Goal: Task Accomplishment & Management: Use online tool/utility

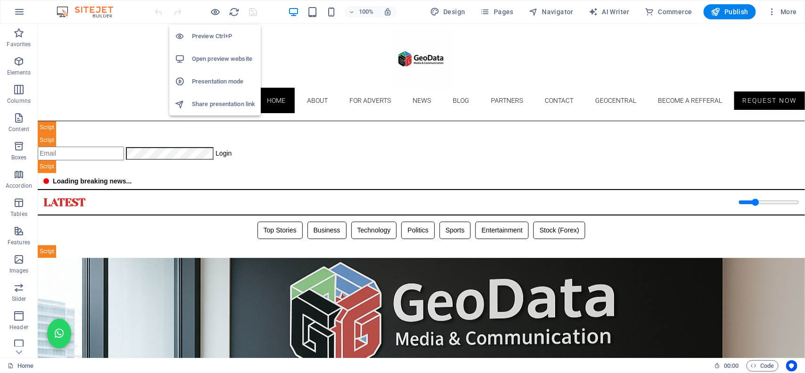
click at [207, 57] on h6 "Open preview website" at bounding box center [223, 58] width 63 height 11
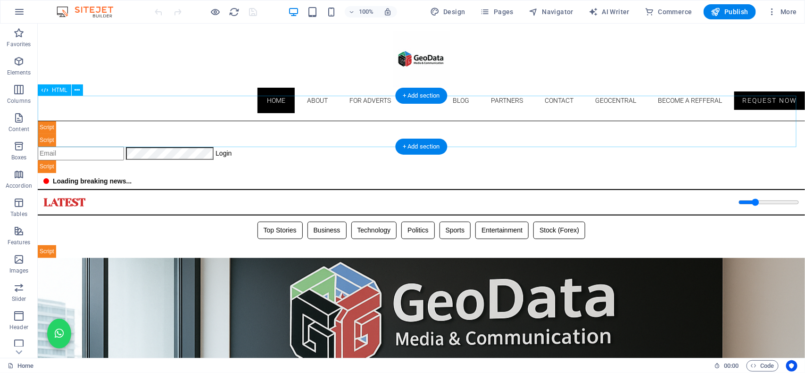
click at [326, 127] on div "Geodata Media & Technology Dashboard ☰ Login Geodata Admin Dashboard Overview A…" at bounding box center [420, 147] width 767 height 52
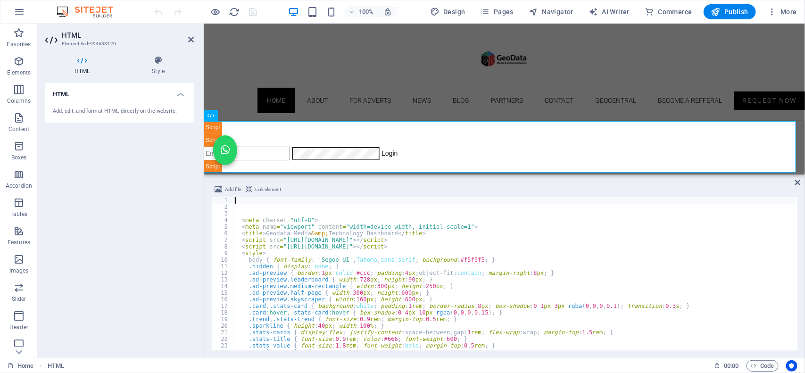
click at [321, 243] on div "< meta charset = "utf-8" > < meta name = "viewport" content = "width=device-wid…" at bounding box center [779, 279] width 1093 height 165
type textarea "<script src="[URL][DOMAIN_NAME]"></script>"
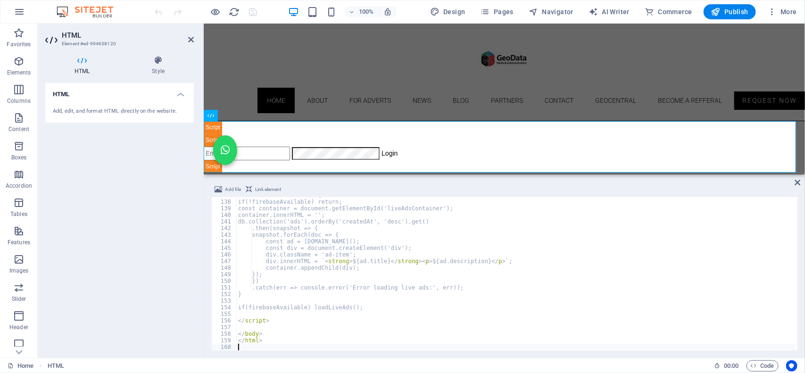
scroll to position [903, 0]
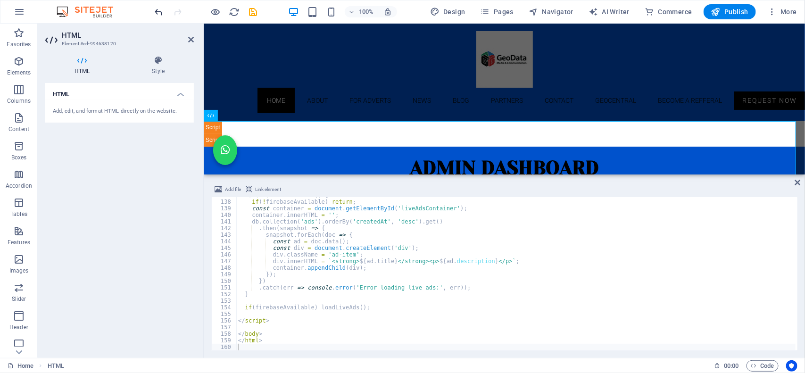
click at [153, 12] on div "100% Design Pages Navigator AI Writer Commerce Publish More" at bounding box center [402, 11] width 804 height 23
click at [160, 8] on icon "undo" at bounding box center [159, 12] width 11 height 11
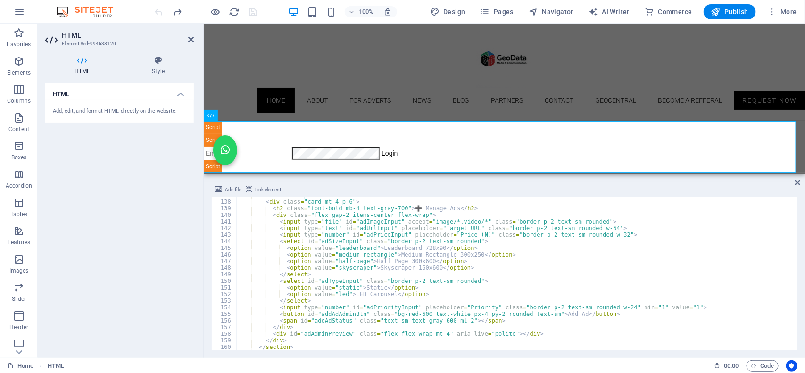
type textarea "<option value="skyscraper">Skyscraper 160x600</option>"
click at [294, 266] on div "< section id = "panelAds" class = "hidden" > < div class = "card mt-4 p-6" > < …" at bounding box center [782, 274] width 1093 height 165
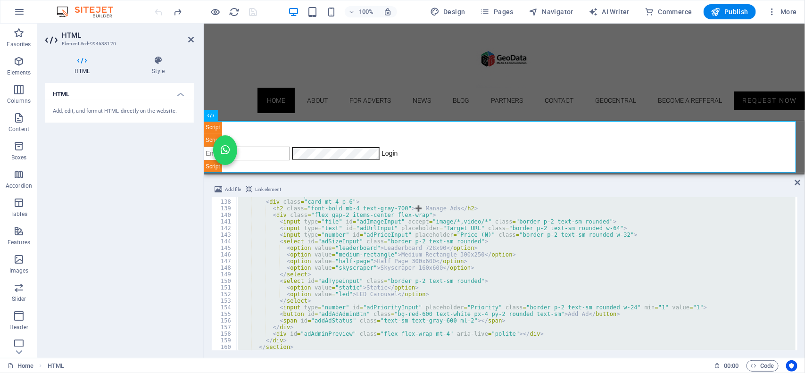
paste textarea
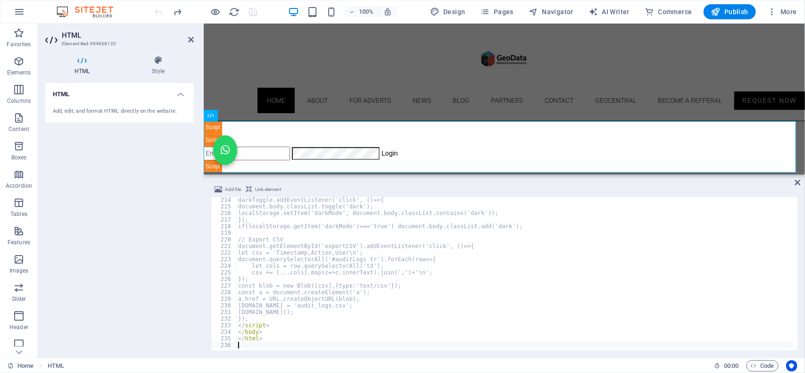
scroll to position [1406, 0]
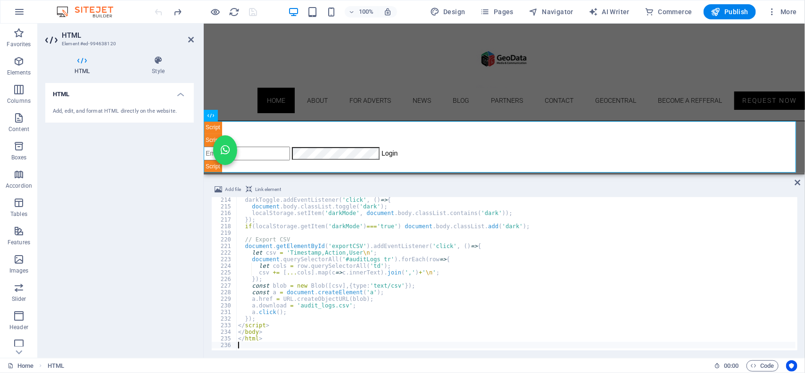
click at [271, 6] on div "100% Design Pages Navigator AI Writer Commerce Publish More" at bounding box center [476, 11] width 647 height 15
click at [252, 11] on icon "save" at bounding box center [253, 12] width 11 height 11
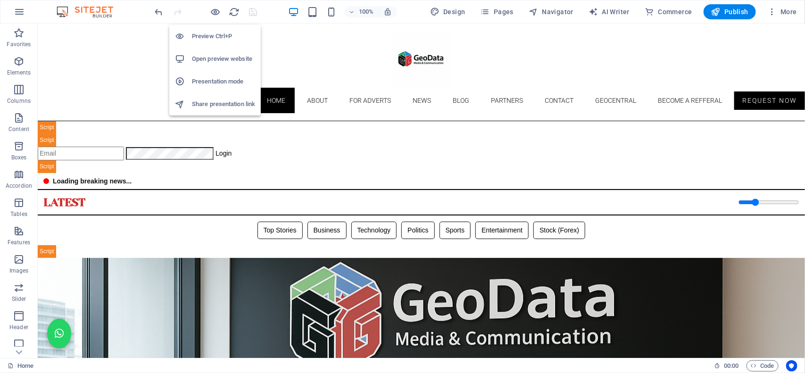
click at [204, 64] on h6 "Open preview website" at bounding box center [223, 58] width 63 height 11
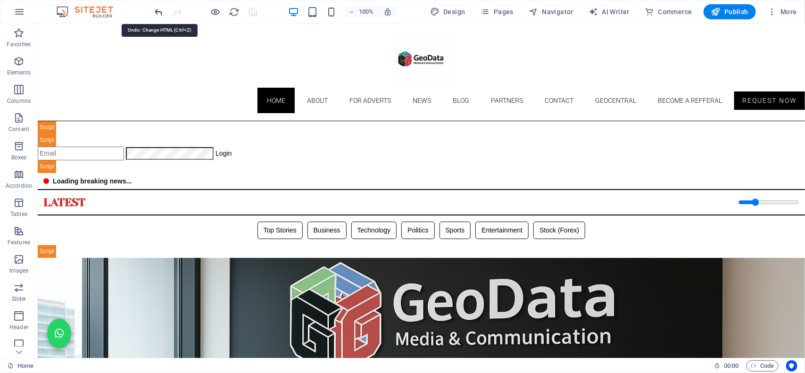
click at [155, 10] on icon "undo" at bounding box center [159, 12] width 11 height 11
click at [255, 7] on icon "save" at bounding box center [253, 12] width 11 height 11
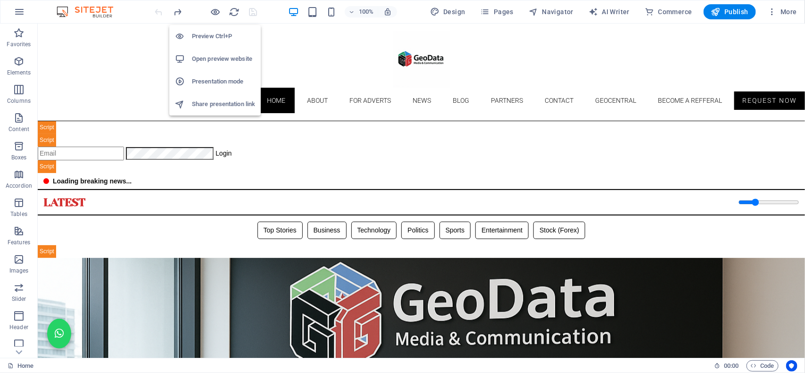
click at [208, 58] on h6 "Open preview website" at bounding box center [223, 58] width 63 height 11
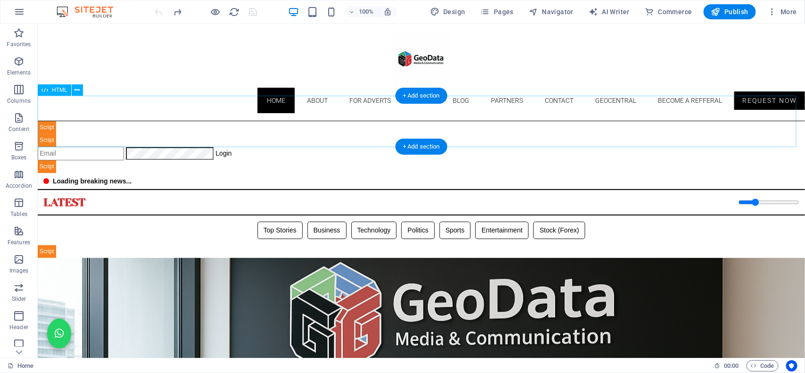
click at [285, 134] on div "Geodata Media & Technology Dashboard ☰ Login Geodata Admin Dashboard Overview A…" at bounding box center [420, 147] width 767 height 52
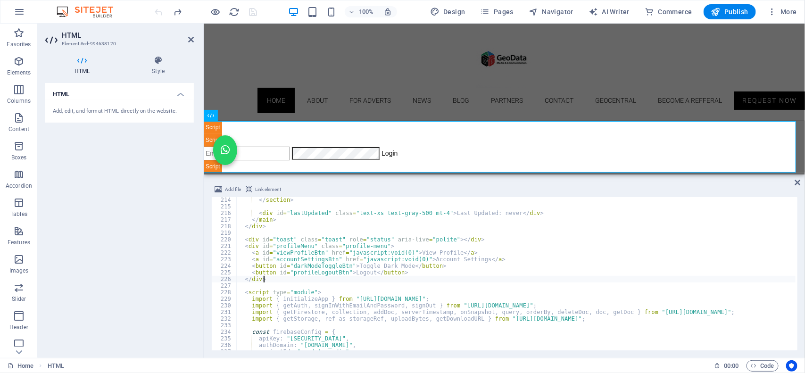
click at [320, 279] on div "</ section > < div id = "lastUpdated" class = "text-xs text-gray-500 mt-4" > La…" at bounding box center [782, 279] width 1093 height 165
type textarea "</div>"
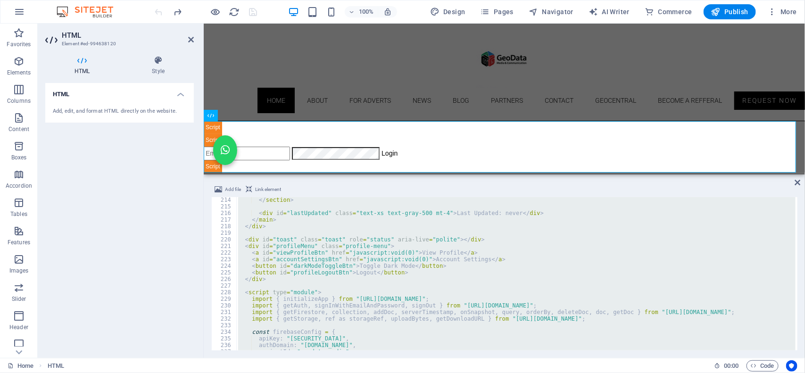
click at [206, 7] on div at bounding box center [206, 11] width 106 height 15
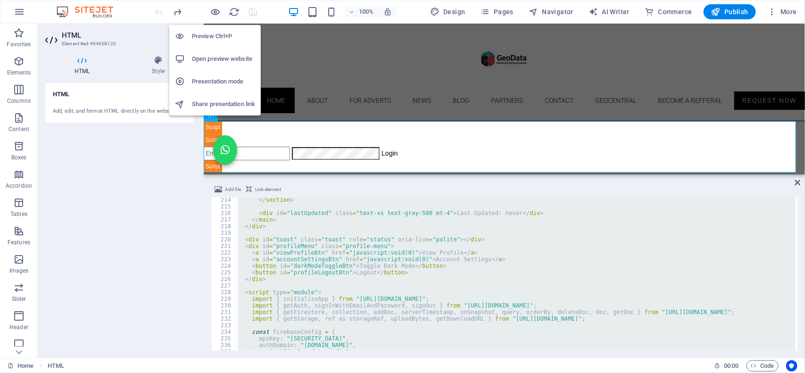
click at [214, 55] on h6 "Open preview website" at bounding box center [223, 58] width 63 height 11
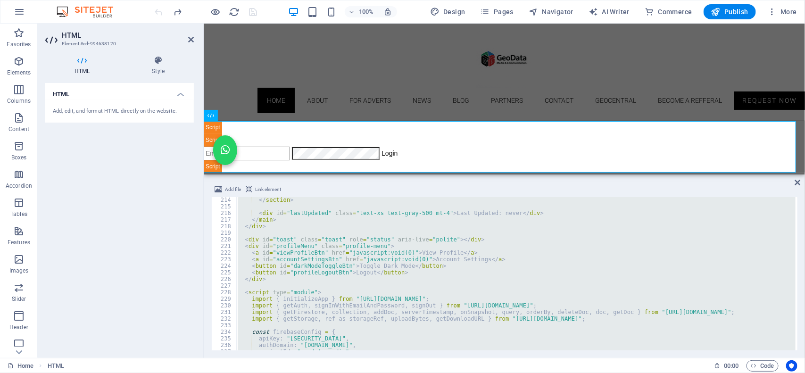
click at [304, 268] on div "</ section > < div id = "lastUpdated" class = "text-xs text-gray-500 mt-4" > La…" at bounding box center [515, 273] width 559 height 153
type textarea "<button id="darkModeToggleBtn">Toggle Dark Mode</button>"
click at [333, 321] on div "</ section > < div id = "lastUpdated" class = "text-xs text-gray-500 mt-4" > La…" at bounding box center [515, 273] width 559 height 153
type textarea "import { getStorage, ref as storageRef, uploadBytes, getDownloadURL } from "[UR…"
paste textarea
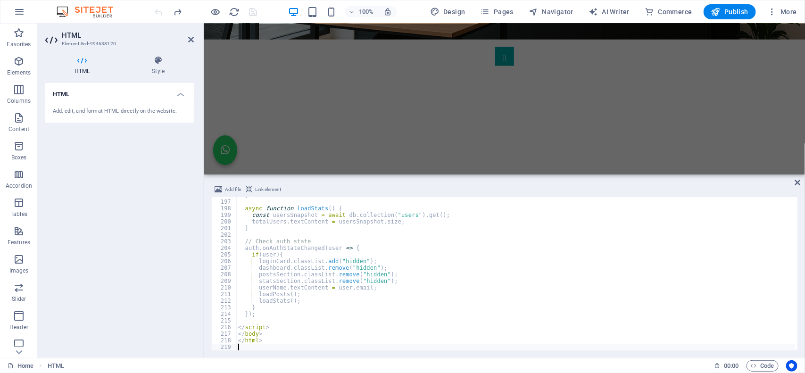
scroll to position [663, 0]
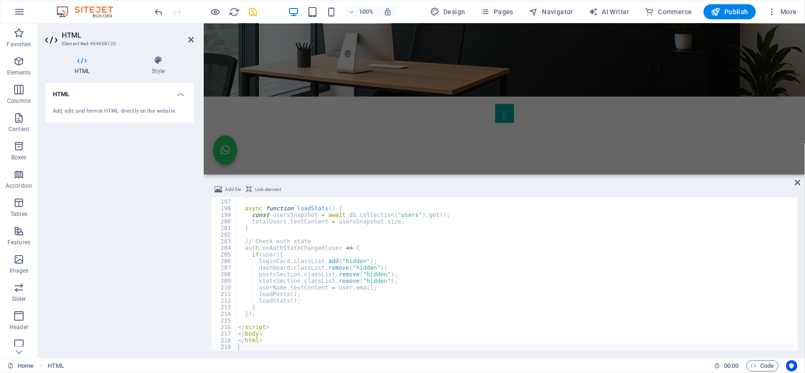
click at [195, 8] on div at bounding box center [196, 11] width 11 height 11
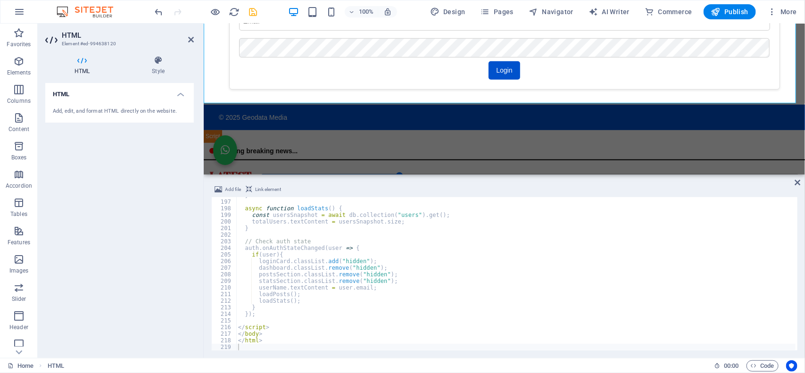
scroll to position [159, 0]
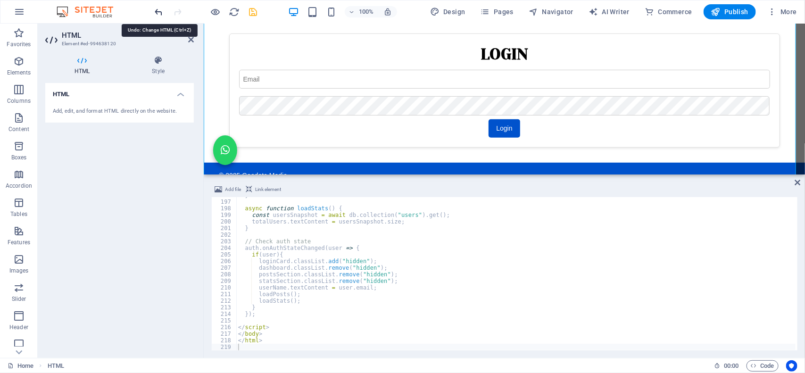
click at [163, 12] on icon "undo" at bounding box center [159, 12] width 11 height 11
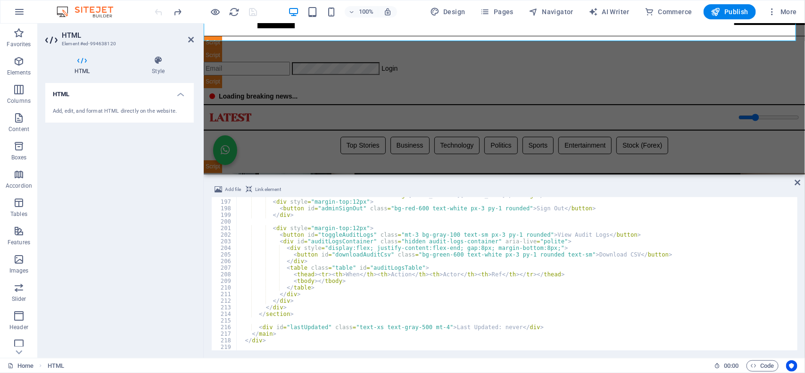
scroll to position [48, 0]
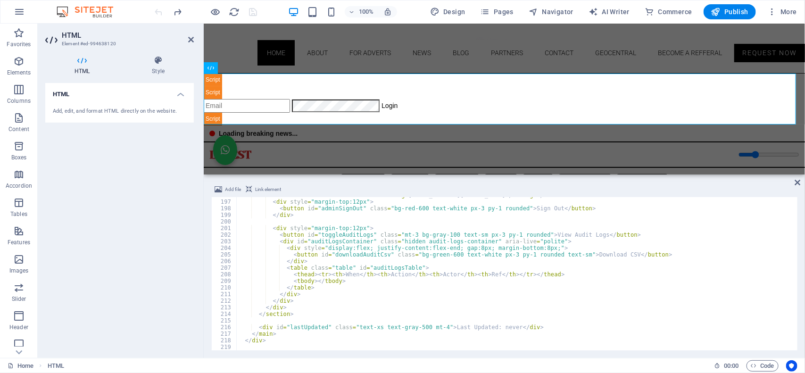
type textarea "</table>"
click at [302, 288] on div "< div class = "small-muted" > Admin: < strong > [EMAIL_ADDRESS][DOMAIN_NAME] </…" at bounding box center [782, 274] width 1093 height 165
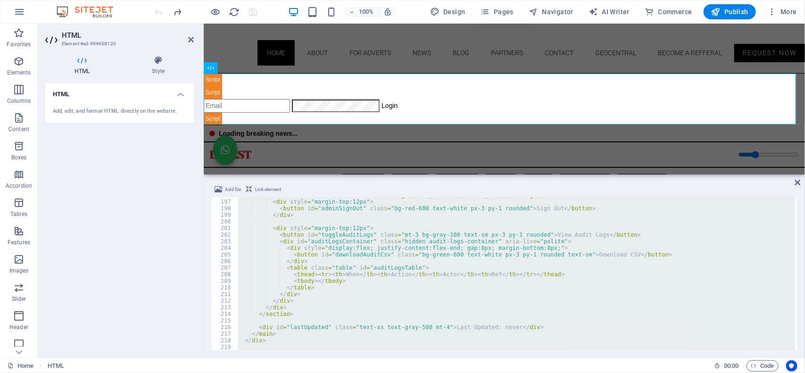
paste textarea
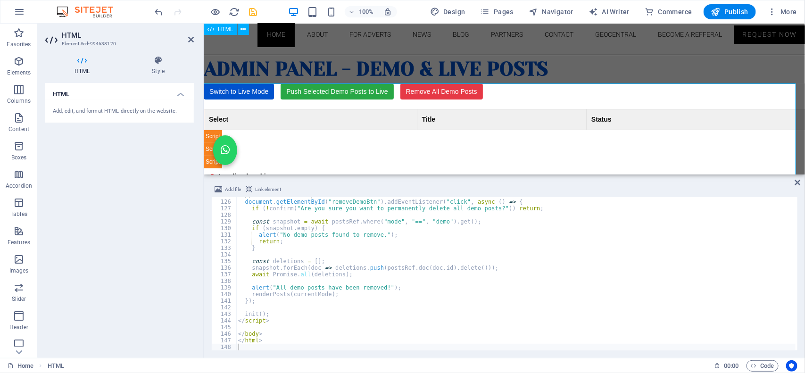
scroll to position [0, 0]
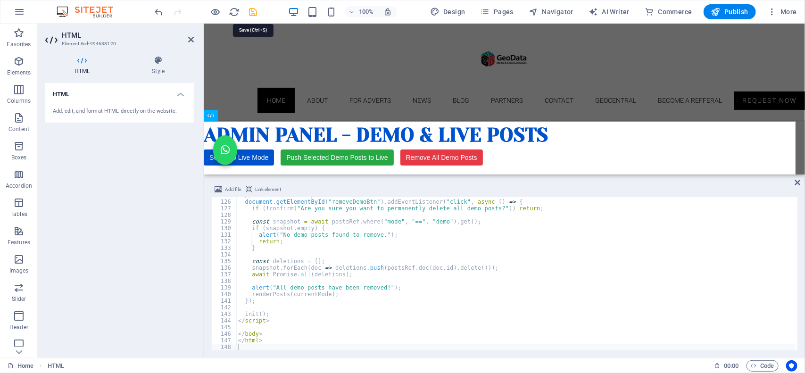
click at [249, 13] on icon "save" at bounding box center [253, 12] width 11 height 11
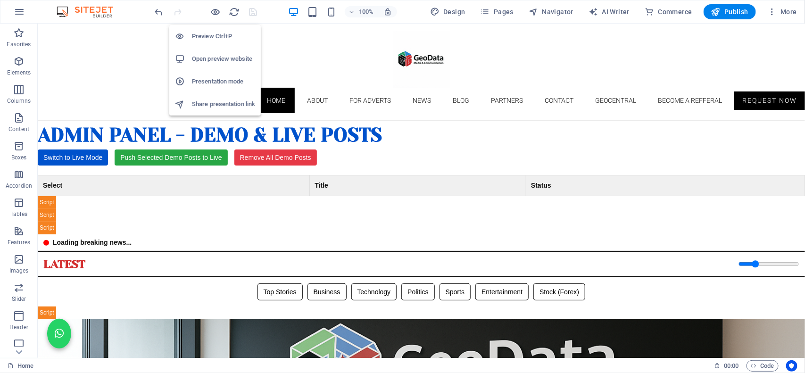
click at [203, 56] on h6 "Open preview website" at bounding box center [223, 58] width 63 height 11
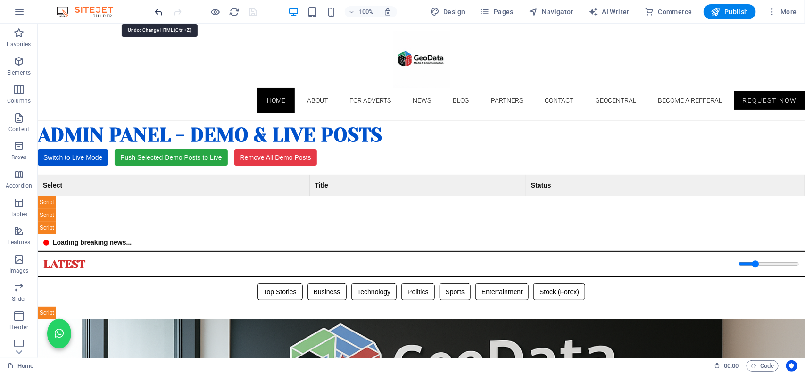
click at [157, 10] on icon "undo" at bounding box center [159, 12] width 11 height 11
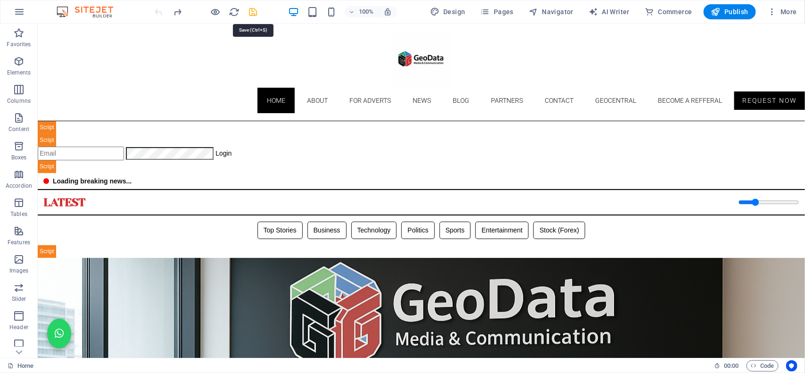
click at [255, 10] on icon "save" at bounding box center [253, 12] width 11 height 11
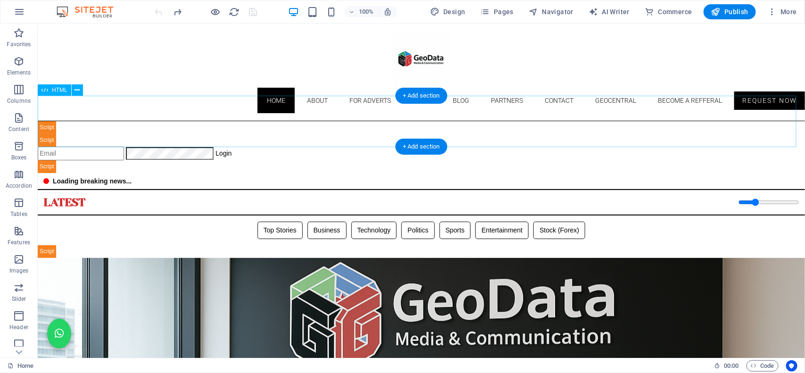
click at [291, 126] on div "Geodata Media & Technology Dashboard ☰ Login Geodata Admin Dashboard Overview A…" at bounding box center [420, 147] width 767 height 52
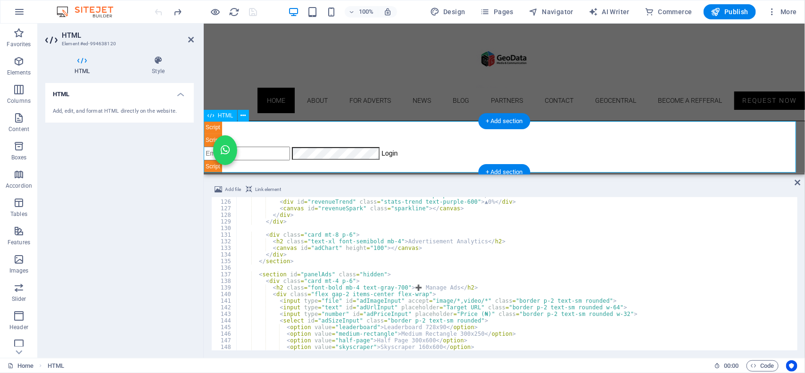
scroll to position [824, 0]
click at [326, 326] on div "< div id = "adRevenue" class = "stats-value text-purple-600" > ₦0 </ div > < di…" at bounding box center [782, 275] width 1093 height 166
type textarea "<option value="leaderboard">Leaderboard 728x90</option>"
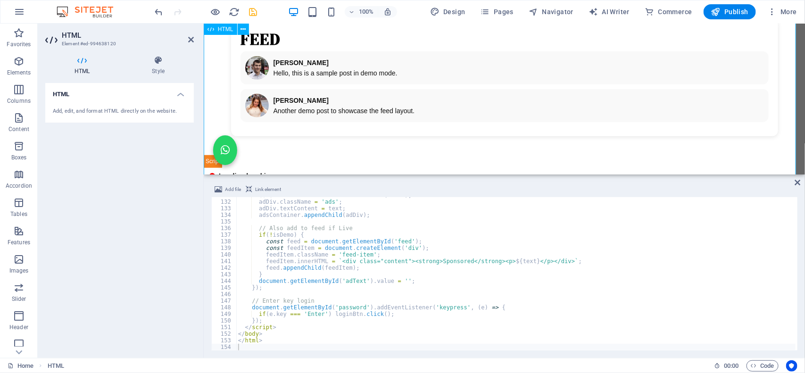
scroll to position [295, 0]
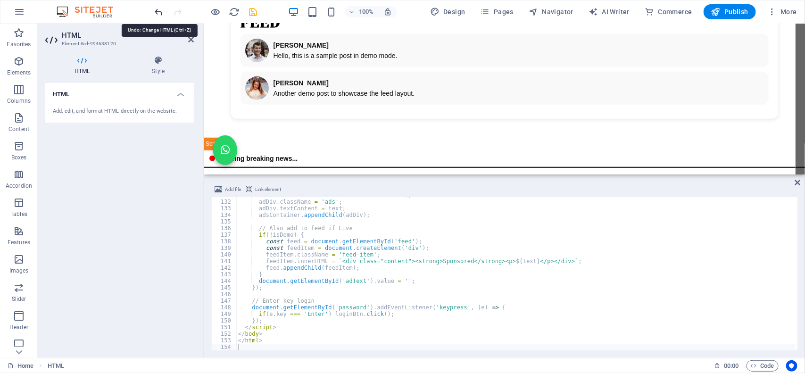
click at [154, 13] on icon "undo" at bounding box center [159, 12] width 11 height 11
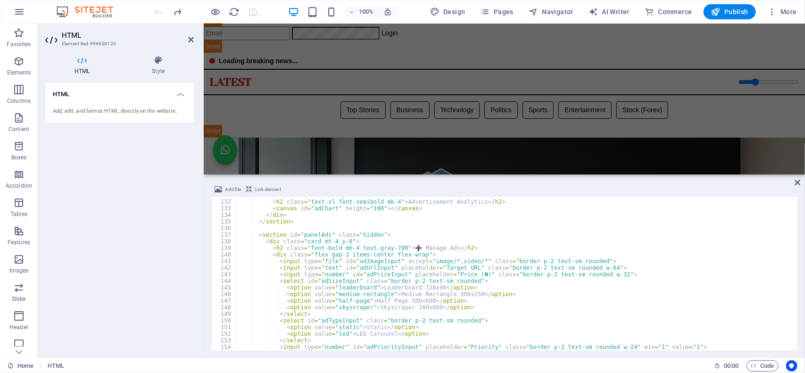
scroll to position [48, 0]
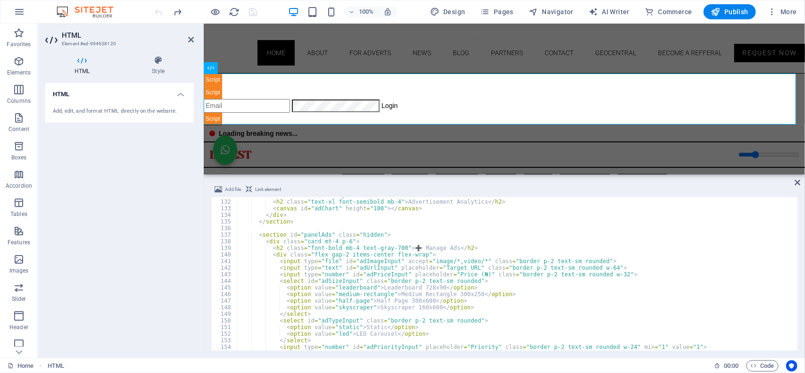
type textarea "<div class="flex gap-2 items-center flex-wrap">"
click at [337, 256] on div "< div class = "card mt-8 p-6" > < h2 class = "text-xl font-semibold mb-4" > Adv…" at bounding box center [782, 274] width 1093 height 165
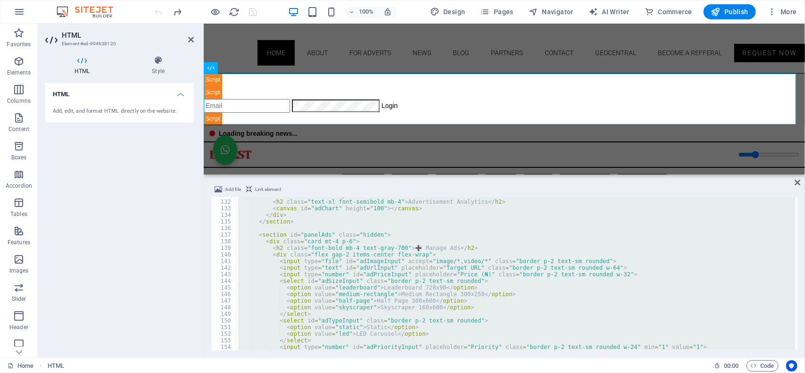
paste textarea
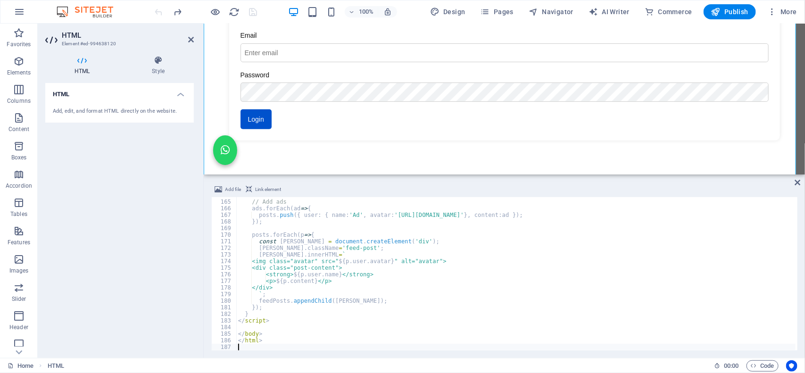
scroll to position [185, 0]
click at [194, 12] on div at bounding box center [196, 11] width 11 height 11
click at [161, 14] on icon "undo" at bounding box center [159, 12] width 11 height 11
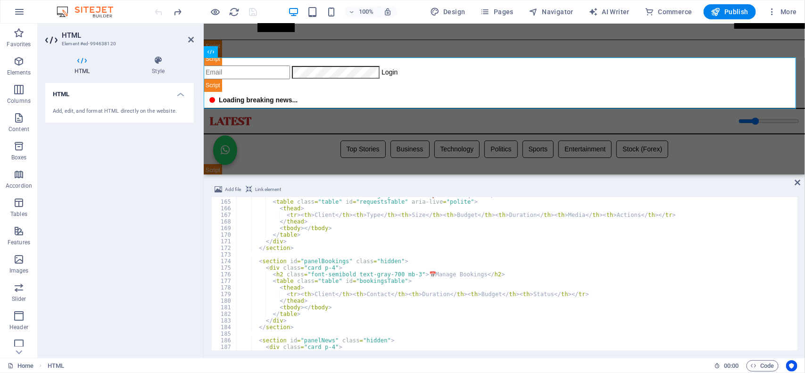
scroll to position [48, 0]
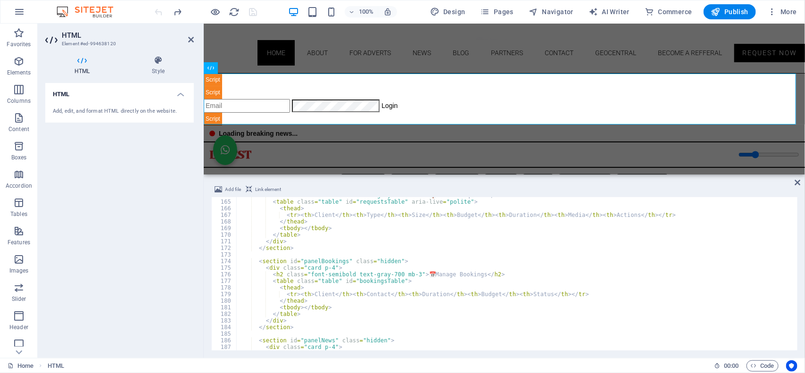
click at [358, 237] on div "< h2 class = "font-semibold text-gray-700 mb-3" > 📬 Advert Requests </ h2 > < t…" at bounding box center [782, 274] width 1093 height 165
click at [265, 241] on div "< h2 class = "font-semibold text-gray-700 mb-3" > 📬 Advert Requests </ h2 > < t…" at bounding box center [782, 274] width 1093 height 165
type textarea "</div>"
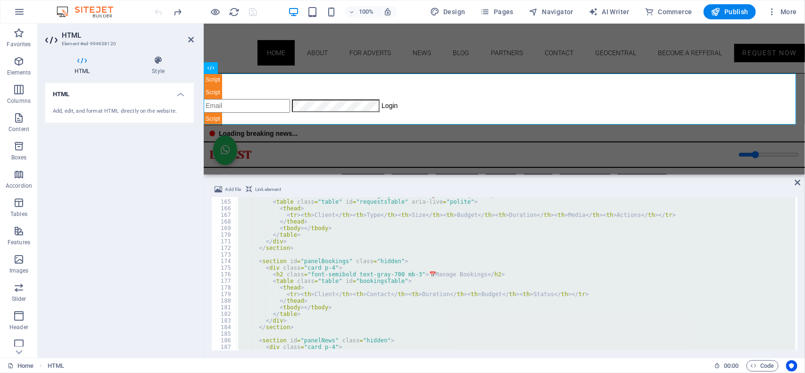
drag, startPoint x: 339, startPoint y: 277, endPoint x: 269, endPoint y: 252, distance: 74.4
click at [269, 252] on div "< h2 class = "font-semibold text-gray-700 mb-3" > 📬 Advert Requests </ h2 > < t…" at bounding box center [515, 273] width 559 height 153
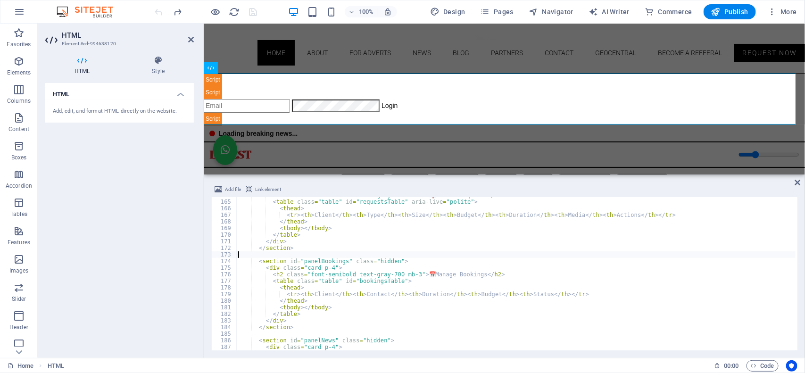
click at [269, 252] on div "< h2 class = "font-semibold text-gray-700 mb-3" > 📬 Advert Requests </ h2 > < t…" at bounding box center [782, 274] width 1093 height 165
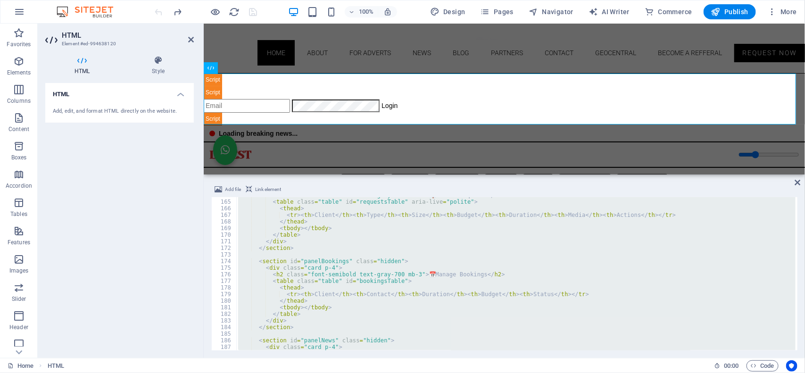
click at [309, 298] on div "< h2 class = "font-semibold text-gray-700 mb-3" > 📬 Advert Requests </ h2 > < t…" at bounding box center [515, 273] width 559 height 153
type textarea "</thead>"
paste textarea
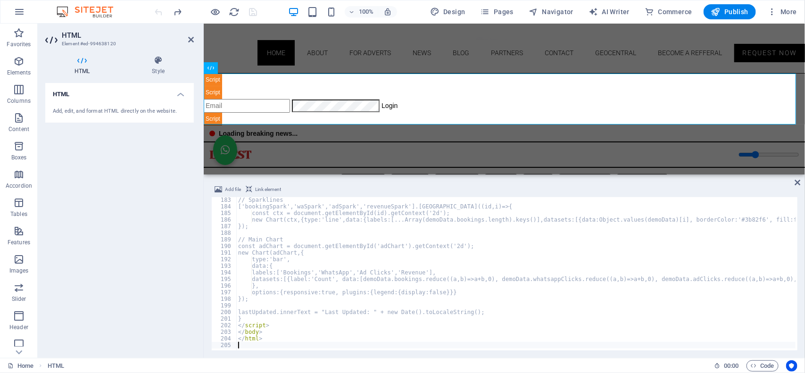
scroll to position [1201, 0]
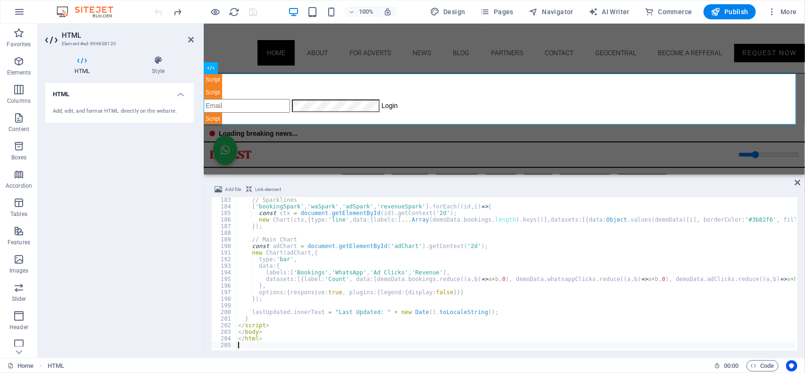
click at [272, 13] on div "100% Design Pages Navigator AI Writer Commerce Publish More" at bounding box center [476, 11] width 647 height 15
click at [252, 14] on icon "save" at bounding box center [253, 12] width 11 height 11
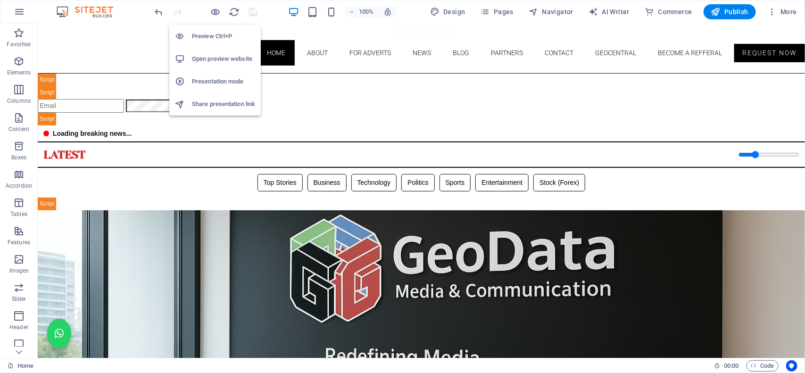
click at [224, 62] on h6 "Open preview website" at bounding box center [223, 58] width 63 height 11
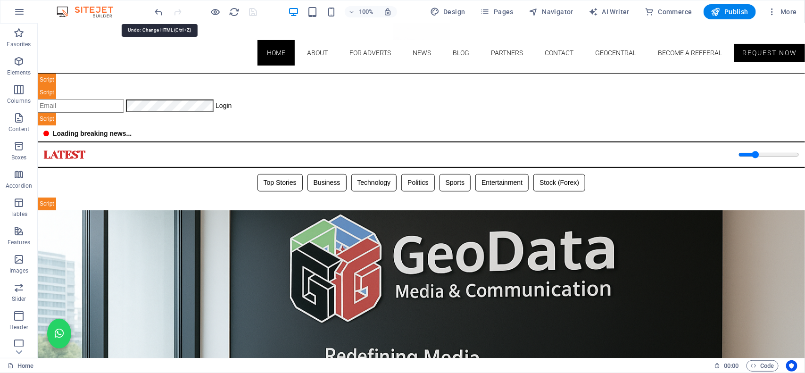
click at [159, 7] on icon "undo" at bounding box center [159, 12] width 11 height 11
click at [248, 7] on icon "save" at bounding box center [253, 12] width 11 height 11
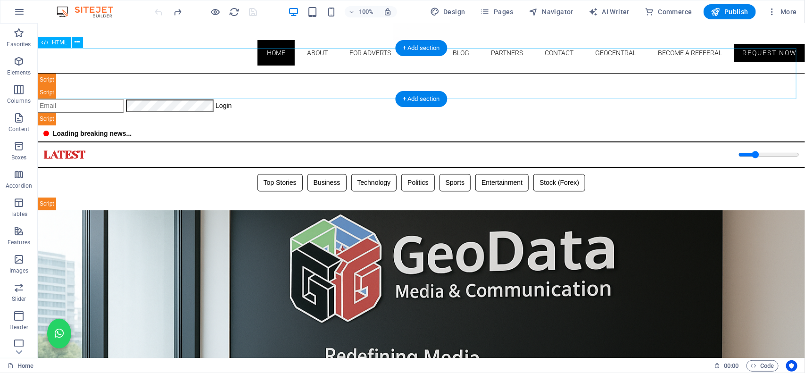
click at [280, 88] on div "Geodata Media & Technology Dashboard ☰ Login Geodata Admin Dashboard Overview A…" at bounding box center [420, 99] width 767 height 52
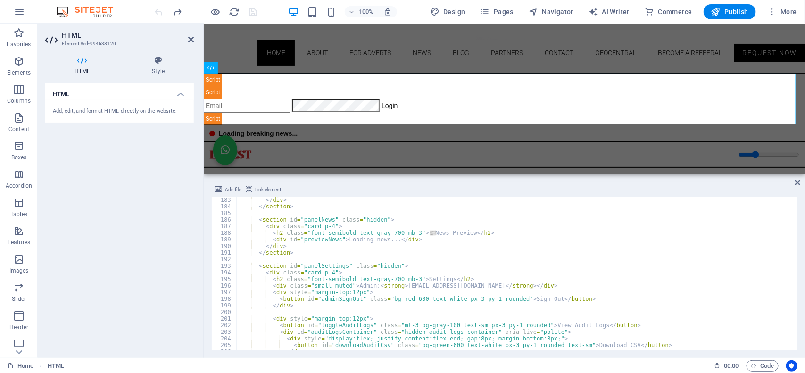
click at [293, 260] on div "</ div > </ section > < section id = "panelNews" class = "hidden" > < div class…" at bounding box center [782, 279] width 1093 height 165
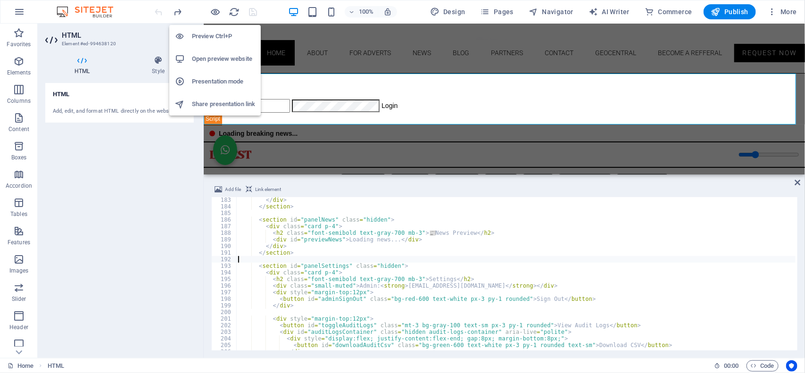
click at [211, 57] on h6 "Open preview website" at bounding box center [223, 58] width 63 height 11
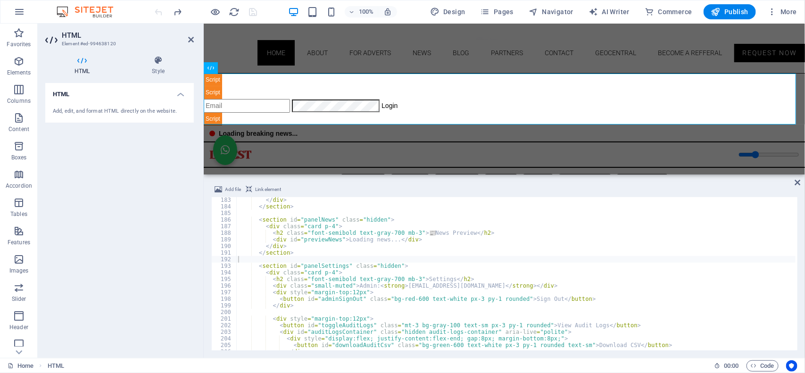
type textarea "</section>"
click at [319, 250] on div "</ div > </ section > < section id = "panelNews" class = "hidden" > < div class…" at bounding box center [782, 279] width 1093 height 165
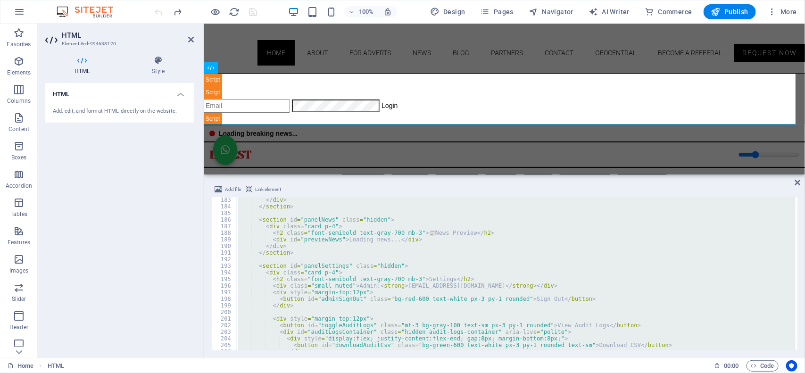
click at [335, 296] on div "</ div > </ section > < section id = "panelNews" class = "hidden" > < div class…" at bounding box center [515, 273] width 559 height 153
type textarea "<button id="adminSignOut" class="bg-red-600 text-white px-3 py-1 rounded">Sign …"
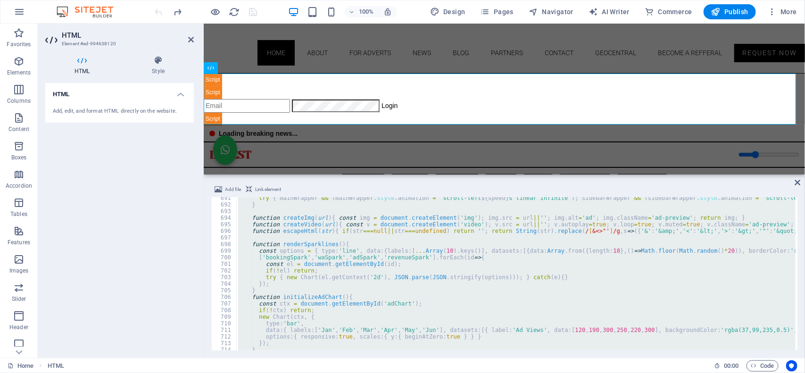
scroll to position [5643, 0]
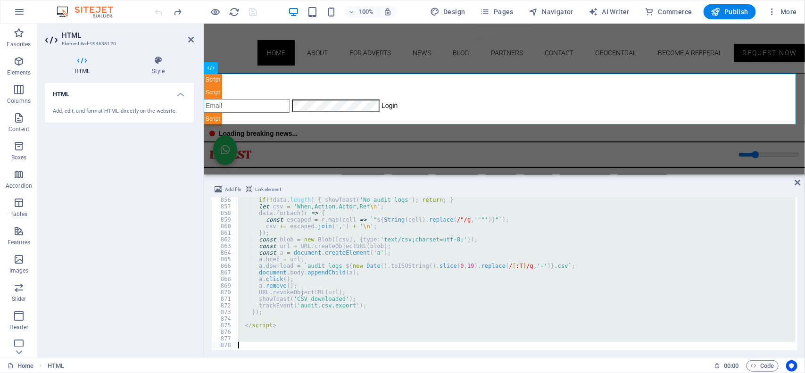
paste textarea
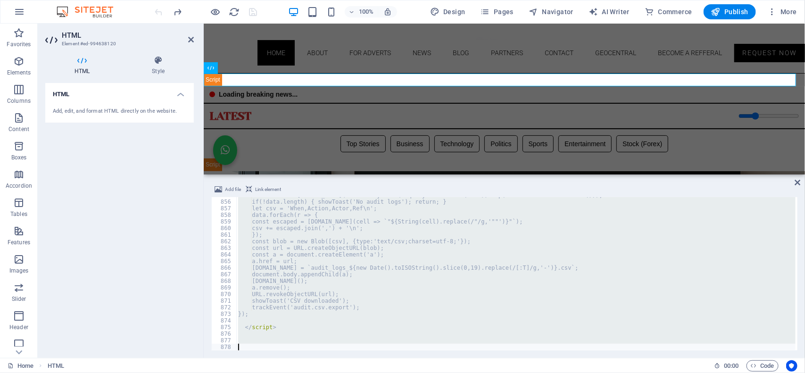
scroll to position [5641, 0]
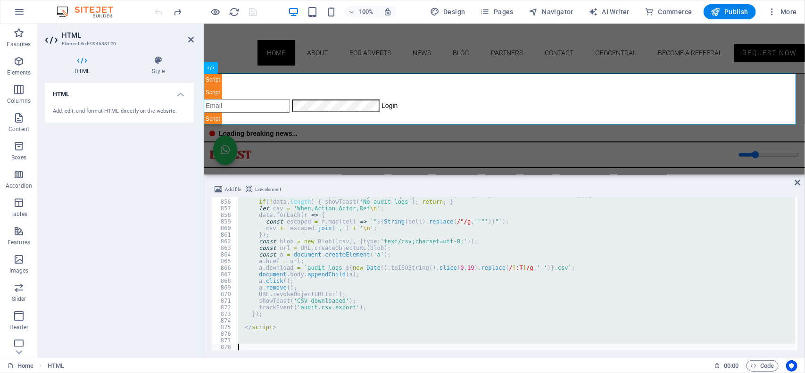
click at [280, 317] on div "const data = rows . map ( r => Array . from ( r . querySelectorAll ( 'td' )) . …" at bounding box center [515, 273] width 559 height 153
type textarea "});"
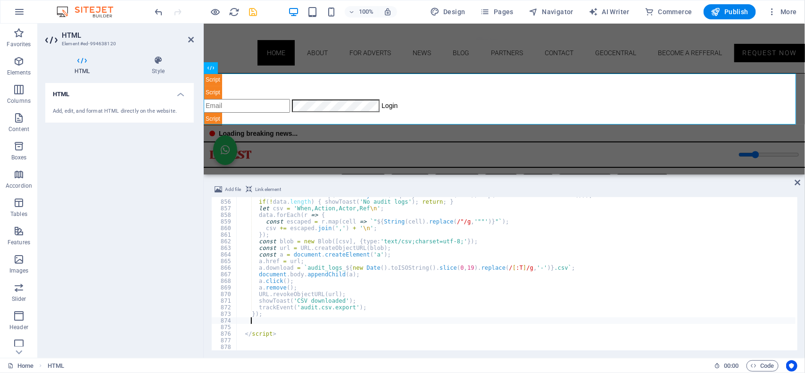
paste textarea
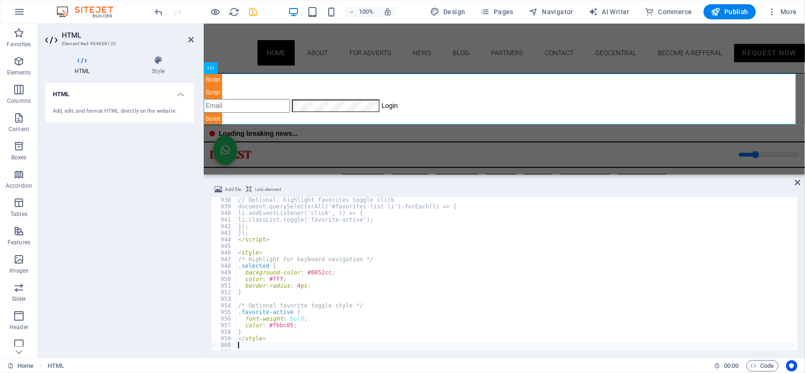
scroll to position [6184, 0]
click at [358, 314] on div "// Optional: highlight favorites toggle click document . querySelectorAll ( '#f…" at bounding box center [782, 279] width 1093 height 165
type textarea ".favorite-active {"
click at [308, 86] on div "Geodata Media & Technology Dashboard ☰ Login Geodata Admin Dashboard Overview A…" at bounding box center [503, 99] width 601 height 52
click at [256, 9] on icon "save" at bounding box center [253, 12] width 11 height 11
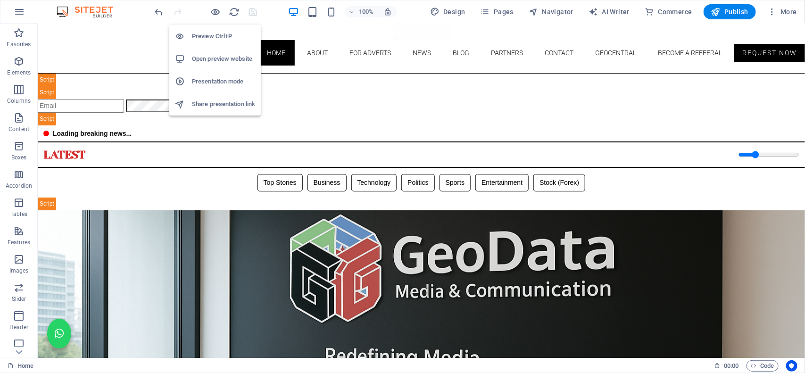
click at [214, 59] on h6 "Open preview website" at bounding box center [223, 58] width 63 height 11
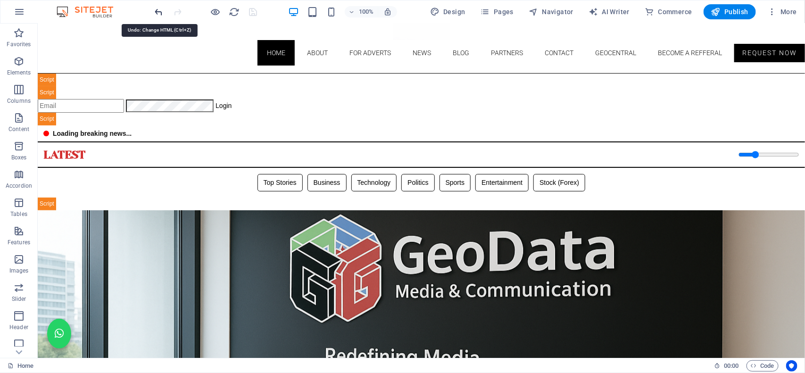
click at [158, 14] on icon "undo" at bounding box center [159, 12] width 11 height 11
click at [159, 11] on icon "undo" at bounding box center [159, 12] width 11 height 11
click at [179, 13] on icon "redo" at bounding box center [178, 12] width 11 height 11
click at [254, 10] on icon "save" at bounding box center [253, 12] width 11 height 11
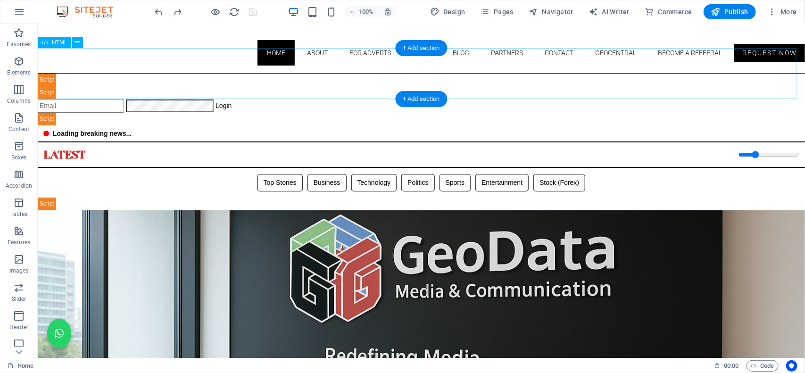
click at [259, 79] on div "Geodata Media & Technology Dashboard ☰ Login Geodata Admin Dashboard Overview A…" at bounding box center [420, 99] width 767 height 52
click at [258, 79] on div "Geodata Media & Technology Dashboard ☰ Login Geodata Admin Dashboard Overview A…" at bounding box center [420, 99] width 767 height 52
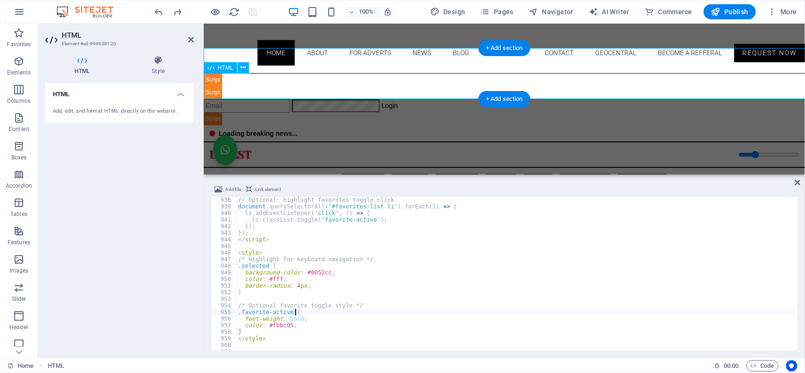
scroll to position [5643, 0]
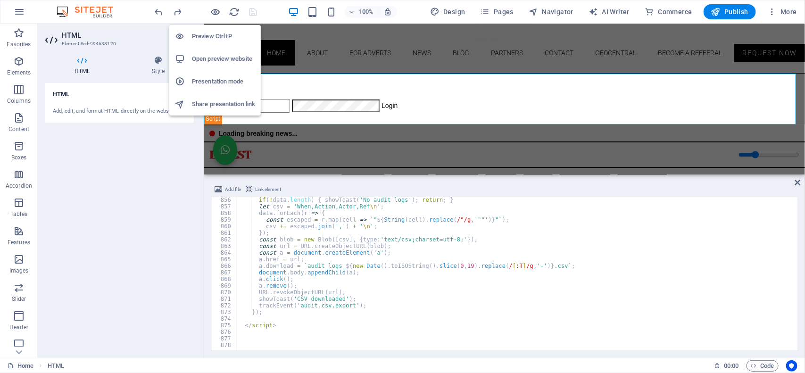
click at [209, 64] on h6 "Open preview website" at bounding box center [223, 58] width 63 height 11
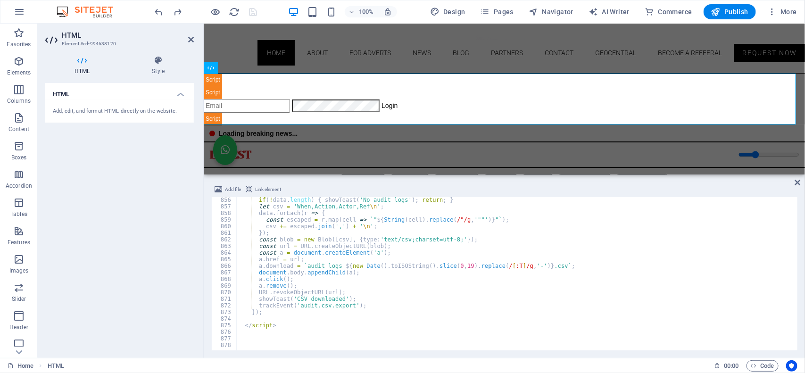
type textarea "trackEvent('audit.csv.export');"
click at [296, 303] on div "if ( ! data . length ) { showToast ( 'No audit logs' ) ; return ; } let csv = '…" at bounding box center [782, 279] width 1093 height 165
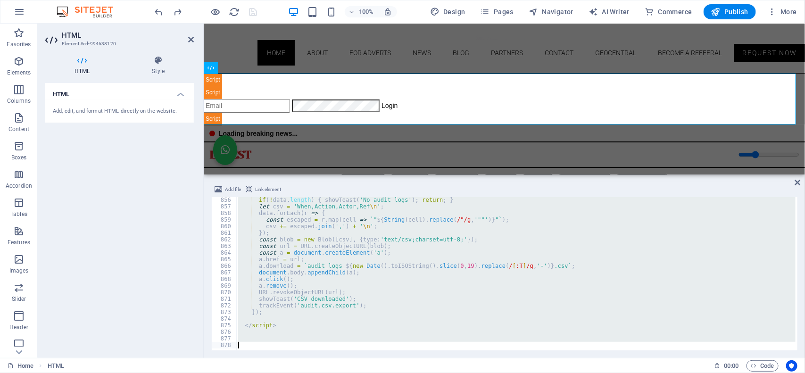
click at [425, 288] on div "if ( ! data . length ) { showToast ( 'No audit logs' ) ; return ; } let csv = '…" at bounding box center [515, 273] width 559 height 153
type textarea "a.remove();"
paste textarea
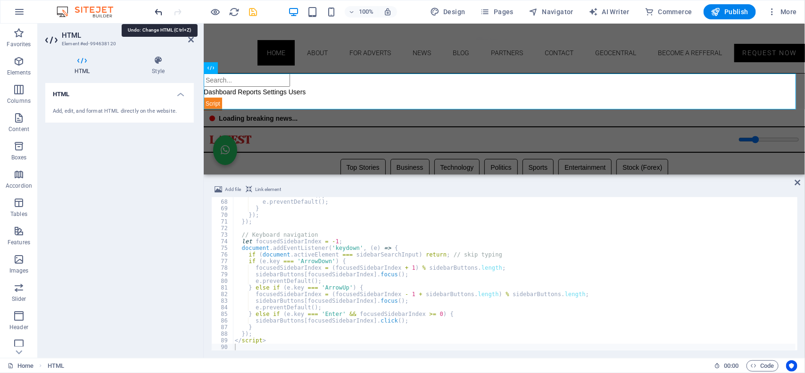
click at [158, 11] on icon "undo" at bounding box center [159, 12] width 11 height 11
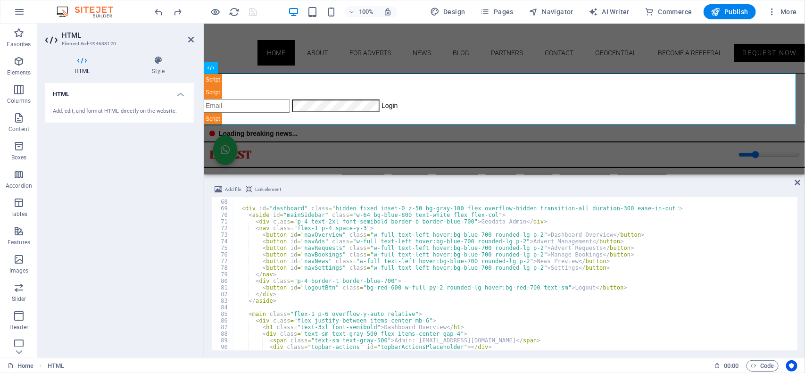
type textarea "<main class="flex-1 p-6 overflow-y-auto relative">"
click at [342, 317] on div "</ div > < div id = "dashboard" class = "hidden fixed inset-0 z-50 bg-gray-100 …" at bounding box center [779, 274] width 1093 height 165
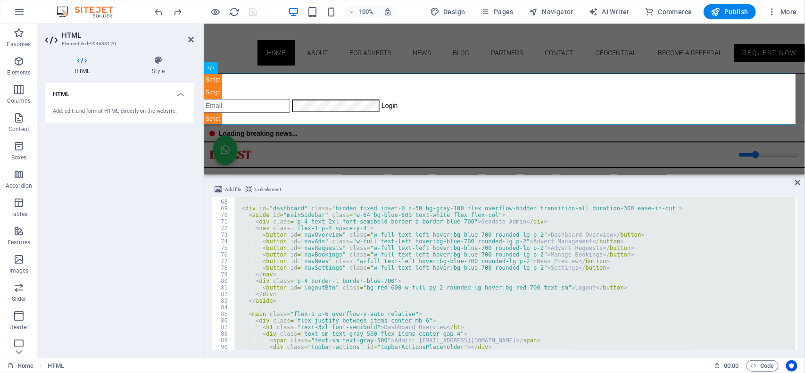
click at [279, 241] on div "</ div > < div id = "dashboard" class = "hidden fixed inset-0 z-50 bg-gray-100 …" at bounding box center [514, 273] width 562 height 153
type textarea "<button id="navAds" class="w-full text-left hover:bg-blue-700 rounded-lg p-2">A…"
click at [281, 277] on div "</ div > < div id = "dashboard" class = "hidden fixed inset-0 z-50 bg-gray-100 …" at bounding box center [514, 273] width 562 height 153
type textarea "</nav>"
paste textarea
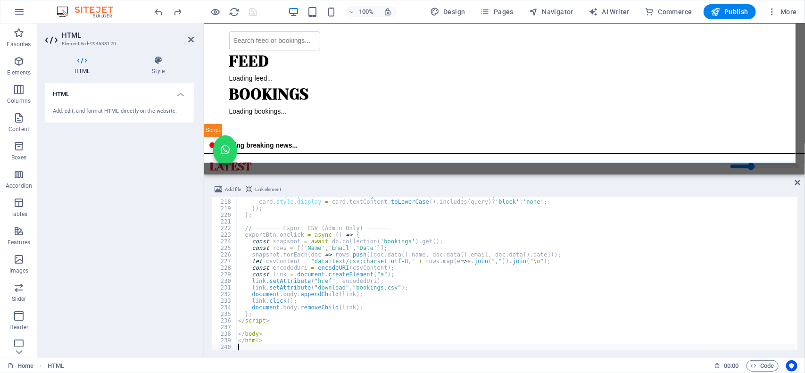
scroll to position [157, 0]
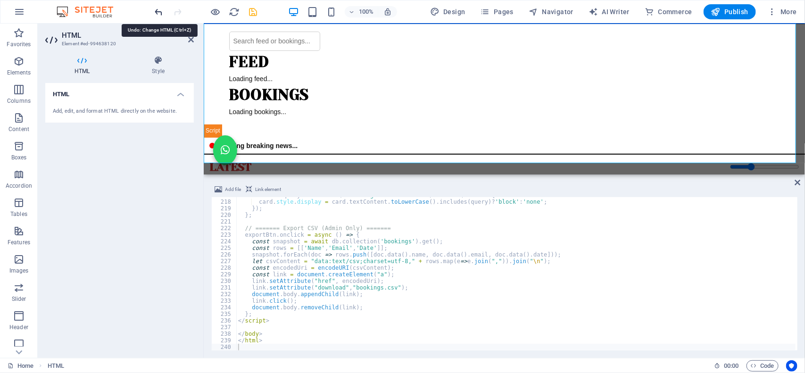
click at [156, 13] on icon "undo" at bounding box center [159, 12] width 11 height 11
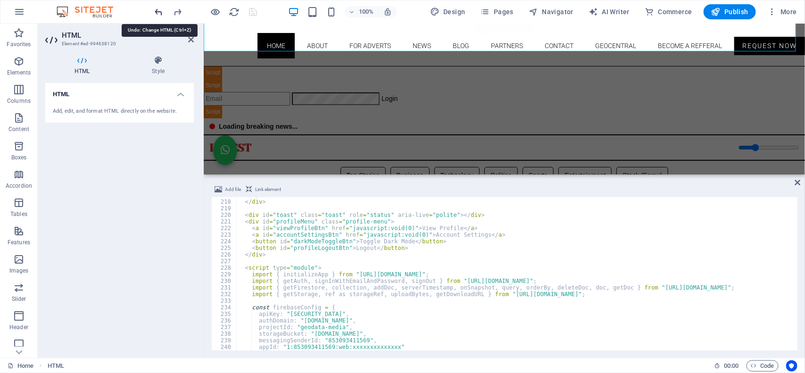
scroll to position [48, 0]
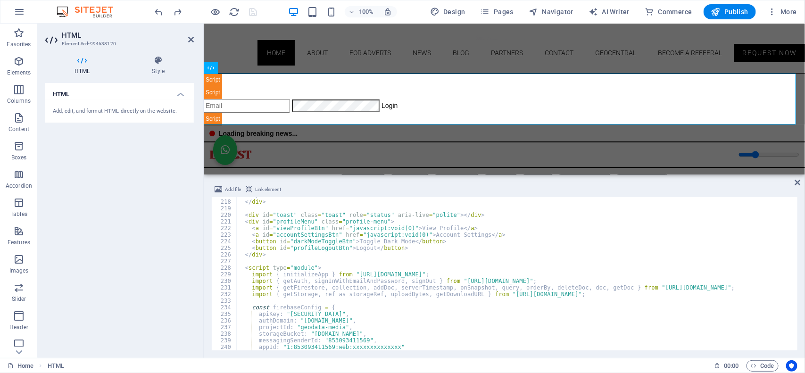
type textarea "import { initializeApp } from "[URL][DOMAIN_NAME]";"
click at [321, 272] on div "</ main > </ div > < div id = "toast" class = "toast" role = "status" aria-live…" at bounding box center [782, 274] width 1093 height 165
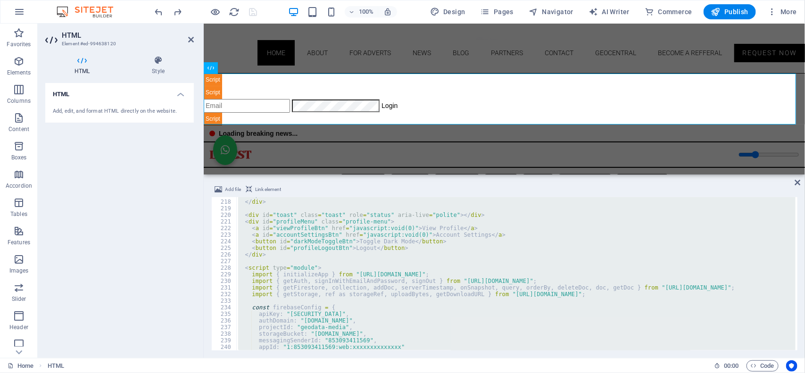
paste textarea
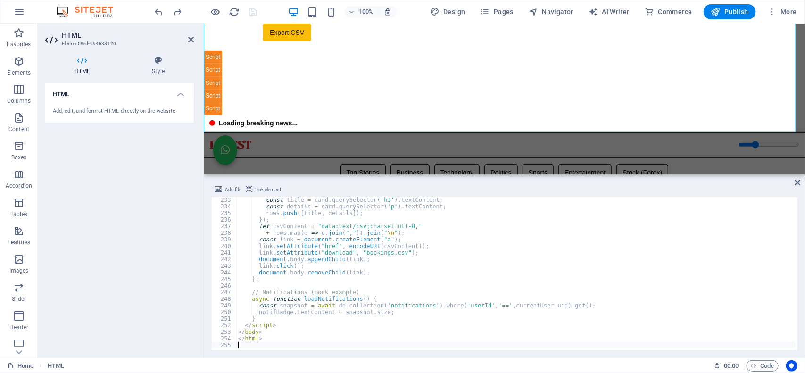
scroll to position [192, 0]
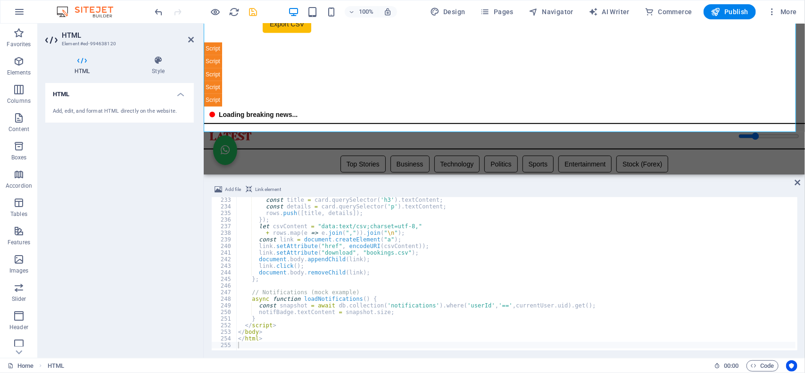
click at [202, 5] on div at bounding box center [206, 11] width 106 height 15
click at [252, 13] on icon "save" at bounding box center [253, 12] width 11 height 11
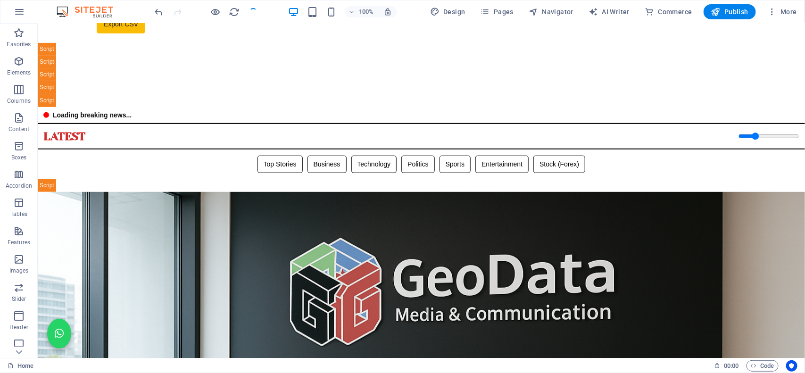
scroll to position [152, 0]
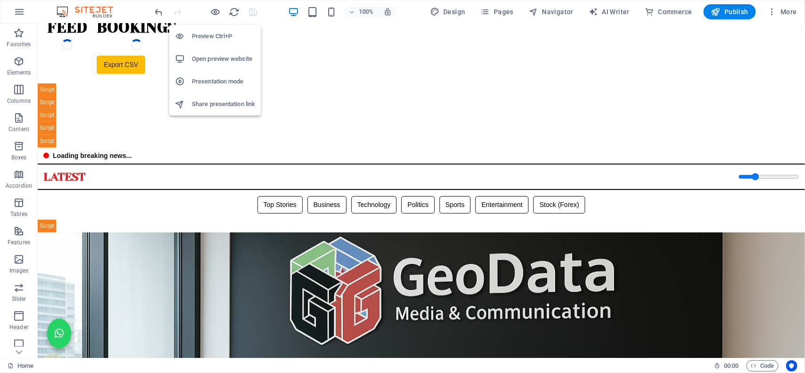
click at [218, 57] on h6 "Open preview website" at bounding box center [223, 58] width 63 height 11
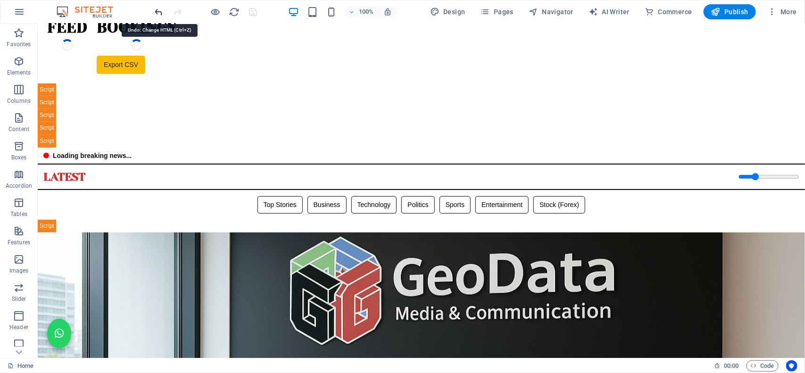
click at [156, 10] on icon "undo" at bounding box center [159, 12] width 11 height 11
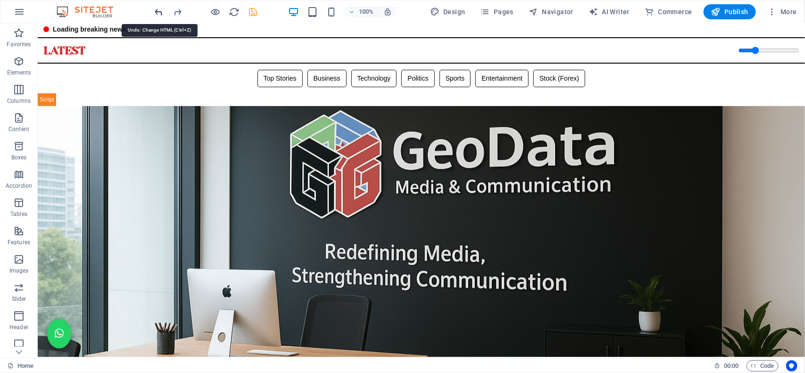
scroll to position [0, 0]
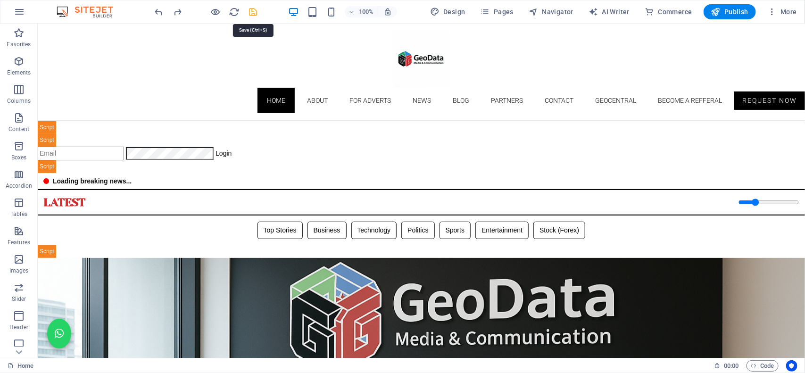
click at [255, 10] on icon "save" at bounding box center [253, 12] width 11 height 11
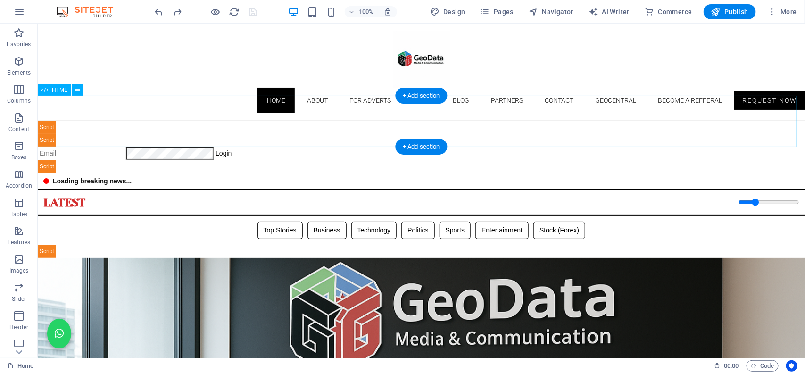
click at [256, 132] on div "Geodata Media & Technology Dashboard ☰ Login Geodata Admin Dashboard Overview A…" at bounding box center [420, 147] width 767 height 52
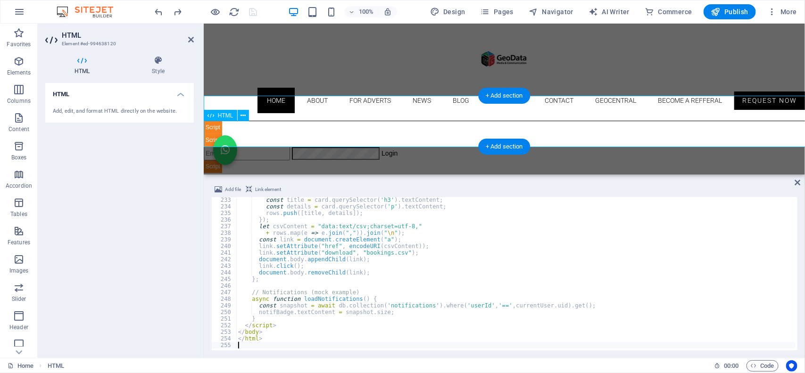
scroll to position [1531, 0]
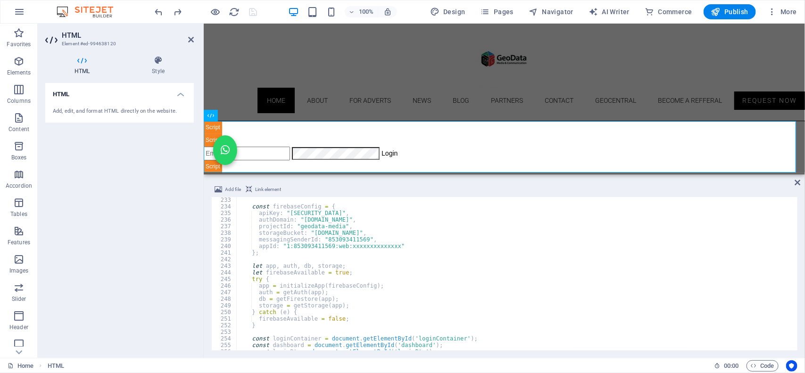
click at [288, 237] on div "const firebaseConfig = { apiKey : "[SECURITY_DATA]" , authDomain : "[DOMAIN_NAM…" at bounding box center [782, 279] width 1093 height 165
type textarea "messagingSenderId: "853093411569","
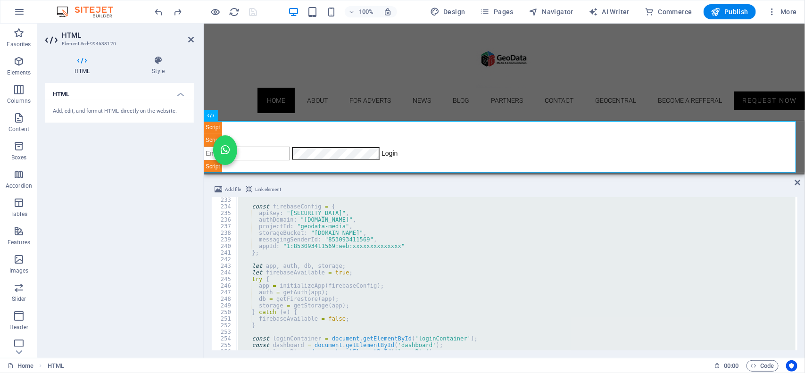
click at [311, 261] on div "const firebaseConfig = { apiKey : "[SECURITY_DATA]" , authDomain : "[DOMAIN_NAM…" at bounding box center [515, 273] width 559 height 153
click at [312, 282] on div "const firebaseConfig = { apiKey : "[SECURITY_DATA]" , authDomain : "[DOMAIN_NAM…" at bounding box center [515, 273] width 559 height 153
type textarea "try {"
paste textarea
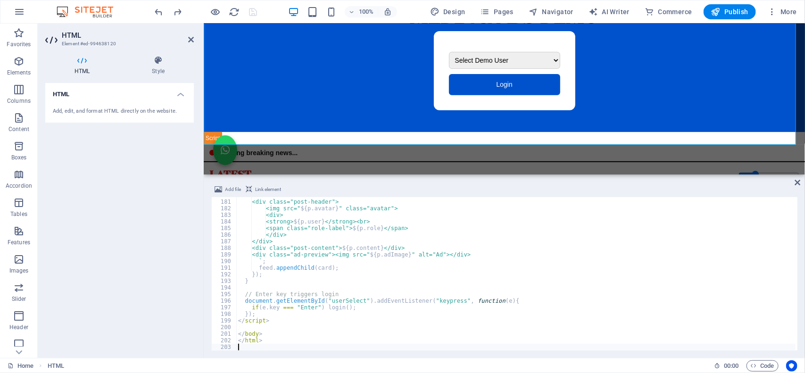
scroll to position [151, 0]
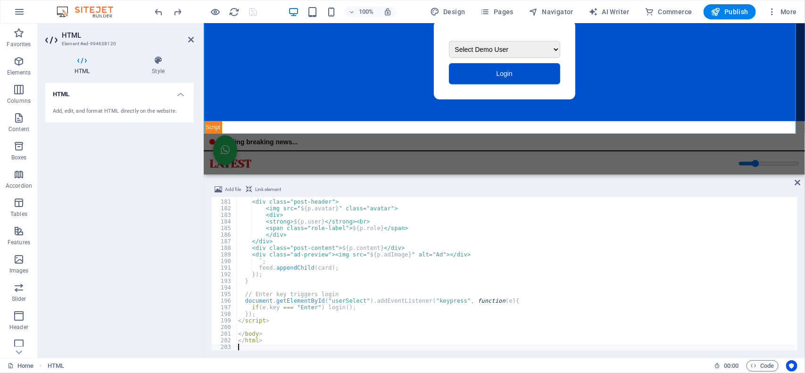
click at [189, 13] on div at bounding box center [206, 11] width 106 height 15
click at [248, 13] on icon "save" at bounding box center [253, 12] width 11 height 11
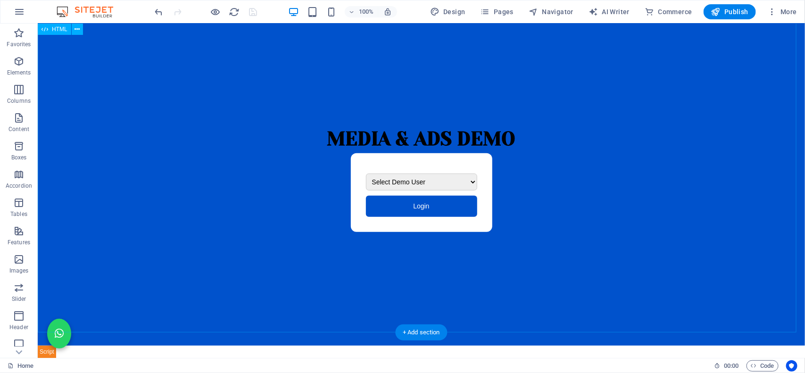
click at [452, 151] on div "Media & Ads Demo Media & Ads Demo Select Demo User [PERSON_NAME] (Admin) [PERSO…" at bounding box center [420, 184] width 767 height 347
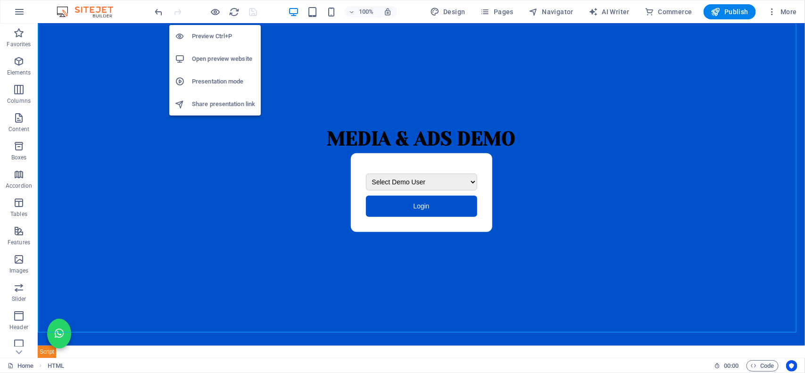
click at [207, 54] on h6 "Open preview website" at bounding box center [223, 58] width 63 height 11
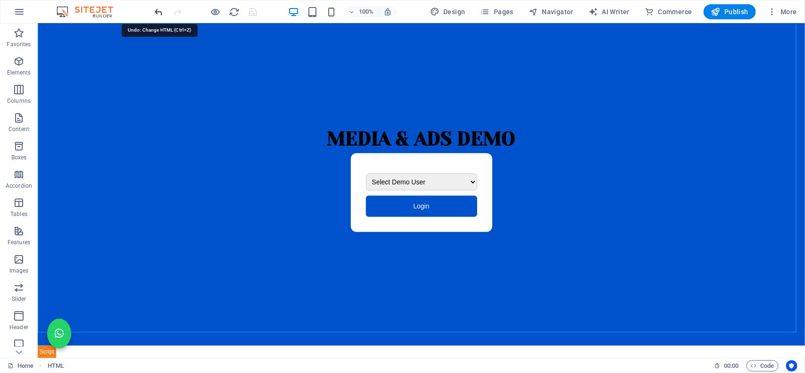
click at [156, 8] on icon "undo" at bounding box center [159, 12] width 11 height 11
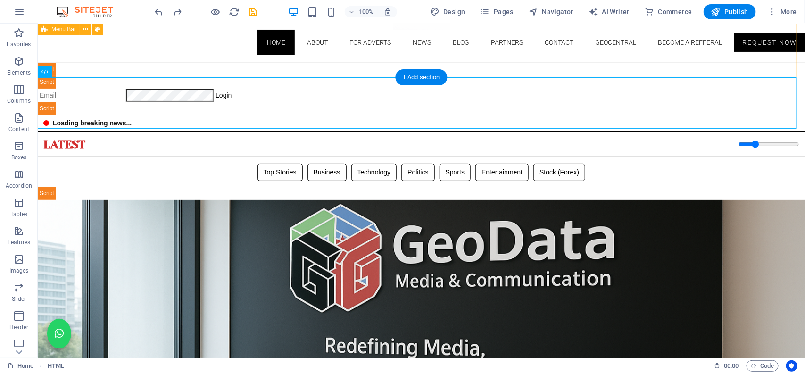
scroll to position [0, 0]
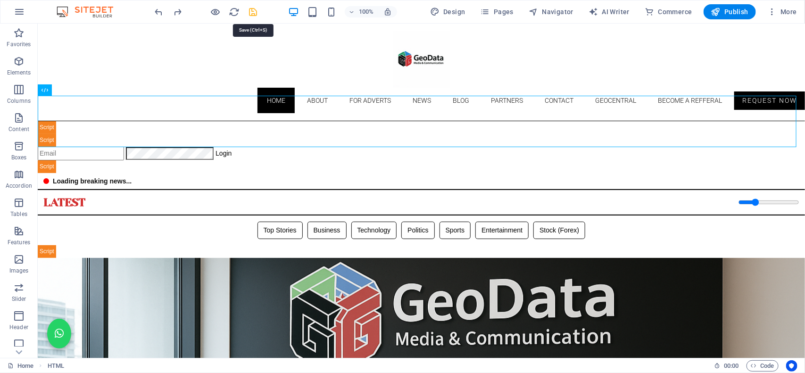
click at [255, 11] on icon "save" at bounding box center [253, 12] width 11 height 11
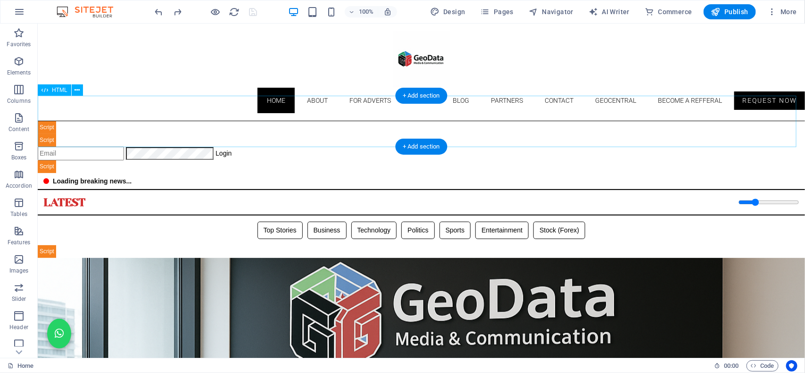
click at [256, 129] on div "Geodata Media & Technology Dashboard ☰ Login Geodata Admin Dashboard Overview A…" at bounding box center [420, 147] width 767 height 52
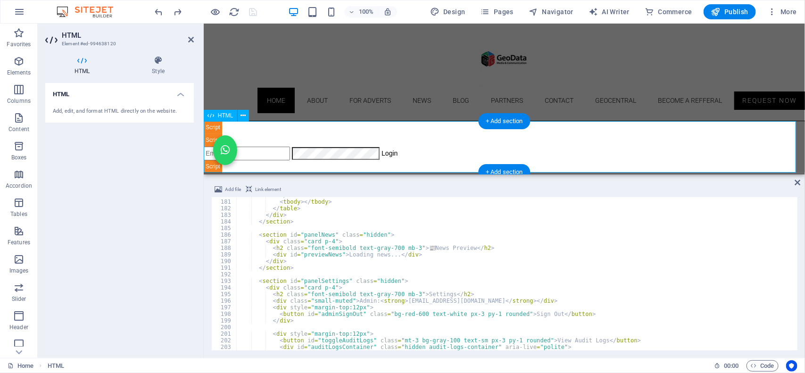
scroll to position [1187, 0]
click at [298, 296] on div "</ thead > < tbody > </ tbody > </ table > </ div > </ section > < section id =…" at bounding box center [782, 275] width 1093 height 166
type textarea "<h2 class="font-semibold text-gray-700 mb-3">Settings</h2>"
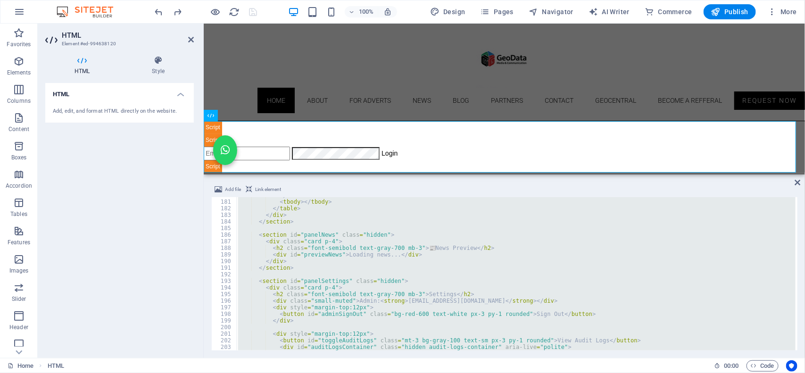
click at [280, 260] on div "</ thead > < tbody > </ tbody > </ table > </ div > </ section > < section id =…" at bounding box center [515, 273] width 559 height 153
type textarea "</div>"
paste textarea
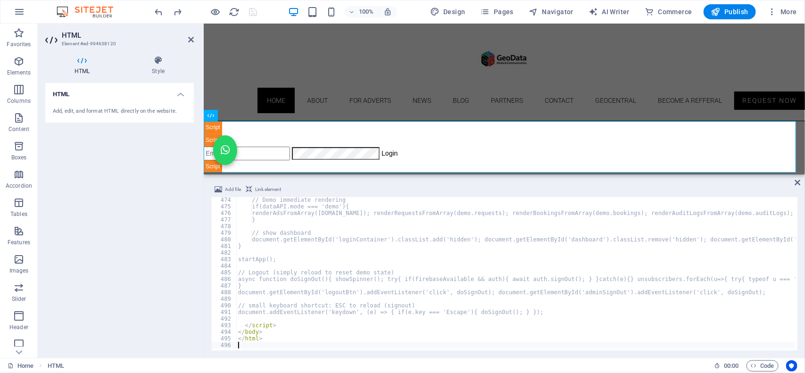
scroll to position [3122, 0]
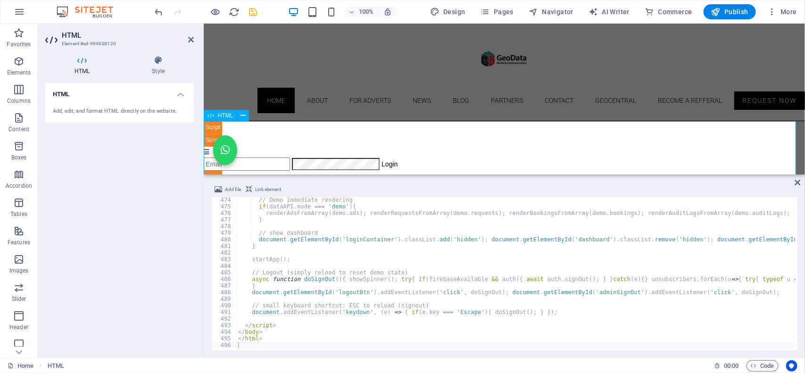
click at [348, 137] on div "Geodata Admin — Dual Mode (Demo / Live) ☰ Login Geodata Admin Dashboard Overvie…" at bounding box center [503, 152] width 601 height 62
click at [255, 11] on icon "save" at bounding box center [253, 12] width 11 height 11
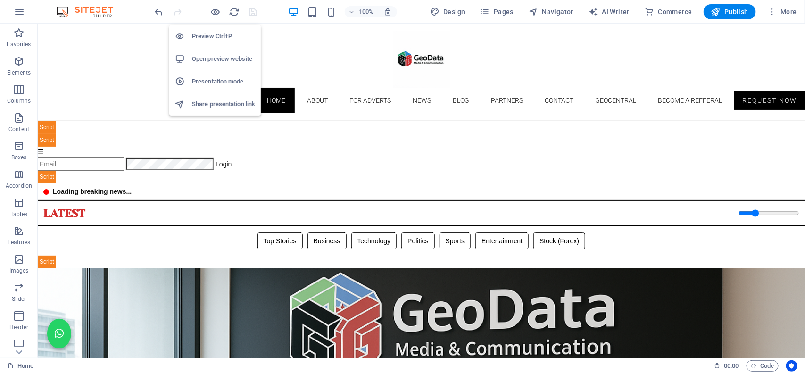
click at [206, 60] on h6 "Open preview website" at bounding box center [223, 58] width 63 height 11
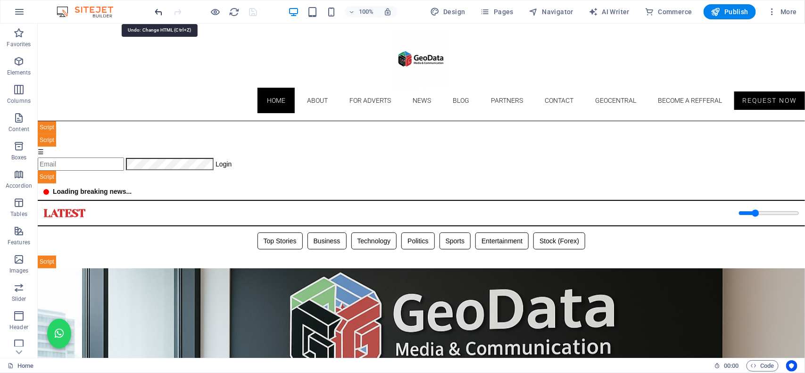
click at [156, 11] on icon "undo" at bounding box center [159, 12] width 11 height 11
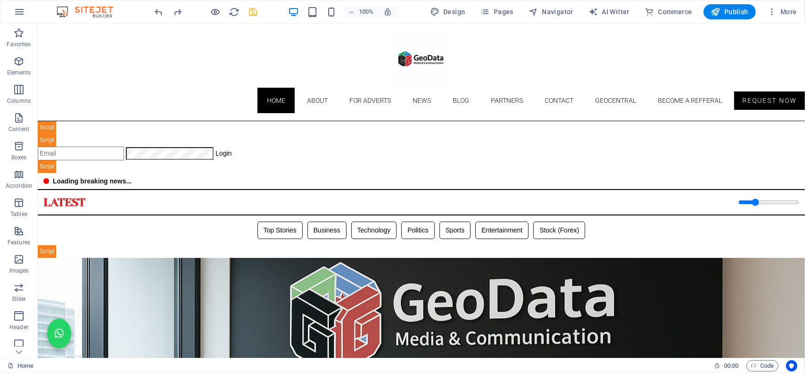
click at [258, 10] on span "save" at bounding box center [252, 12] width 11 height 11
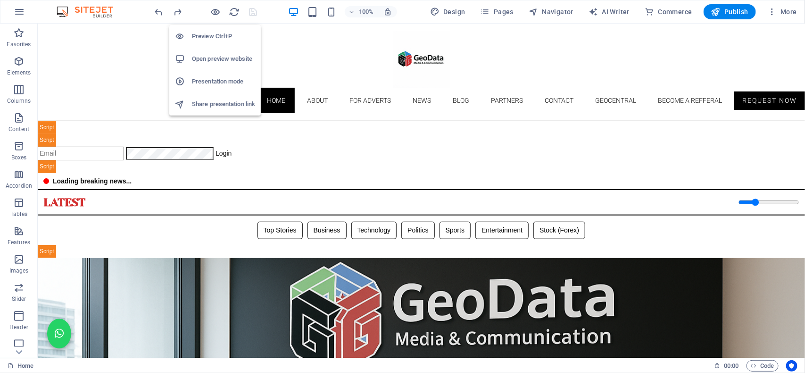
click at [213, 56] on h6 "Open preview website" at bounding box center [223, 58] width 63 height 11
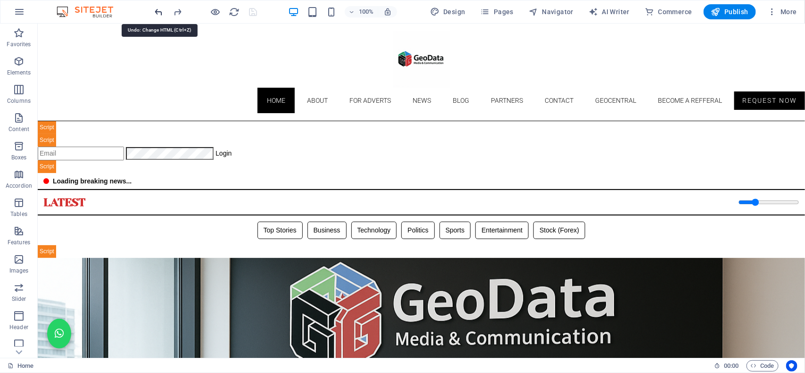
click at [158, 12] on icon "undo" at bounding box center [159, 12] width 11 height 11
click at [256, 10] on icon "save" at bounding box center [253, 12] width 11 height 11
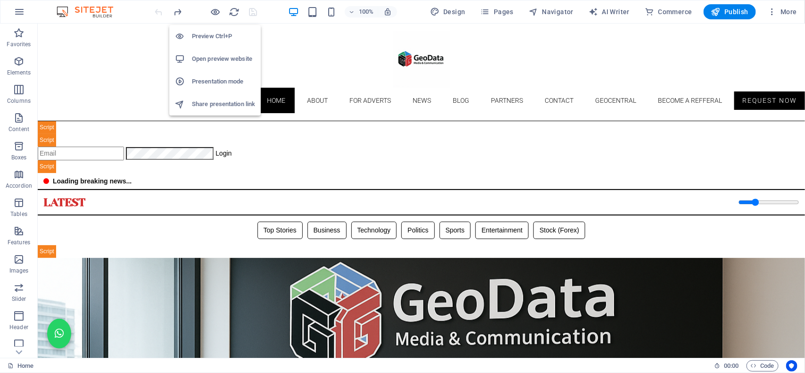
click at [213, 50] on li "Open preview website" at bounding box center [214, 59] width 91 height 23
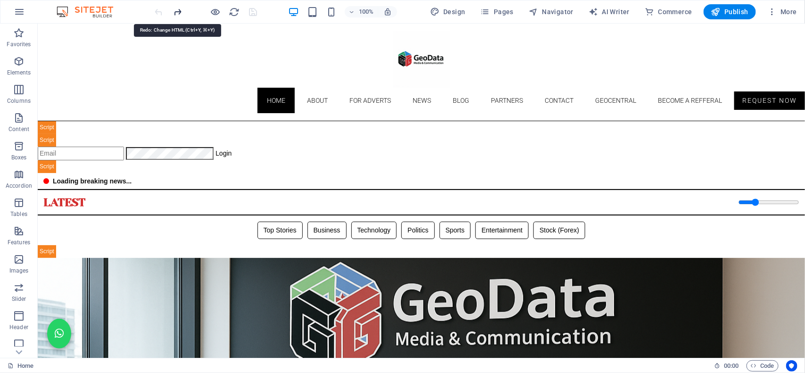
click at [180, 15] on icon "redo" at bounding box center [178, 12] width 11 height 11
click at [180, 13] on icon "redo" at bounding box center [178, 12] width 11 height 11
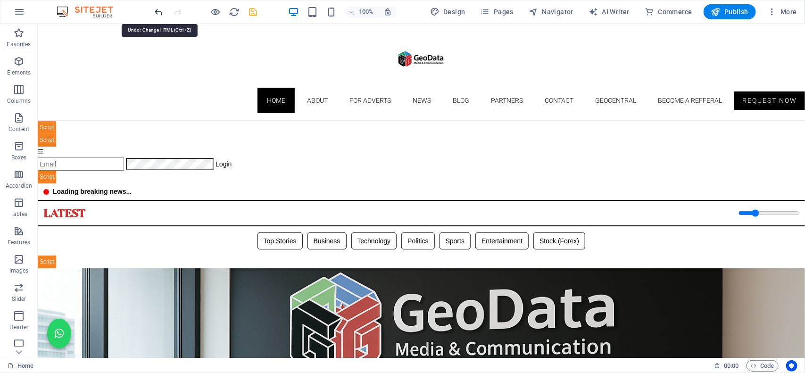
click at [158, 10] on icon "undo" at bounding box center [159, 12] width 11 height 11
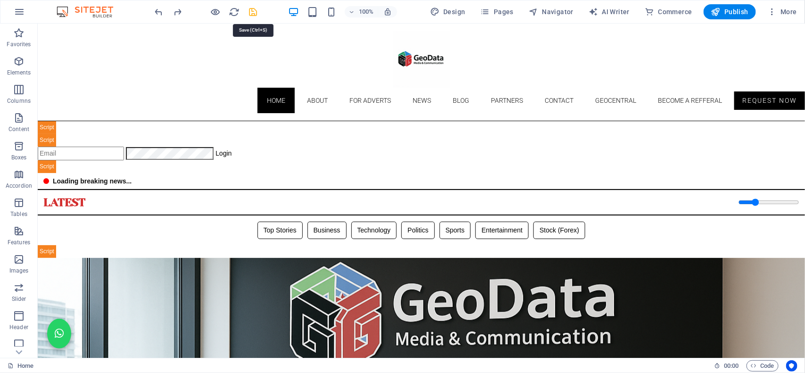
click at [256, 10] on icon "save" at bounding box center [253, 12] width 11 height 11
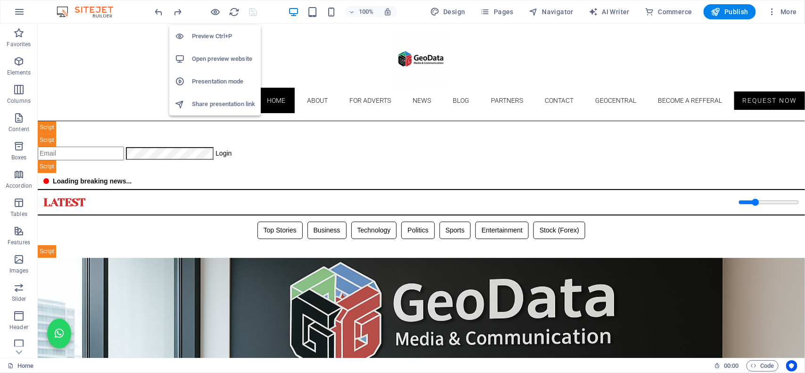
click at [209, 57] on h6 "Open preview website" at bounding box center [223, 58] width 63 height 11
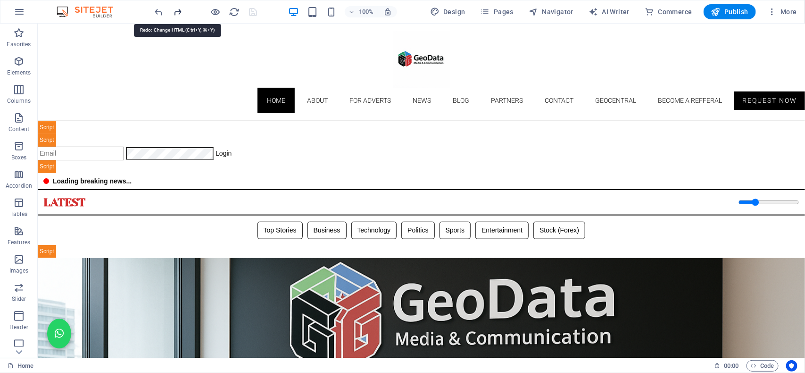
click at [178, 10] on icon "redo" at bounding box center [178, 12] width 11 height 11
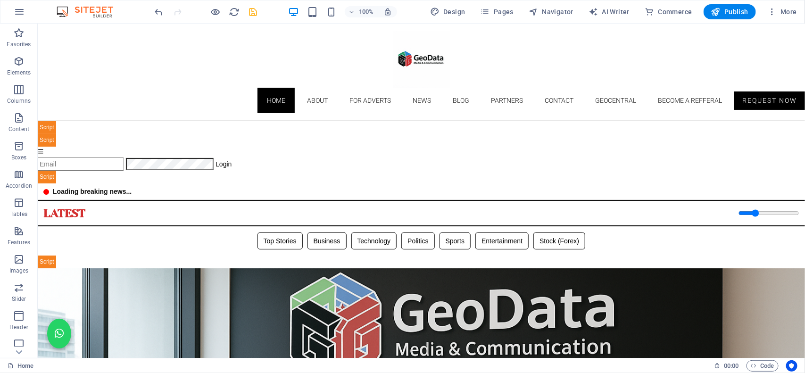
click at [257, 4] on div at bounding box center [206, 11] width 106 height 15
click at [255, 17] on div at bounding box center [206, 11] width 106 height 15
click at [257, 13] on icon "save" at bounding box center [253, 12] width 11 height 11
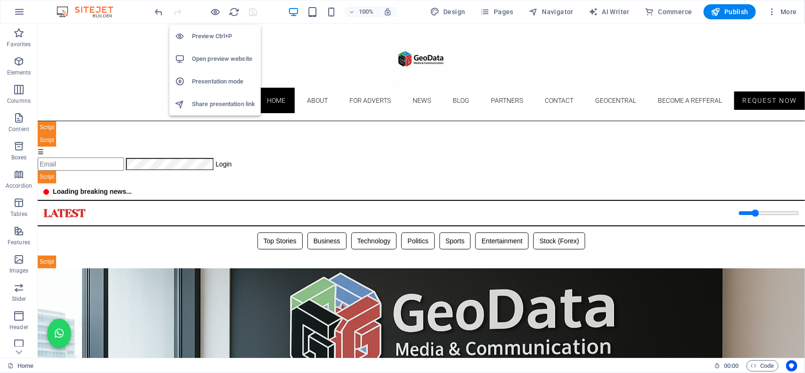
click at [222, 54] on h6 "Open preview website" at bounding box center [223, 58] width 63 height 11
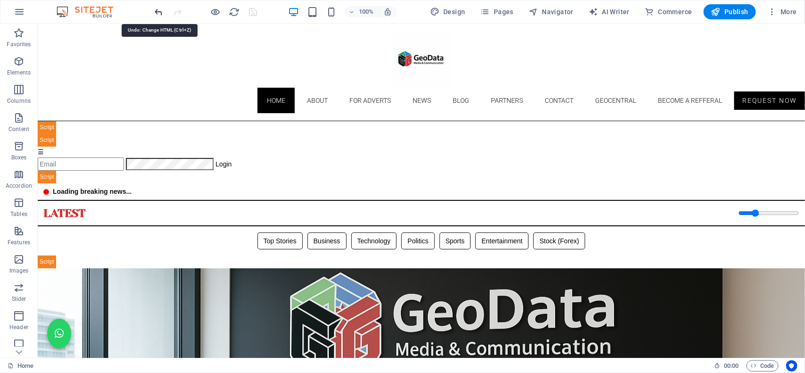
click at [159, 13] on icon "undo" at bounding box center [159, 12] width 11 height 11
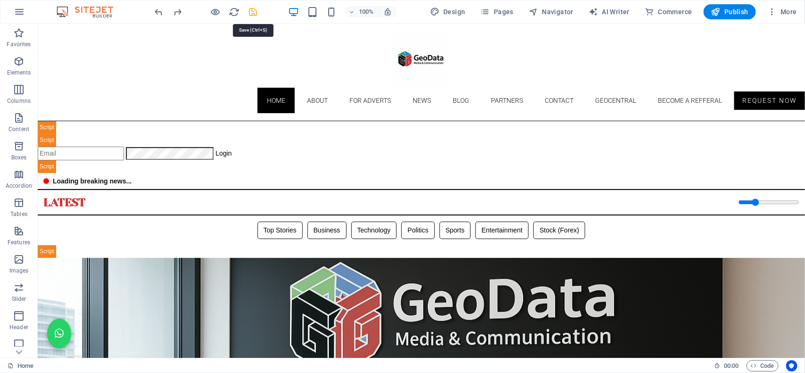
click at [255, 10] on icon "save" at bounding box center [253, 12] width 11 height 11
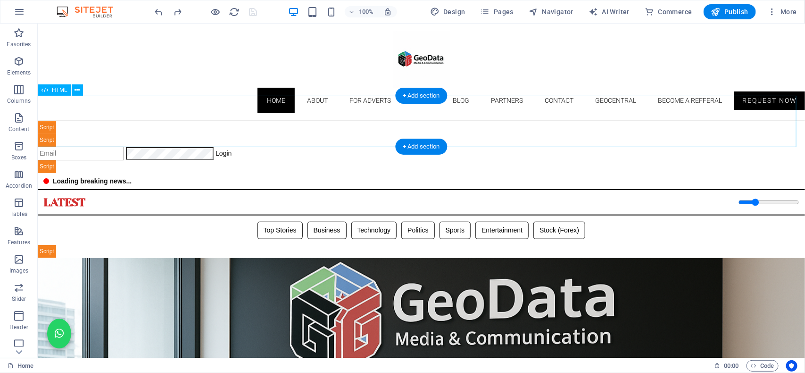
click at [283, 122] on div "Geodata Media & Technology Dashboard ☰ Login Geodata Admin Dashboard Overview A…" at bounding box center [420, 147] width 767 height 52
click at [297, 132] on div "Geodata Media & Technology Dashboard ☰ Login Geodata Admin Dashboard Overview A…" at bounding box center [420, 147] width 767 height 52
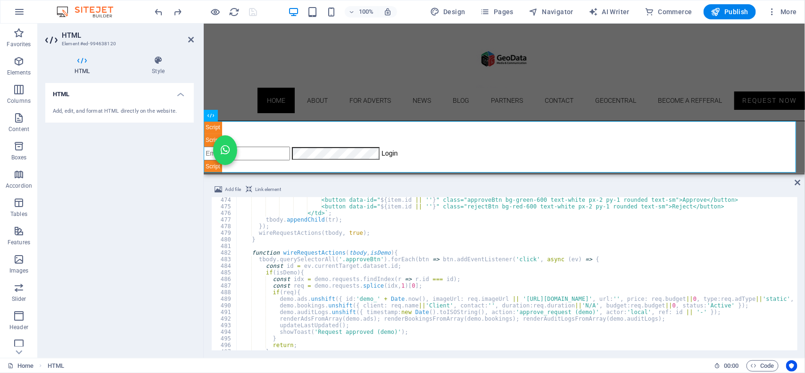
click at [317, 260] on div "<button data-id=" ${ item . id || '' } " class="approveBtn bg-green-600 text-wh…" at bounding box center [782, 279] width 1093 height 165
type textarea "tbody.querySelectorAll('.approveBtn').forEach(btn => btn.addEventListener('clic…"
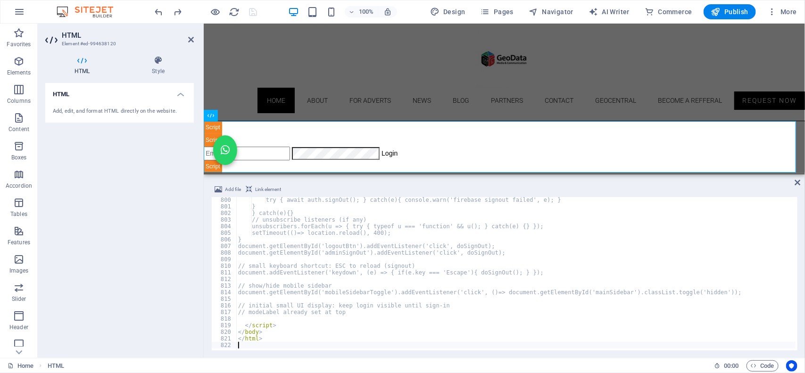
scroll to position [5273, 0]
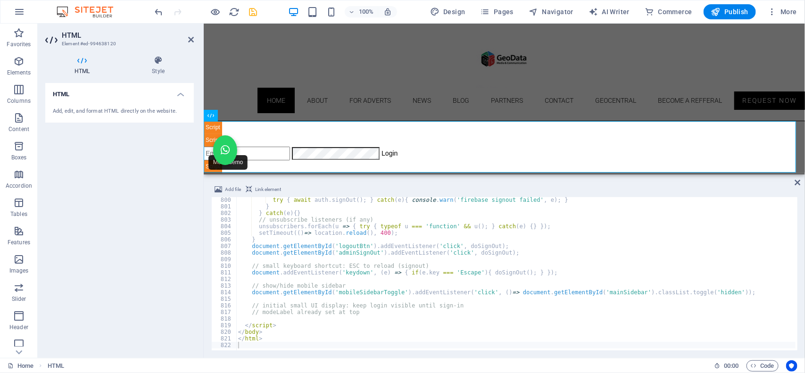
click at [272, 9] on div "100% Design Pages Navigator AI Writer Commerce Publish More" at bounding box center [476, 11] width 647 height 15
click at [251, 12] on icon "save" at bounding box center [253, 12] width 11 height 11
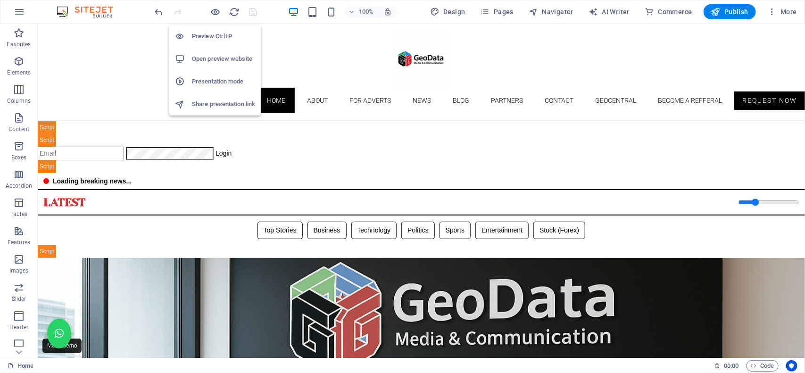
click at [196, 62] on h6 "Open preview website" at bounding box center [223, 58] width 63 height 11
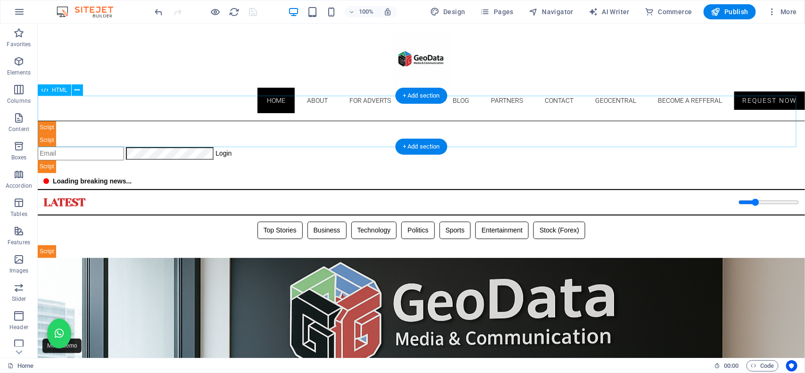
click at [297, 121] on div "Geodata Admin — Upgraded (Demo ⟷ Live after login) ☰ Login Geodata Admin Dashbo…" at bounding box center [420, 147] width 767 height 52
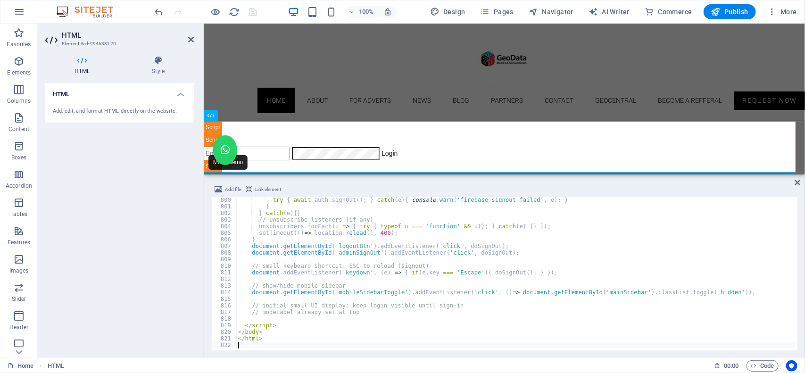
type textarea "</html>"
click at [279, 12] on div "100% Design Pages Navigator AI Writer Commerce Publish More" at bounding box center [476, 11] width 647 height 15
click at [161, 13] on icon "undo" at bounding box center [159, 12] width 11 height 11
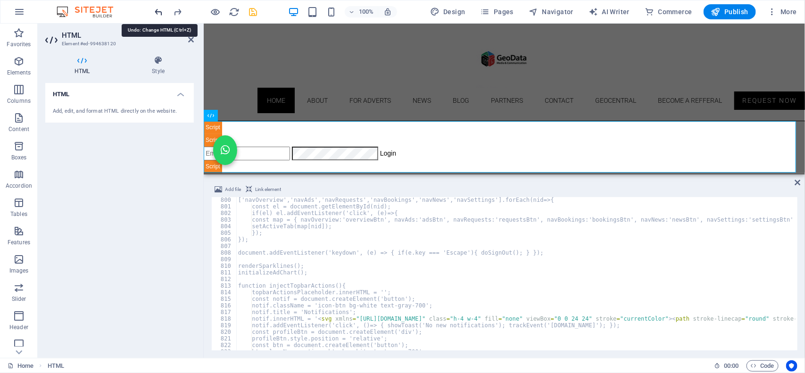
scroll to position [5274, 0]
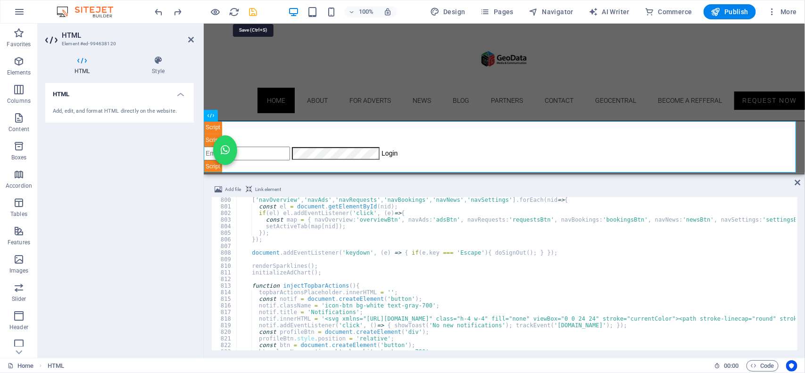
click at [250, 13] on icon "save" at bounding box center [253, 12] width 11 height 11
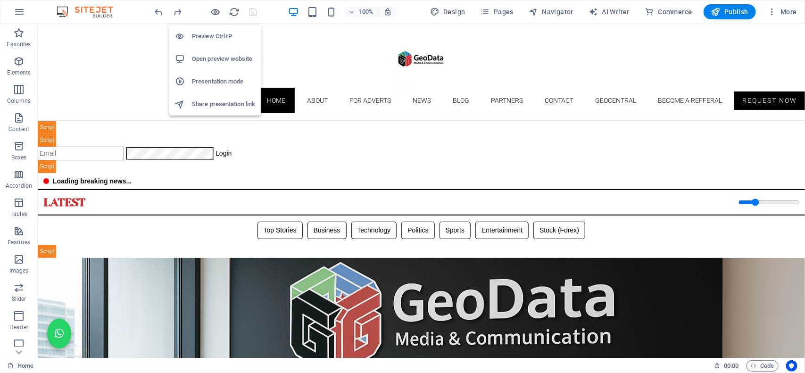
click at [216, 59] on h6 "Open preview website" at bounding box center [223, 58] width 63 height 11
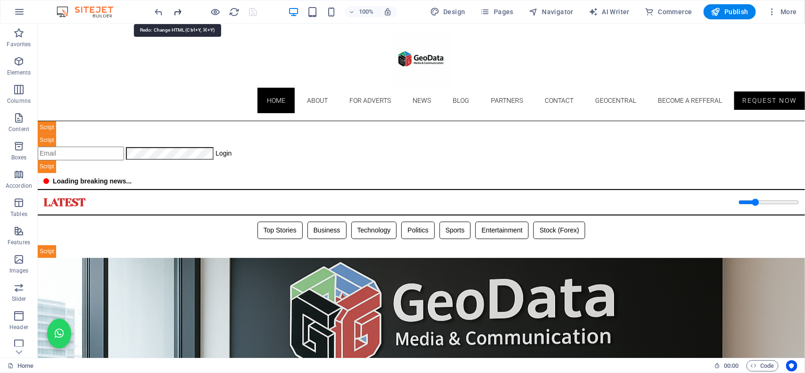
click at [178, 13] on icon "redo" at bounding box center [178, 12] width 11 height 11
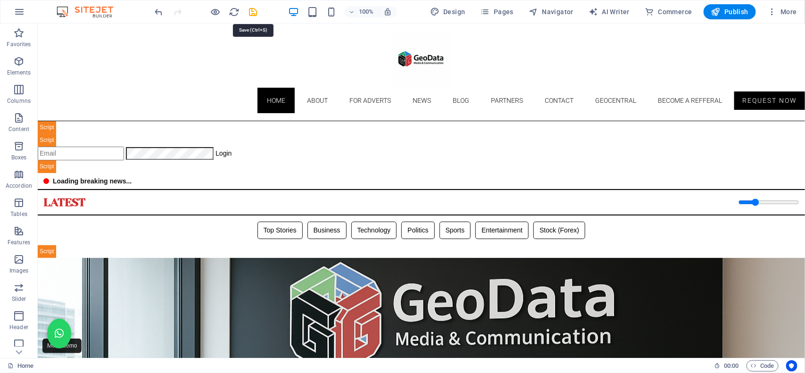
click at [256, 12] on icon "save" at bounding box center [253, 12] width 11 height 11
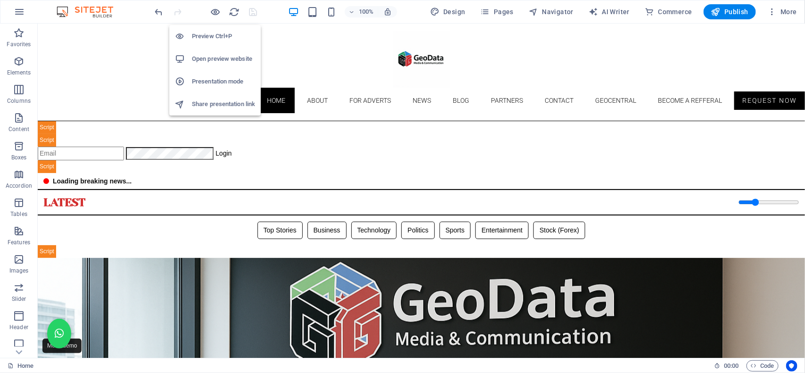
click at [205, 58] on h6 "Open preview website" at bounding box center [223, 58] width 63 height 11
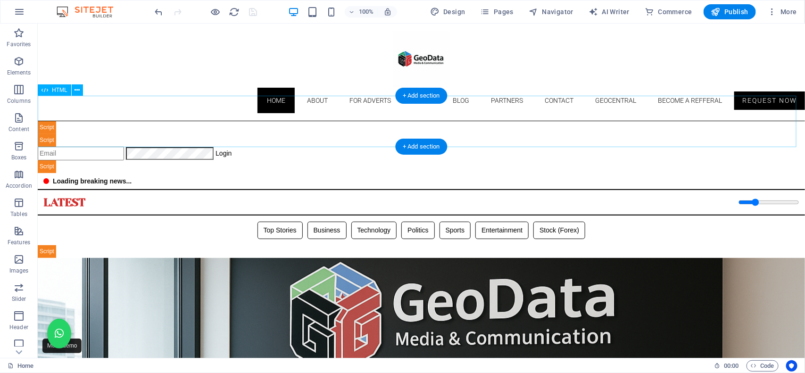
click at [266, 124] on div "Geodata Admin — Upgraded (Demo ⟷ Live after login) ☰ Login Geodata Admin Dashbo…" at bounding box center [420, 147] width 767 height 52
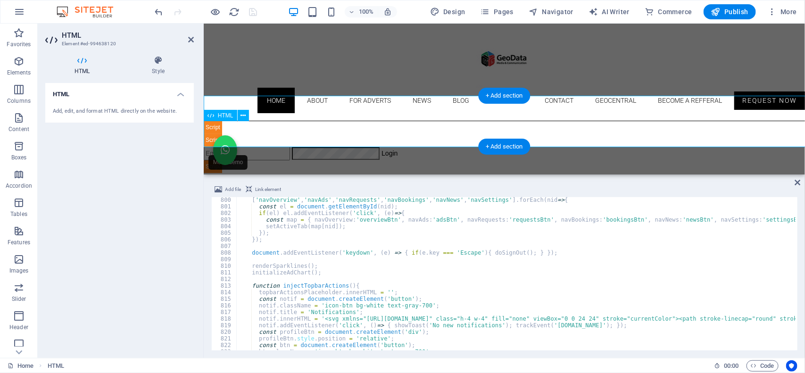
scroll to position [5273, 0]
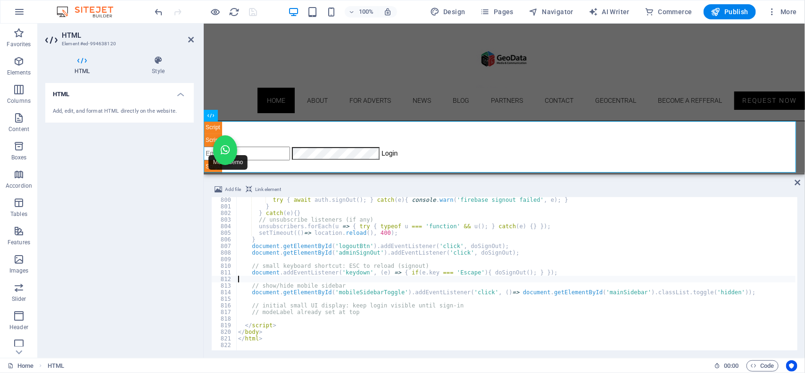
type textarea "</html>"
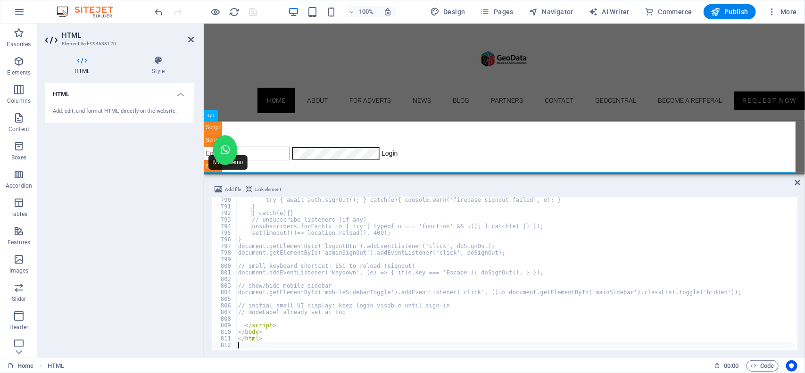
scroll to position [5207, 0]
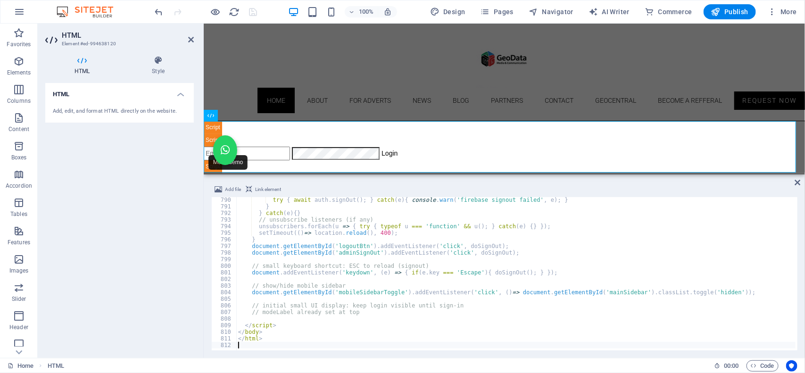
click at [265, 6] on div "100% Design Pages Navigator AI Writer Commerce Publish More" at bounding box center [476, 11] width 647 height 15
click at [252, 10] on icon "save" at bounding box center [253, 12] width 11 height 11
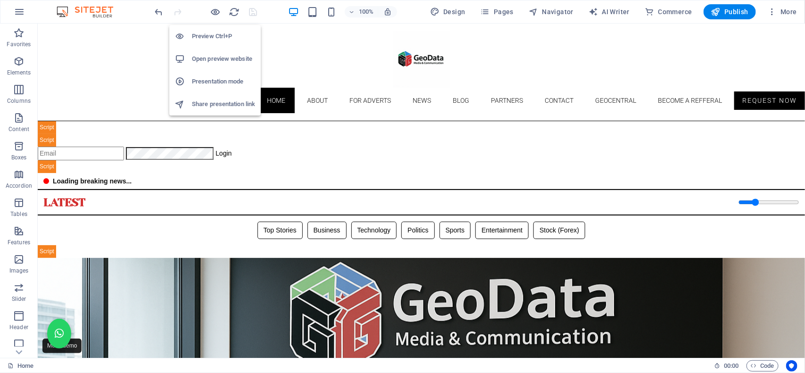
click at [211, 58] on h6 "Open preview website" at bounding box center [223, 58] width 63 height 11
click at [215, 57] on h6 "Open preview website" at bounding box center [223, 58] width 63 height 11
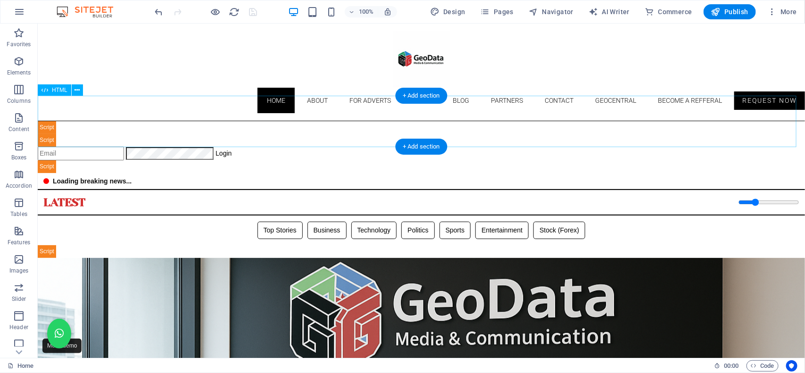
click at [301, 121] on div "Geodata Admin — Upgraded (Demo ⟷ Live after login) ☰ Login Geodata Admin Dashbo…" at bounding box center [420, 147] width 767 height 52
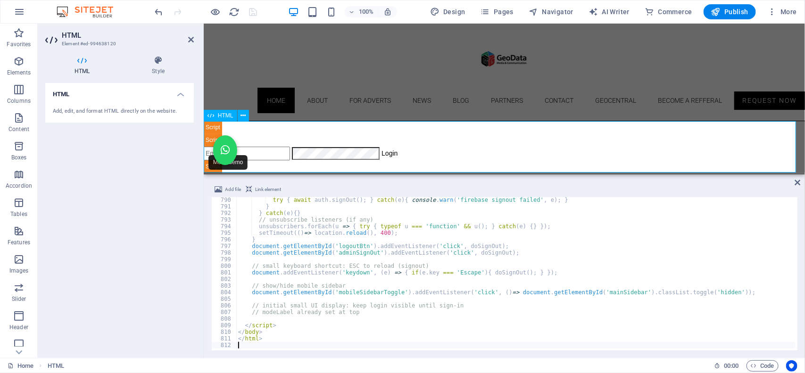
drag, startPoint x: 670, startPoint y: 198, endPoint x: 458, endPoint y: 144, distance: 218.7
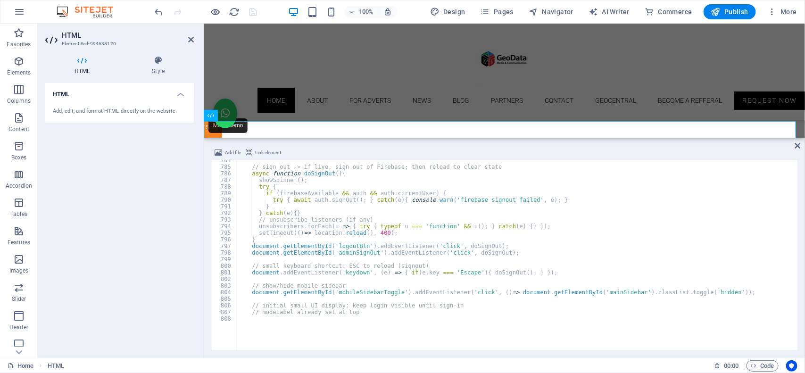
scroll to position [5169, 0]
drag, startPoint x: 461, startPoint y: 175, endPoint x: 253, endPoint y: 112, distance: 217.3
click at [457, 135] on div "H3 Preset Container Image slider Image slider on background Container Image Con…" at bounding box center [504, 80] width 601 height 113
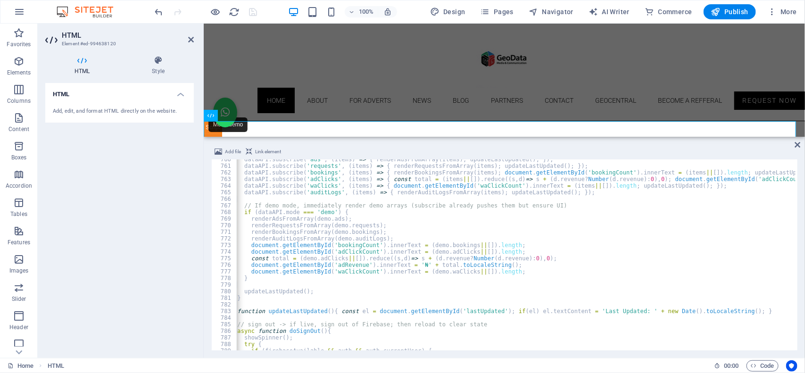
scroll to position [5012, 0]
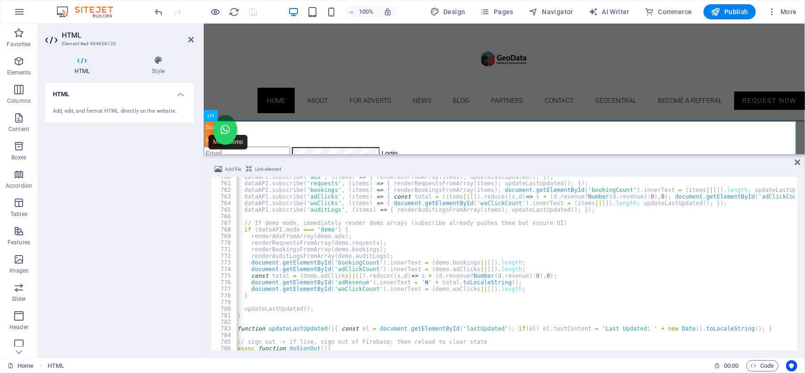
drag, startPoint x: 468, startPoint y: 138, endPoint x: 464, endPoint y: 153, distance: 16.0
click at [464, 153] on div "H3 Preset Container Image slider Image slider on background Container Image Con…" at bounding box center [504, 191] width 601 height 334
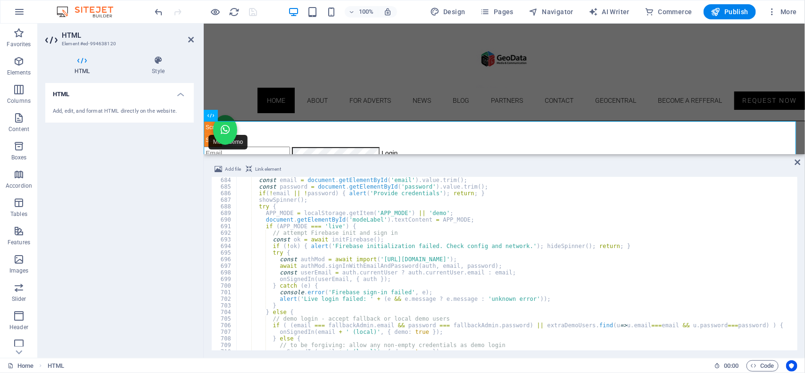
scroll to position [0, 0]
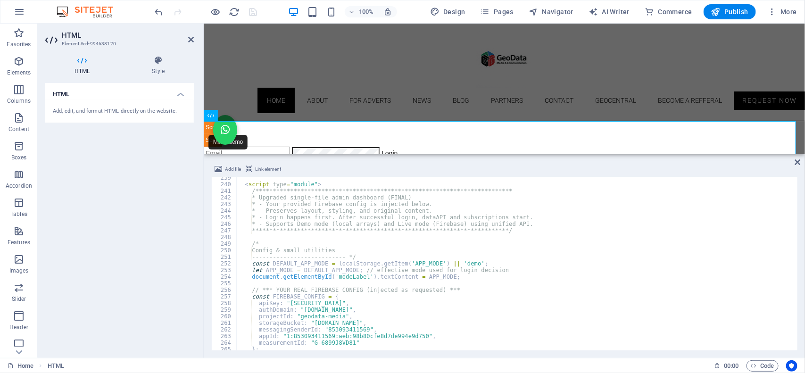
type textarea "const FIREBASE_CONFIG = {"
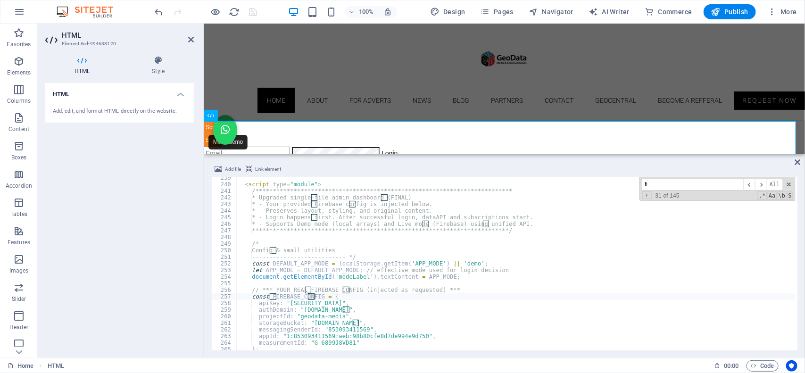
type input "fir"
type textarea "authDomain: "[DOMAIN_NAME]","
type input "firebase_"
type textarea "firebaseApp = initializeApp(FIREBASE_CONFIG);"
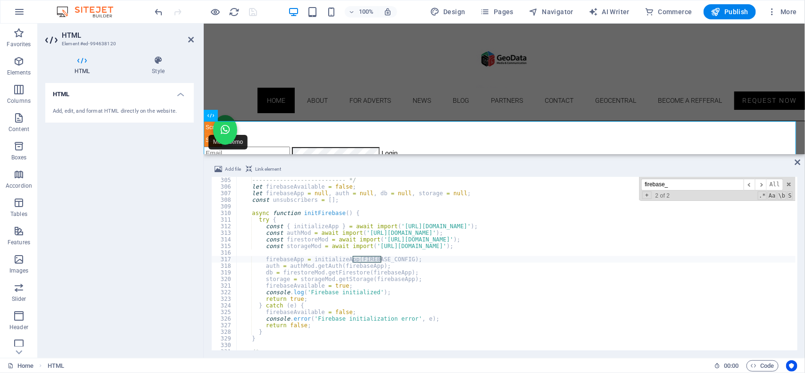
scroll to position [2006, 0]
click at [704, 181] on input "firebase_confi" at bounding box center [692, 185] width 102 height 12
drag, startPoint x: 704, startPoint y: 181, endPoint x: 644, endPoint y: 183, distance: 59.4
click at [644, 183] on input "firebase_confi" at bounding box center [692, 185] width 102 height 12
paste input "const FIREBASE_CONFIG = {"
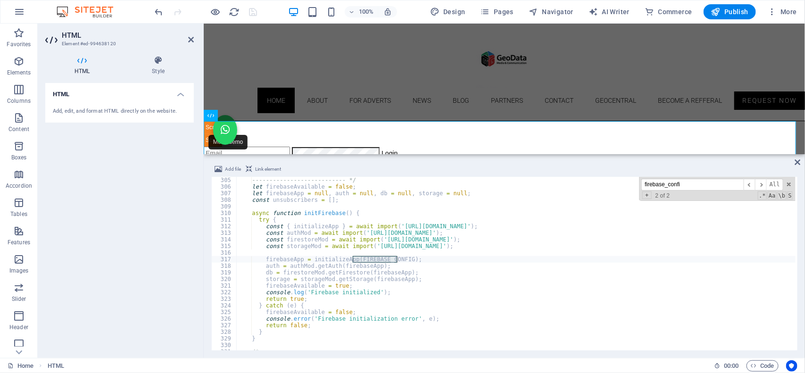
type input "const FIREBASE_CONFIG = {"
type textarea "const FIREBASE_CONFIG = {"
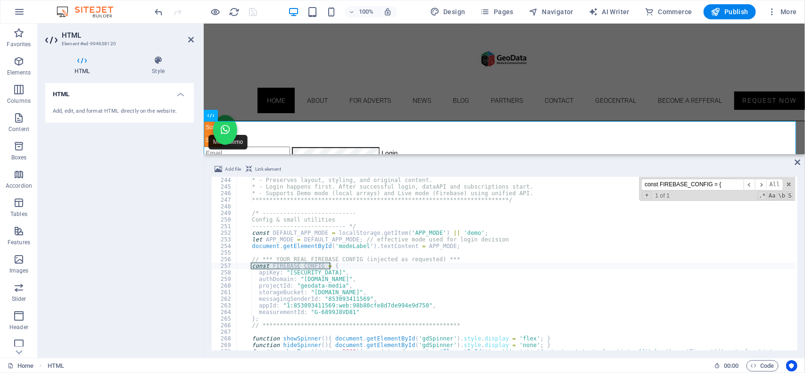
scroll to position [1604, 0]
type input "const FIREBASE_CONFIG = {"
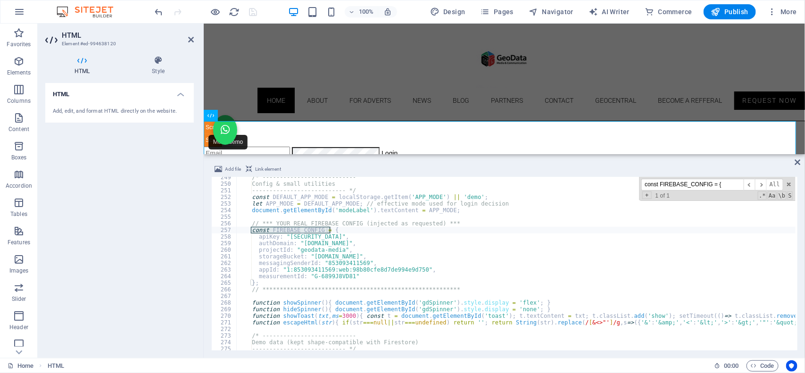
scroll to position [1640, 0]
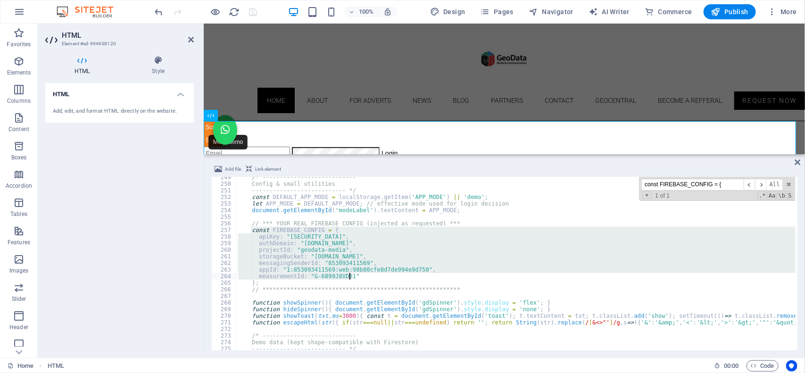
drag, startPoint x: 251, startPoint y: 231, endPoint x: 370, endPoint y: 273, distance: 126.6
type textarea "appId: "1:853093411569:web:98b80cfe8d7de994e9d750", measurementId: "G-6899J8VD8…"
paste textarea
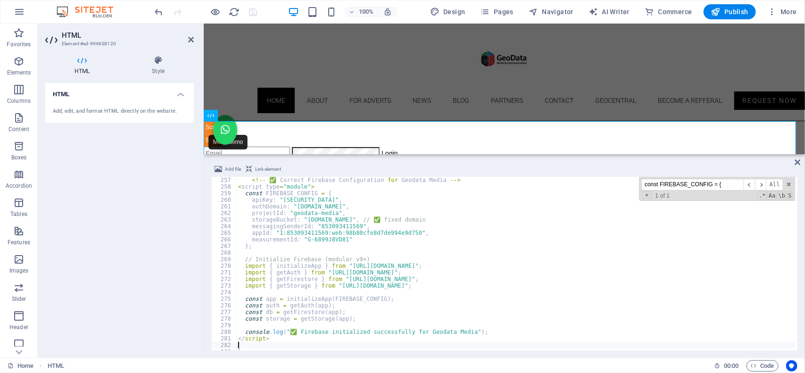
scroll to position [1689, 0]
type textarea "projectId: "geodata-media","
click at [208, 7] on div at bounding box center [206, 11] width 106 height 15
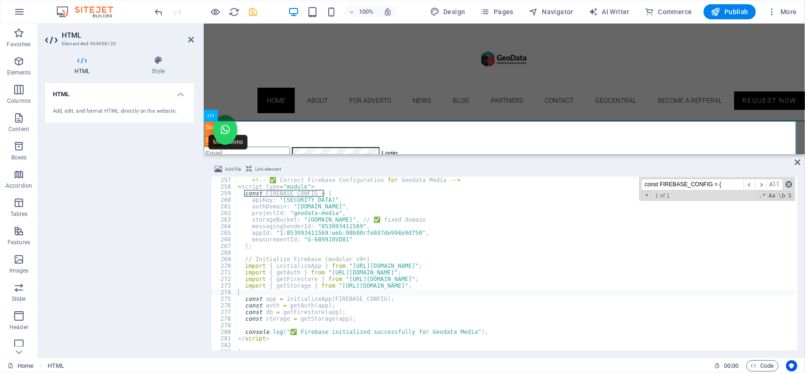
click at [789, 182] on span at bounding box center [788, 184] width 7 height 7
click at [263, 4] on div "100% Design Pages Navigator AI Writer Commerce Publish More" at bounding box center [476, 11] width 647 height 15
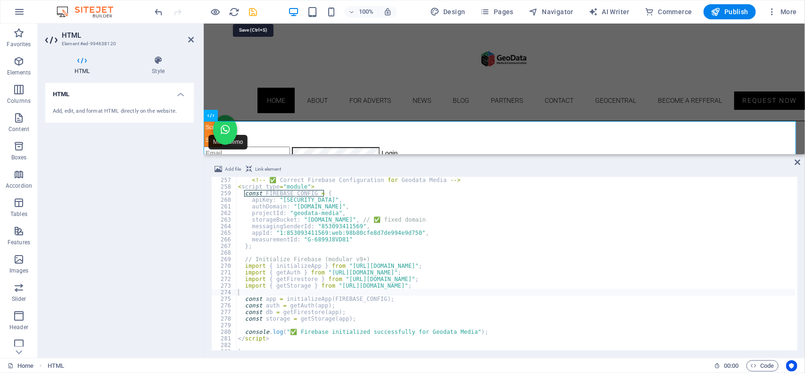
click at [255, 14] on icon "save" at bounding box center [253, 12] width 11 height 11
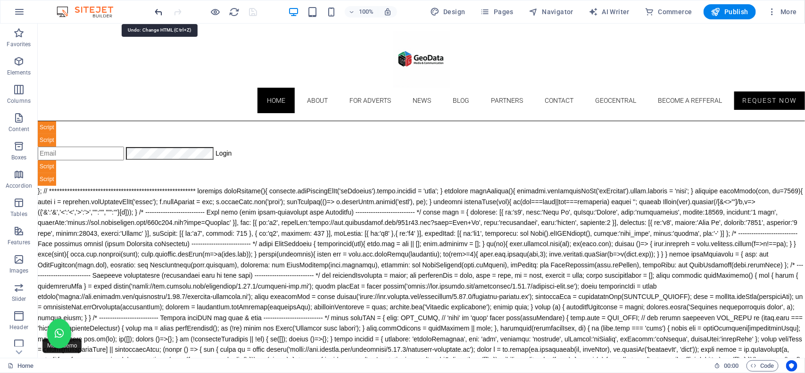
click at [156, 16] on icon "undo" at bounding box center [159, 12] width 11 height 11
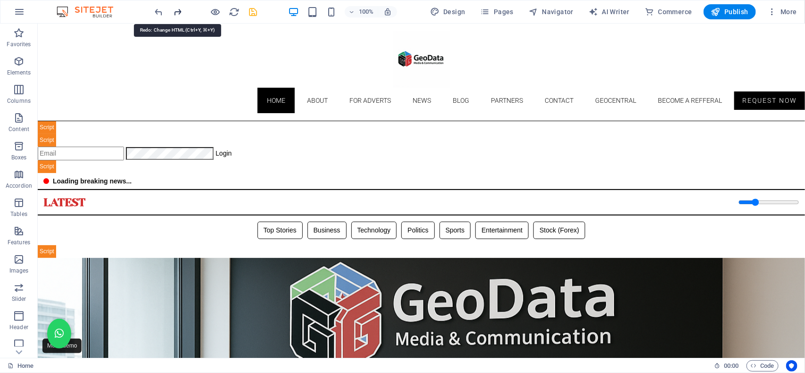
click at [179, 9] on icon "redo" at bounding box center [178, 12] width 11 height 11
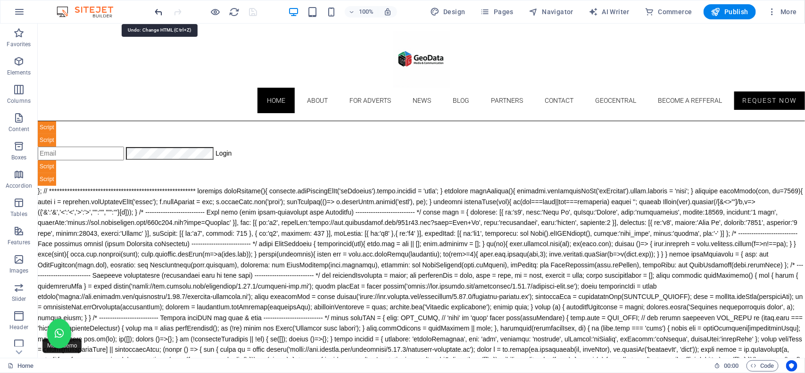
click at [157, 12] on icon "undo" at bounding box center [159, 12] width 11 height 11
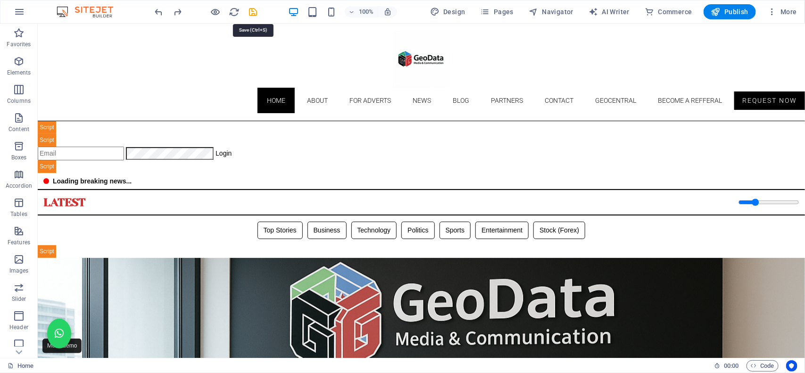
click at [251, 9] on icon "save" at bounding box center [253, 12] width 11 height 11
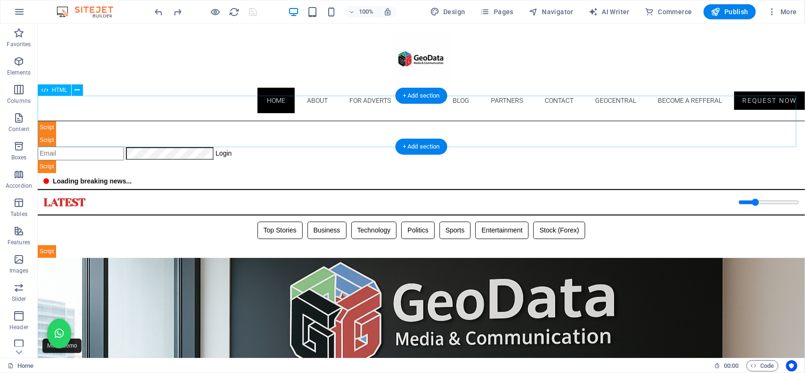
click at [307, 140] on div "Geodata Admin — Upgraded (Demo ⟷ Live after login) ☰ Login Geodata Admin Dashbo…" at bounding box center [420, 147] width 767 height 52
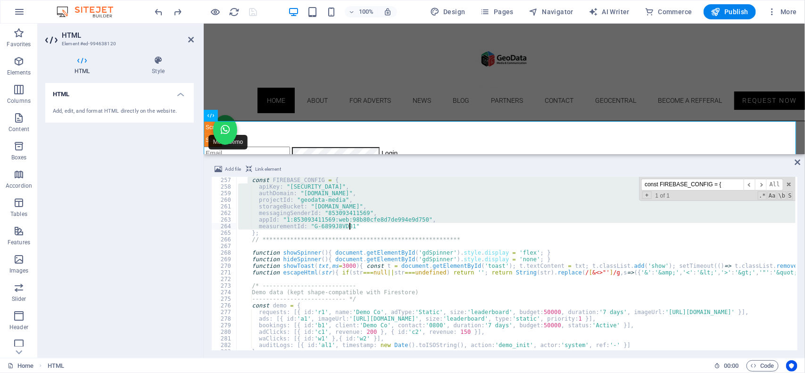
drag, startPoint x: 248, startPoint y: 180, endPoint x: 387, endPoint y: 224, distance: 145.5
type textarea "appId: "1:853093411569:web:98b80cfe8d7de994e9d750", measurementId: "G-6899J8VD8…"
paste textarea
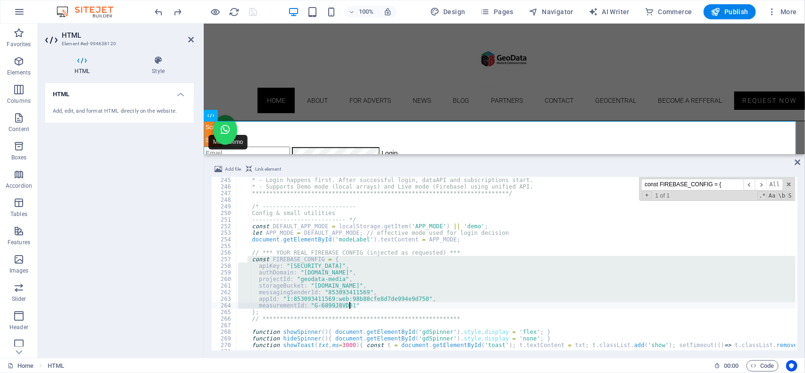
scroll to position [1608, 0]
click at [385, 277] on div "**********" at bounding box center [515, 263] width 559 height 173
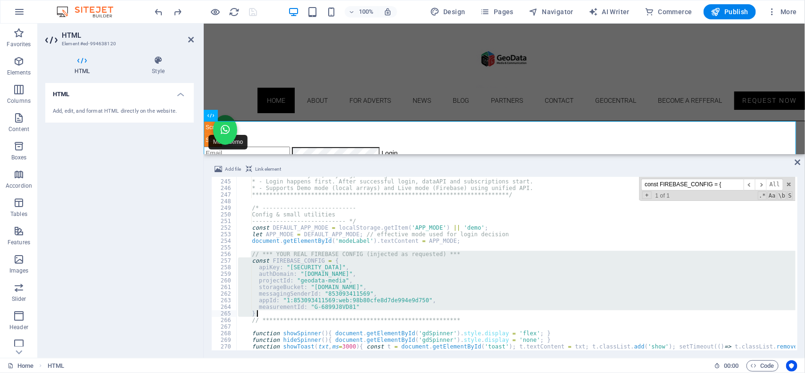
drag, startPoint x: 250, startPoint y: 255, endPoint x: 319, endPoint y: 313, distance: 90.1
type textarea "measurementId: "G-6899J8VD81" };"
paste textarea
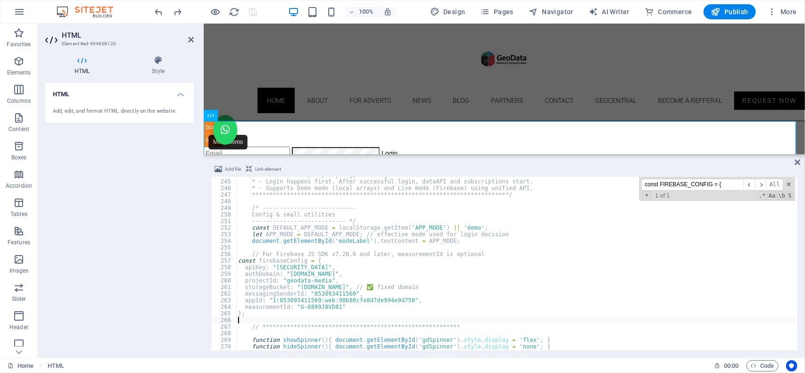
type textarea "const DEFAULT_APP_MODE = localStorage.getItem('APP_MODE') || 'demo';"
click at [287, 133] on div "Geodata Admin — Upgraded (Demo ⟷ Live after login) ☰ Login Geodata Admin Dashbo…" at bounding box center [503, 147] width 601 height 52
click at [253, 13] on icon "save" at bounding box center [253, 12] width 11 height 11
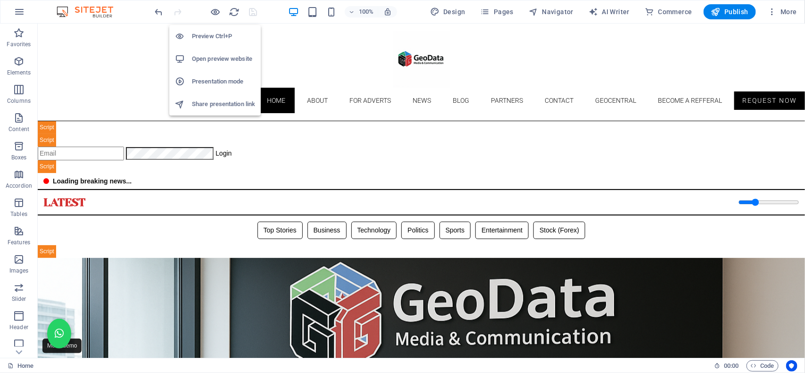
click at [208, 55] on h6 "Open preview website" at bounding box center [223, 58] width 63 height 11
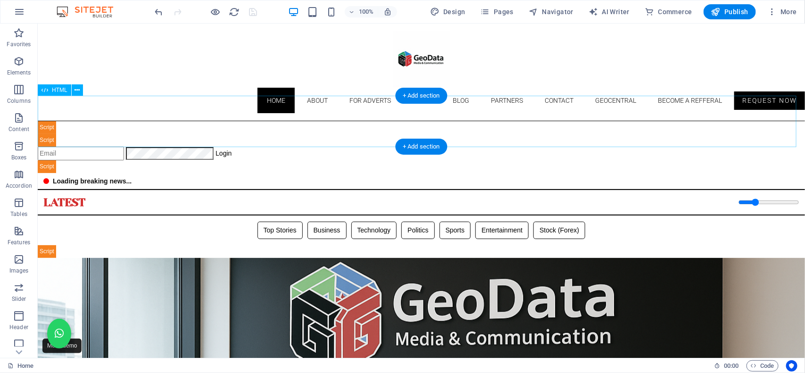
click at [260, 121] on div "Geodata Admin — Upgraded (Demo ⟷ Live after login) ☰ Login Geodata Admin Dashbo…" at bounding box center [420, 147] width 767 height 52
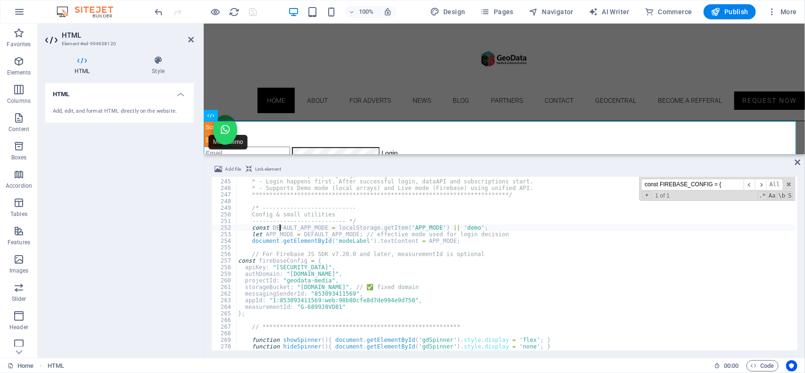
type textarea "</html>"
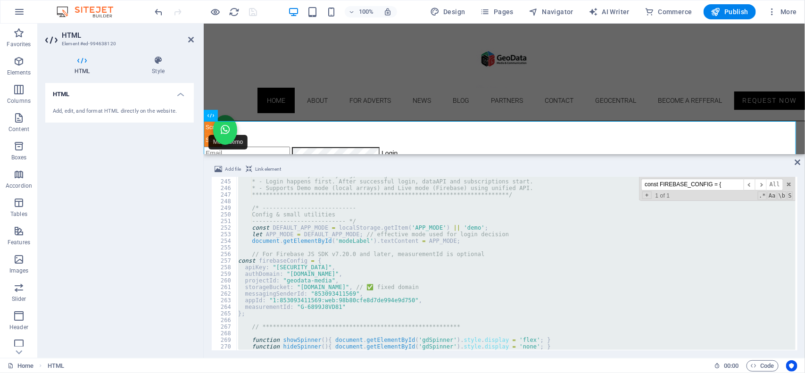
scroll to position [5181, 0]
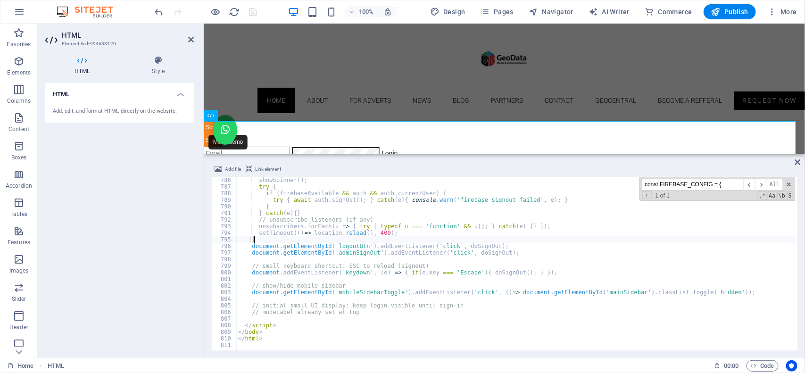
type textarea "}"
click at [265, 8] on div "100% Design Pages Navigator AI Writer Commerce Publish More" at bounding box center [476, 11] width 647 height 15
click at [256, 11] on icon "save" at bounding box center [253, 12] width 11 height 11
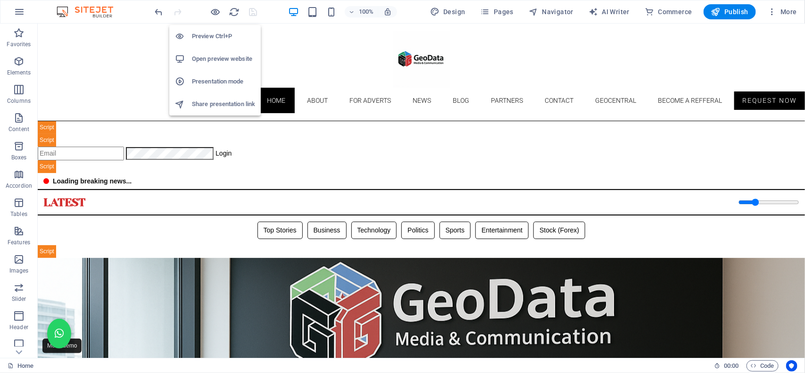
click at [223, 62] on h6 "Open preview website" at bounding box center [223, 58] width 63 height 11
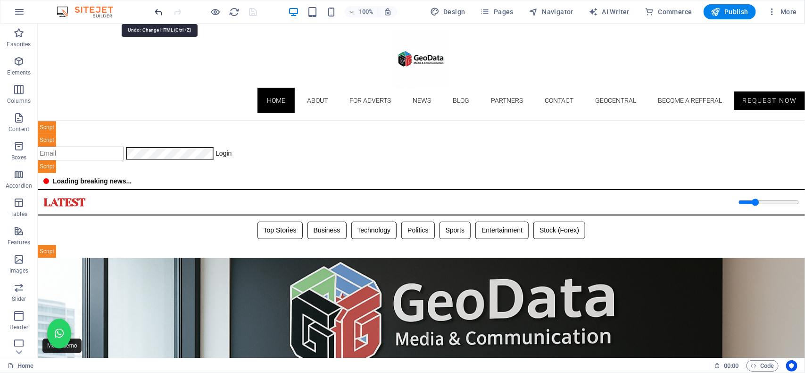
click at [156, 12] on icon "undo" at bounding box center [159, 12] width 11 height 11
click at [158, 10] on icon "undo" at bounding box center [159, 12] width 11 height 11
click at [159, 10] on icon "undo" at bounding box center [159, 12] width 11 height 11
click at [157, 7] on icon "undo" at bounding box center [159, 12] width 11 height 11
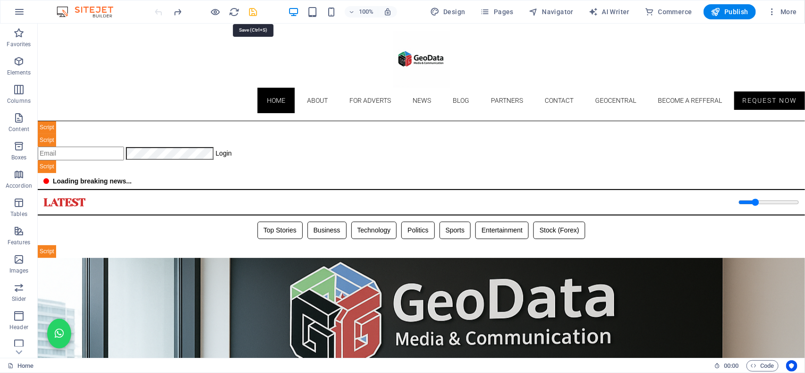
click at [252, 13] on icon "save" at bounding box center [253, 12] width 11 height 11
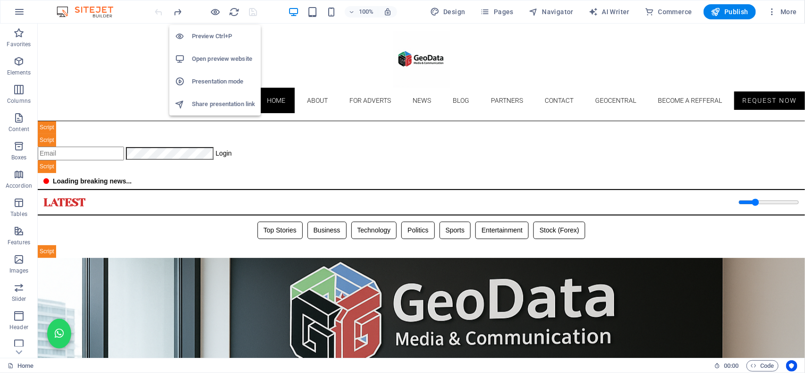
click at [217, 65] on li "Open preview website" at bounding box center [214, 59] width 91 height 23
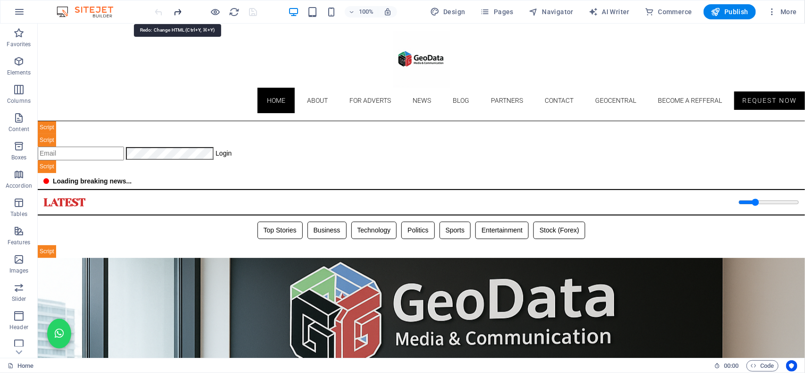
click at [182, 13] on icon "redo" at bounding box center [178, 12] width 11 height 11
click at [256, 7] on icon "save" at bounding box center [253, 12] width 11 height 11
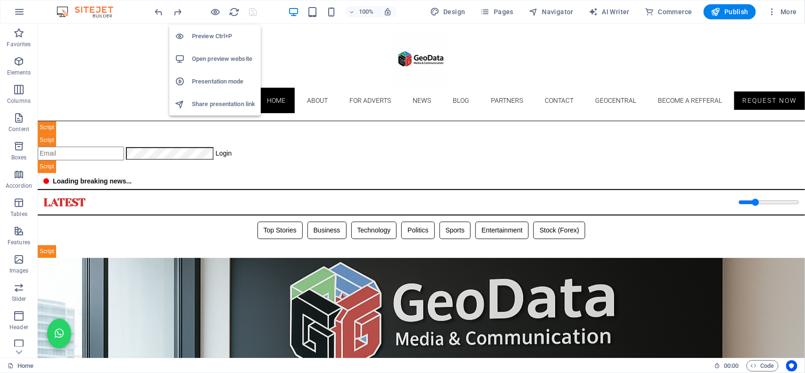
click at [217, 53] on h6 "Open preview website" at bounding box center [223, 58] width 63 height 11
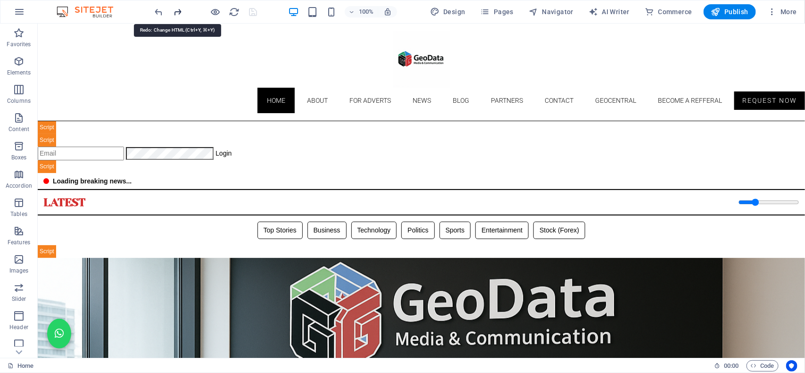
click at [178, 12] on icon "redo" at bounding box center [178, 12] width 11 height 11
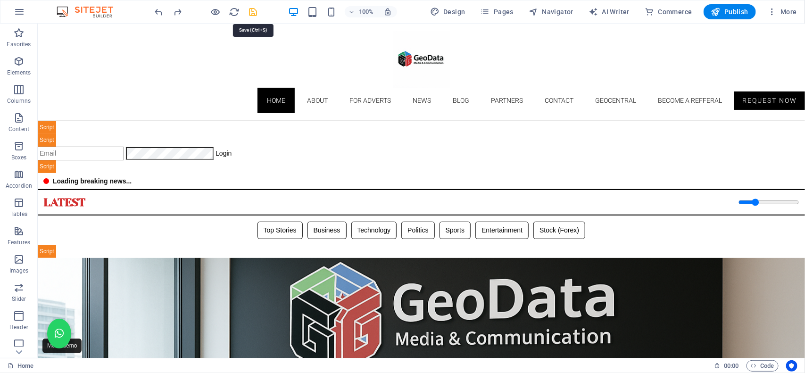
click at [254, 12] on icon "save" at bounding box center [253, 12] width 11 height 11
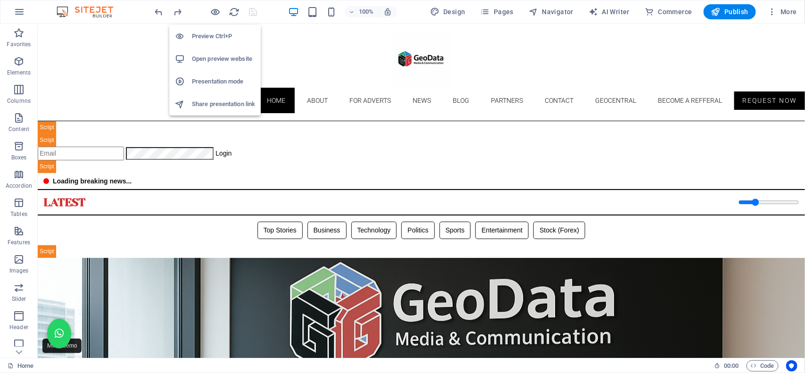
click at [222, 59] on h6 "Open preview website" at bounding box center [223, 58] width 63 height 11
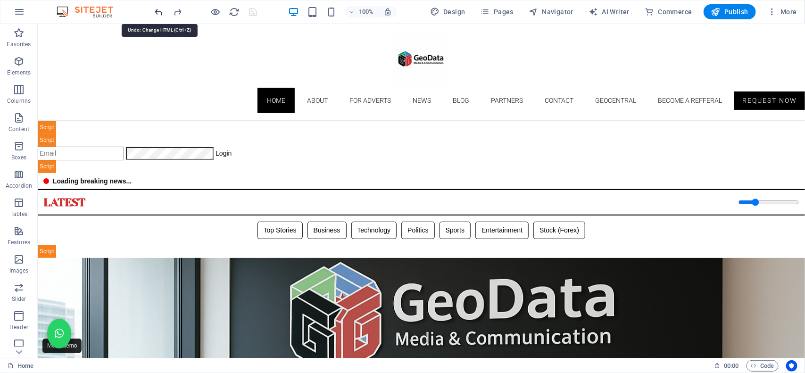
click at [159, 12] on icon "undo" at bounding box center [159, 12] width 11 height 11
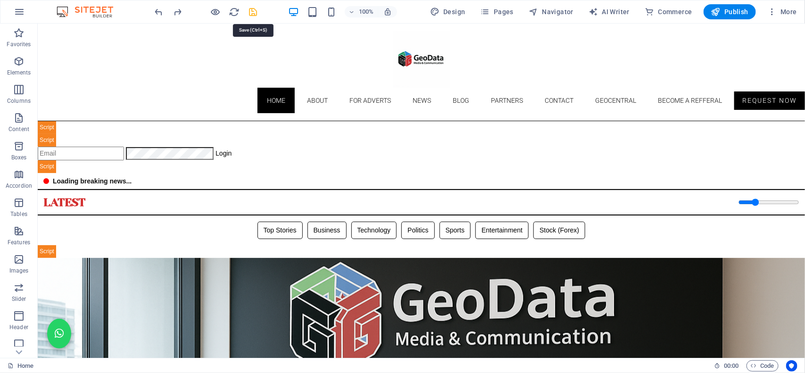
click at [253, 12] on icon "save" at bounding box center [253, 12] width 11 height 11
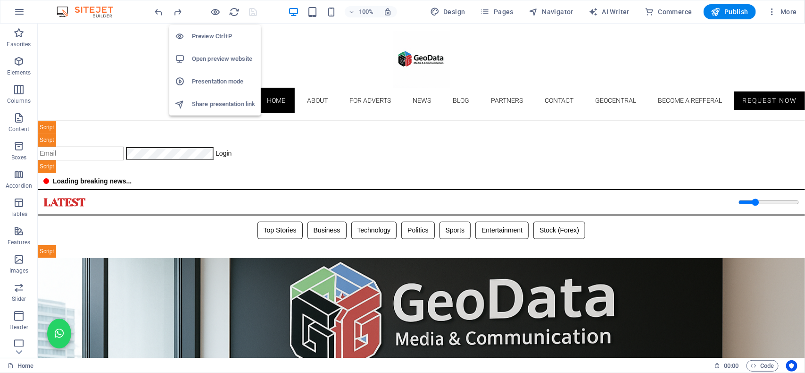
click at [220, 64] on h6 "Open preview website" at bounding box center [223, 58] width 63 height 11
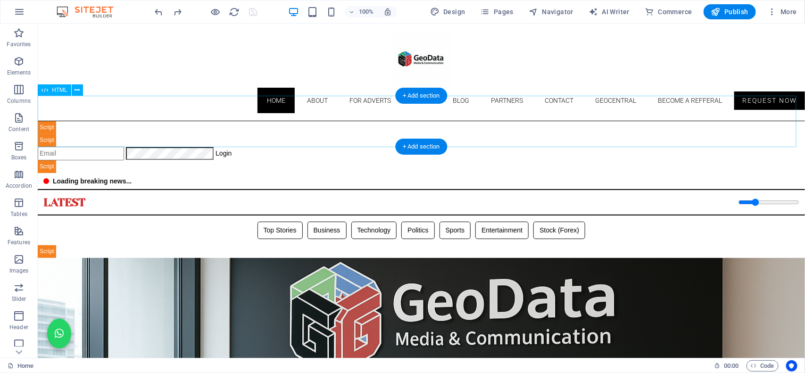
click at [273, 121] on div "Geodata Media & Technology Dashboard ☰ Login Geodata Admin Dashboard Overview A…" at bounding box center [420, 147] width 767 height 52
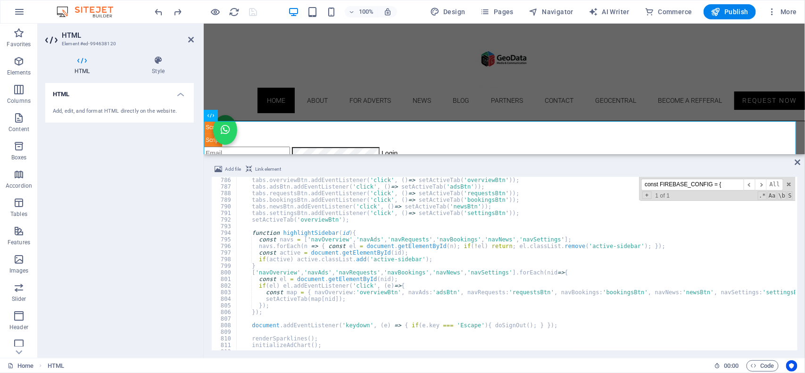
click at [318, 267] on div "tabs . overviewBtn . addEventListener ( 'click' , ( ) => setActiveTab ( 'overvi…" at bounding box center [782, 269] width 1093 height 185
type textarea "}"
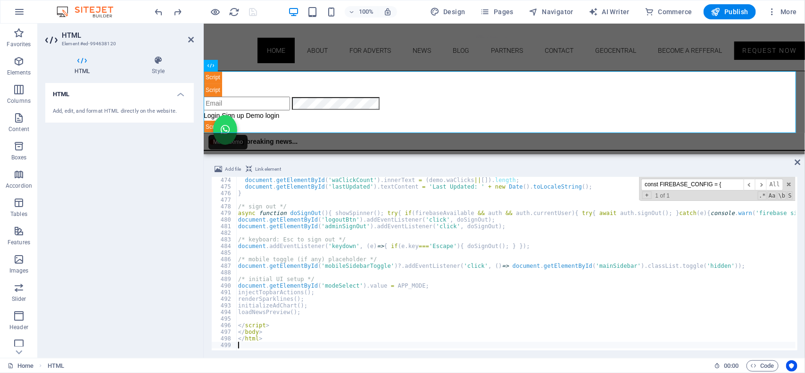
scroll to position [59, 0]
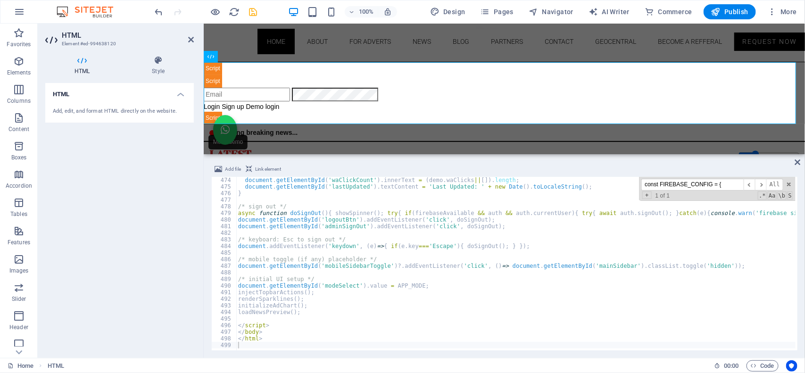
click at [280, 2] on div "100% Design Pages Navigator AI Writer Commerce Publish More" at bounding box center [402, 11] width 804 height 23
click at [248, 9] on icon "save" at bounding box center [253, 12] width 11 height 11
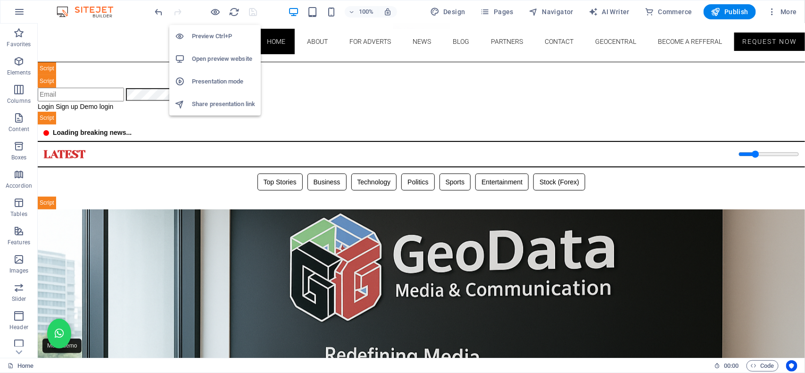
click at [216, 60] on h6 "Open preview website" at bounding box center [223, 58] width 63 height 11
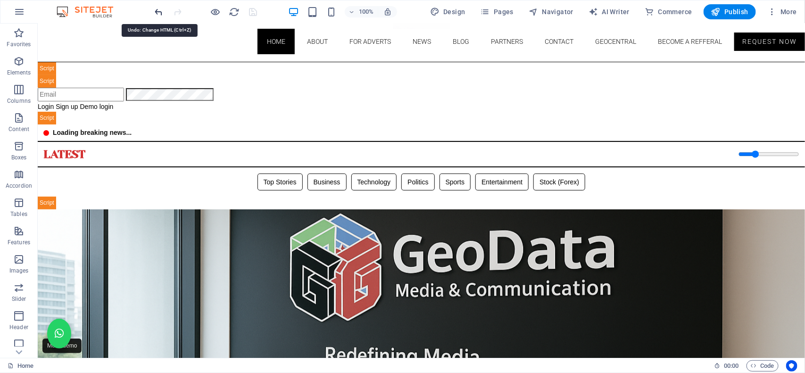
click at [158, 8] on icon "undo" at bounding box center [159, 12] width 11 height 11
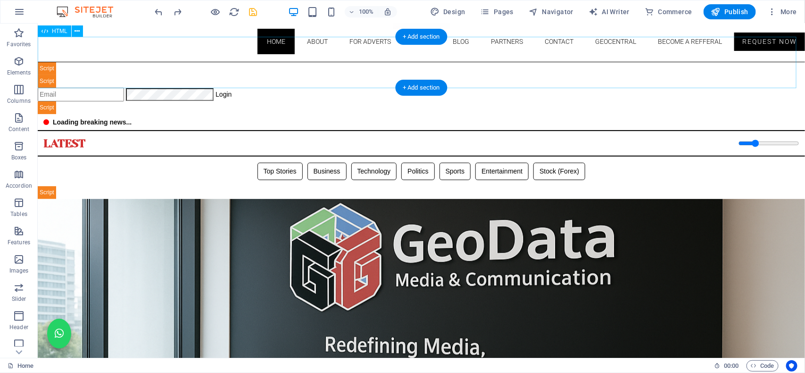
click at [249, 62] on div "Geodata Media & Technology Dashboard ☰ Login Geodata Admin Dashboard Overview A…" at bounding box center [420, 88] width 767 height 52
drag, startPoint x: 249, startPoint y: 62, endPoint x: 84, endPoint y: 63, distance: 165.5
click at [250, 63] on div "Geodata Media & Technology Dashboard ☰ Login Geodata Admin Dashboard Overview A…" at bounding box center [420, 88] width 767 height 52
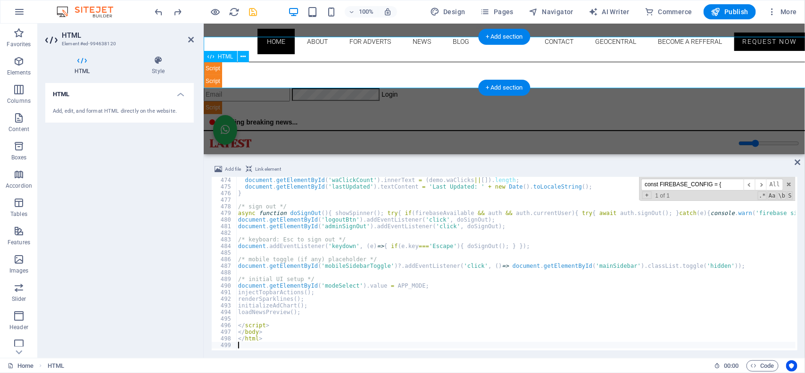
scroll to position [3122, 0]
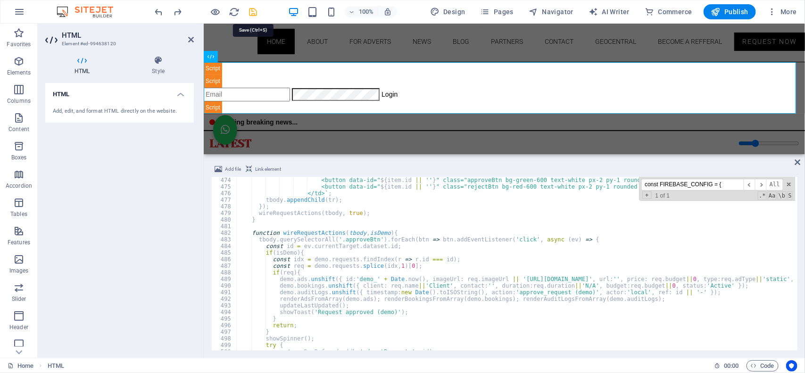
click at [253, 8] on icon "save" at bounding box center [253, 12] width 11 height 11
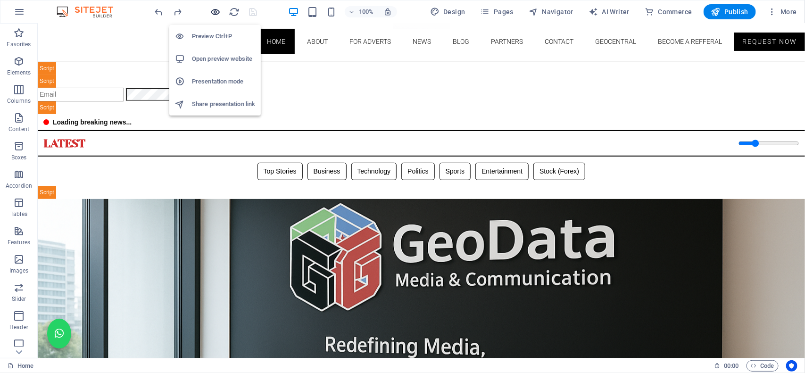
click at [218, 8] on icon "button" at bounding box center [215, 12] width 11 height 11
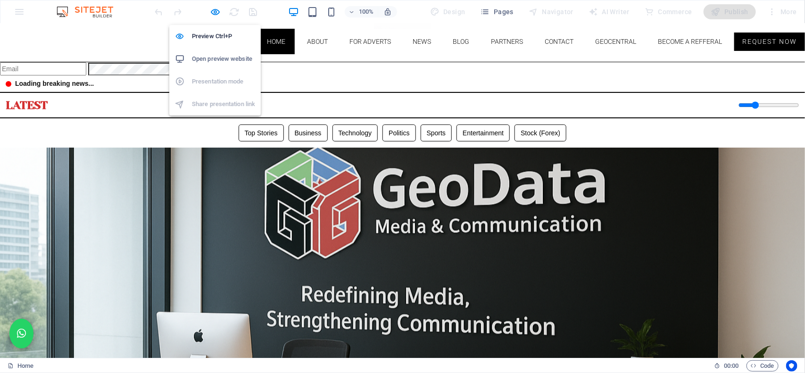
click at [219, 57] on h6 "Open preview website" at bounding box center [223, 58] width 63 height 11
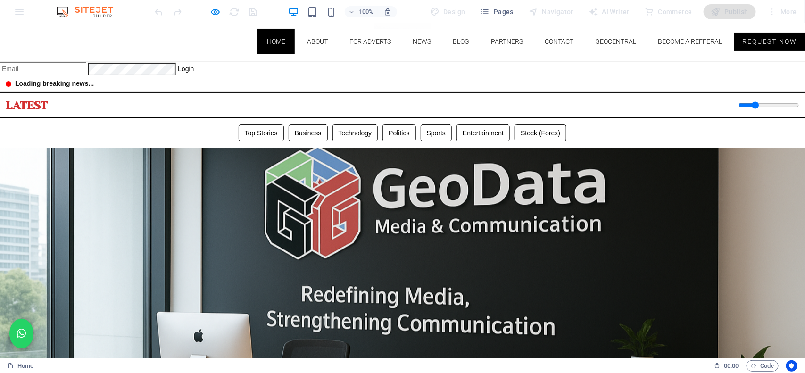
click at [296, 75] on div "Loading breaking news..." at bounding box center [402, 83] width 805 height 16
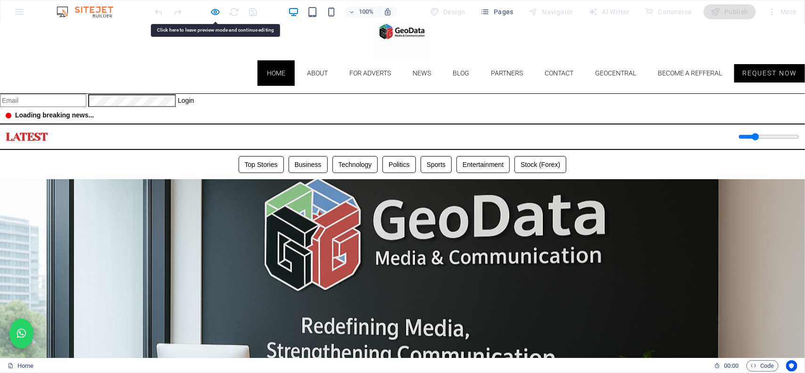
scroll to position [0, 0]
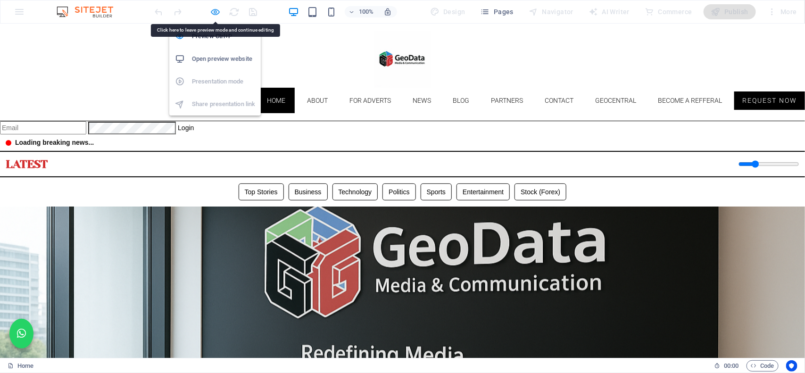
click at [215, 12] on icon "button" at bounding box center [215, 12] width 11 height 11
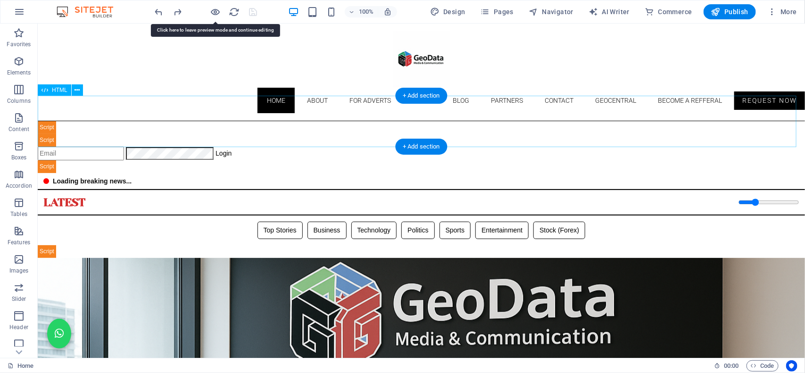
click at [251, 121] on div "Geodata Media & Technology Dashboard ☰ Login Geodata Admin Dashboard Overview A…" at bounding box center [420, 147] width 767 height 52
click at [276, 127] on div "Geodata Media & Technology Dashboard ☰ Login Geodata Admin Dashboard Overview A…" at bounding box center [420, 147] width 767 height 52
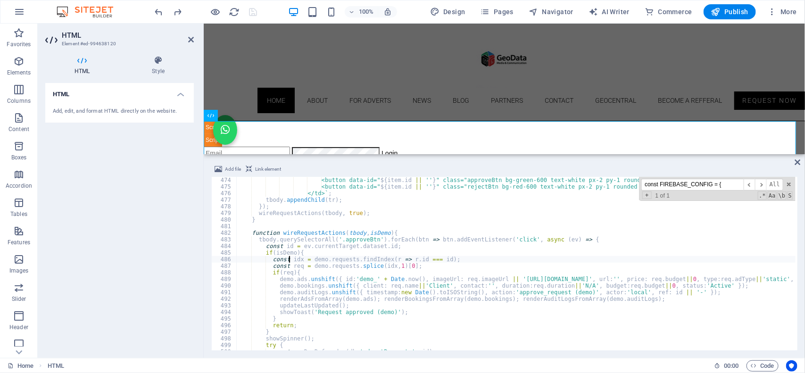
click at [288, 258] on div "<button data-id=" ${ item . id || '' } " class="approveBtn bg-green-600 text-wh…" at bounding box center [782, 269] width 1093 height 185
type textarea "const idx = demo.requests.findIndex(r => [DOMAIN_NAME] === id);"
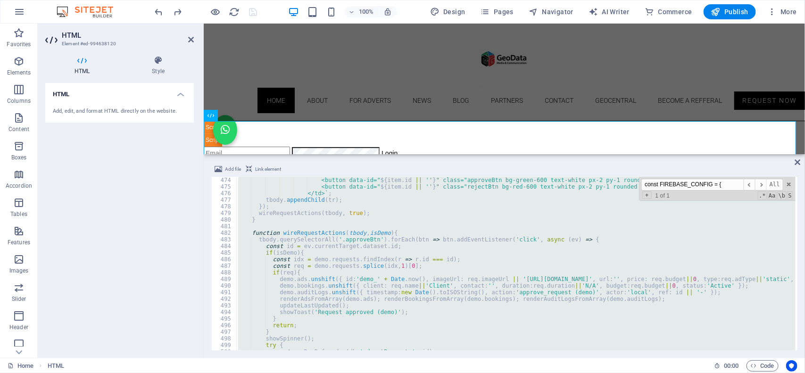
click at [313, 243] on div "<button data-id=" ${ item . id || '' } " class="approveBtn bg-green-600 text-wh…" at bounding box center [515, 263] width 559 height 173
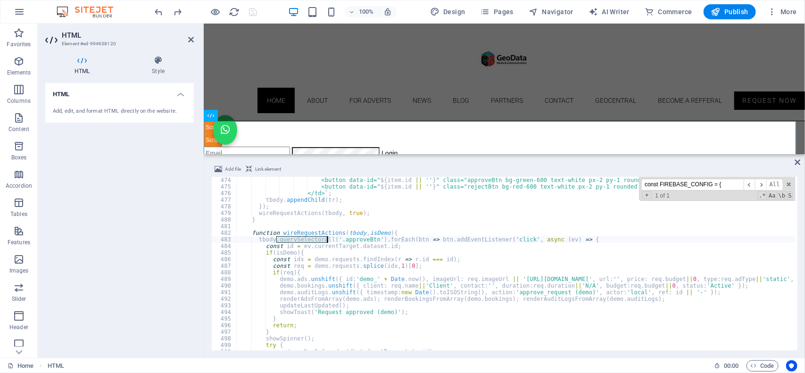
click at [313, 243] on div "<button data-id=" ${ item . id || '' } " class="approveBtn bg-green-600 text-wh…" at bounding box center [782, 269] width 1093 height 185
click at [313, 243] on div "<button data-id=" ${ item . id || '' } " class="approveBtn bg-green-600 text-wh…" at bounding box center [515, 263] width 559 height 173
click at [327, 264] on div "<button data-id=" ${ item . id || '' } " class="approveBtn bg-green-600 text-wh…" at bounding box center [782, 269] width 1093 height 185
type textarea "const req = demo.requests.splice(idx,1)[0];"
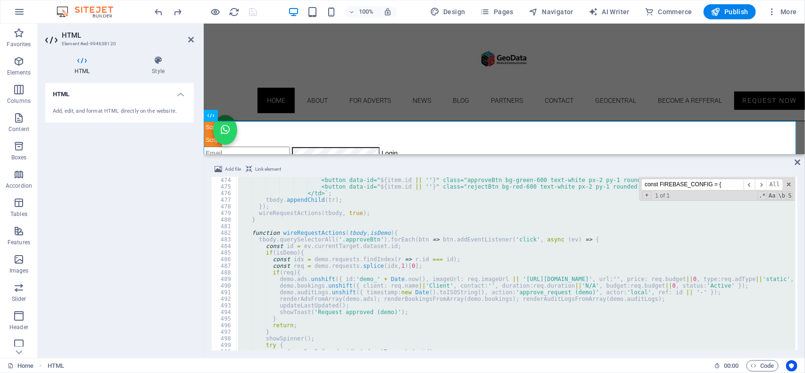
paste textarea
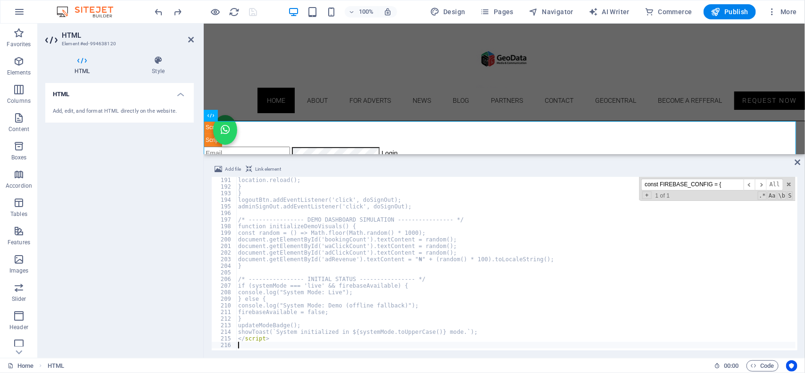
scroll to position [1252, 0]
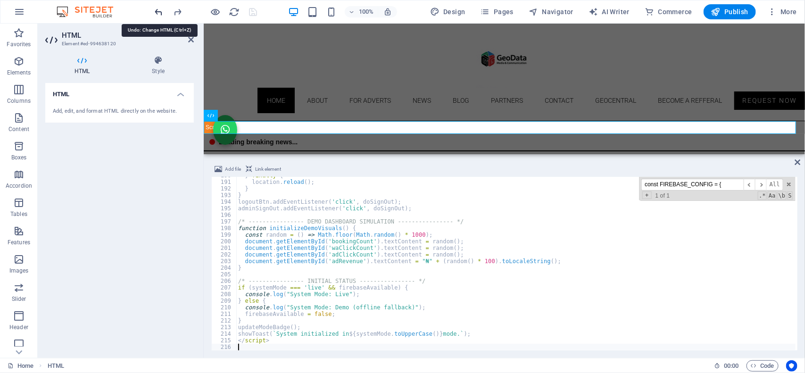
click at [162, 10] on icon "undo" at bounding box center [159, 12] width 11 height 11
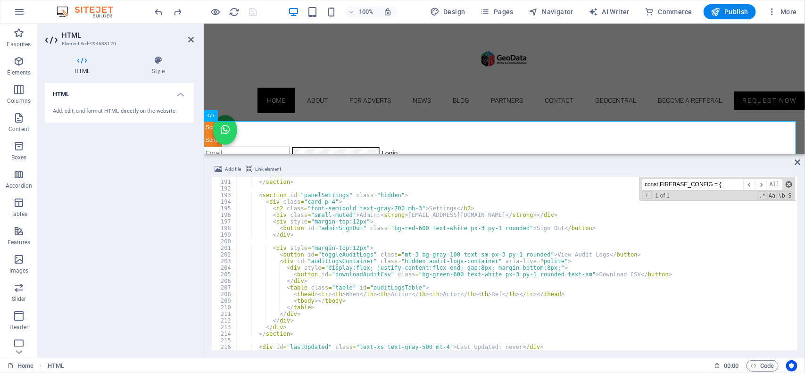
click at [788, 184] on span at bounding box center [788, 184] width 7 height 7
click at [278, 250] on div "</ div > </ section > < section id = "panelSettings" class = "hidden" > < div c…" at bounding box center [782, 264] width 1093 height 185
type textarea "<div style="margin-top:12px">"
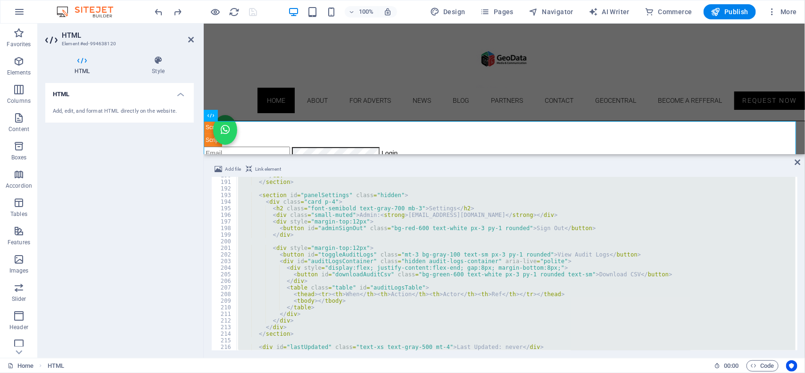
click at [324, 284] on div "</ div > </ section > < section id = "panelSettings" class = "hidden" > < div c…" at bounding box center [515, 263] width 559 height 173
type textarea "</div>"
paste textarea
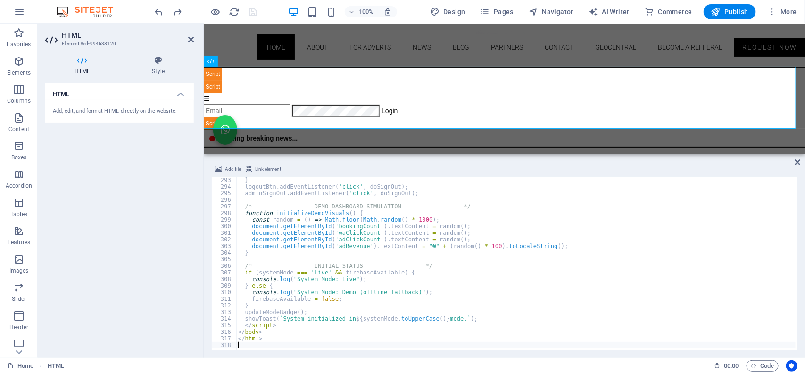
scroll to position [54, 0]
click at [256, 12] on div at bounding box center [206, 11] width 106 height 15
click at [251, 14] on icon "save" at bounding box center [253, 12] width 11 height 11
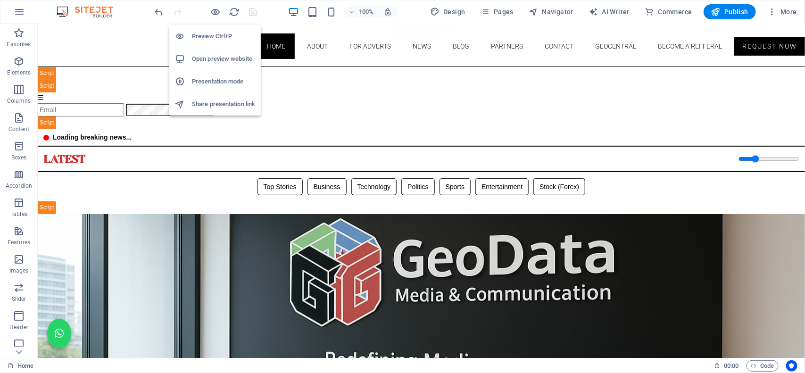
click at [223, 62] on h6 "Open preview website" at bounding box center [223, 58] width 63 height 11
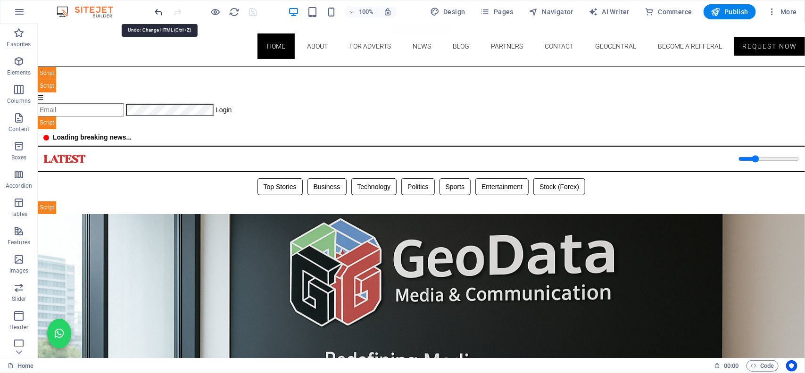
click at [159, 10] on icon "undo" at bounding box center [159, 12] width 11 height 11
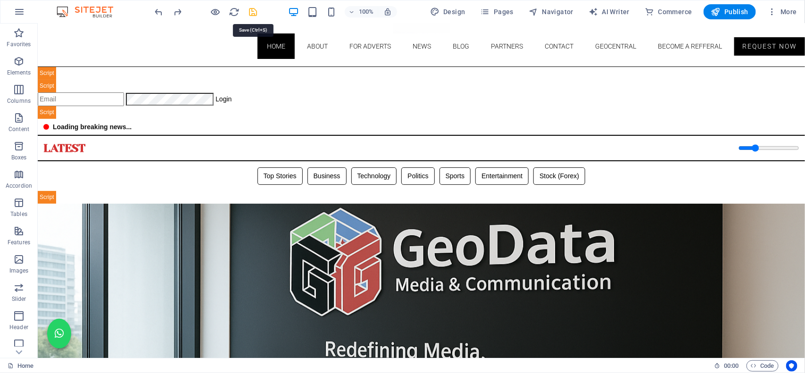
click at [255, 12] on icon "save" at bounding box center [253, 12] width 11 height 11
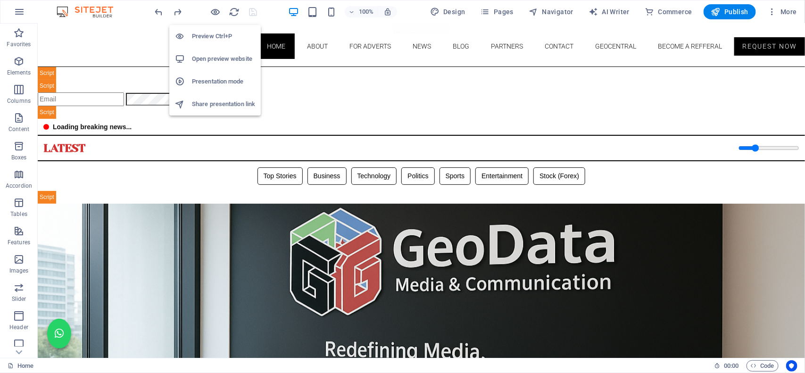
click at [224, 59] on h6 "Open preview website" at bounding box center [223, 58] width 63 height 11
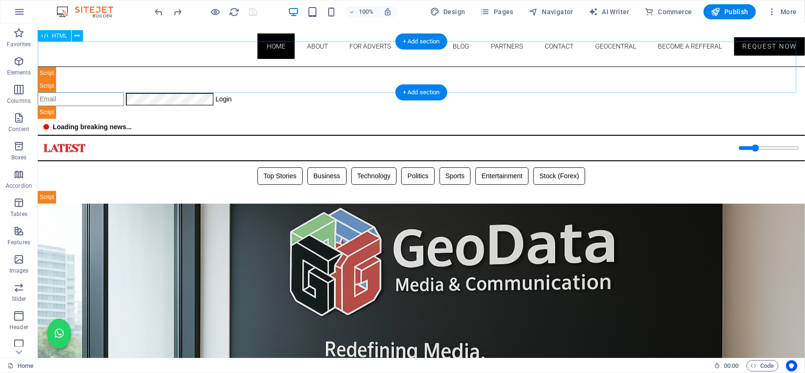
click at [281, 73] on div "Geodata Media & Technology Dashboard ☰ Login Geodata Admin Dashboard Overview A…" at bounding box center [420, 92] width 767 height 52
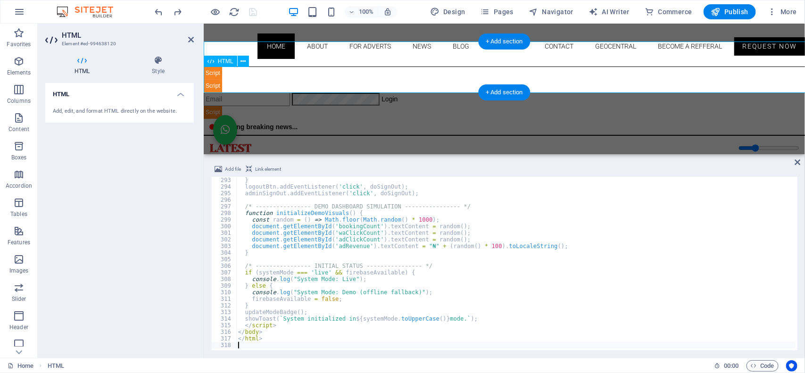
scroll to position [1927, 0]
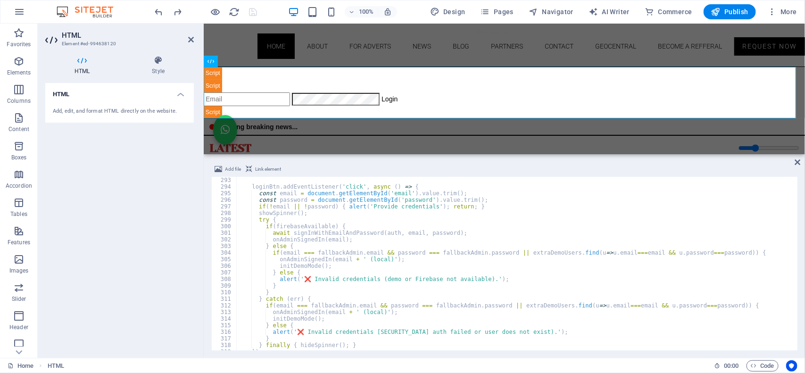
click at [300, 268] on div "loginBtn . addEventListener ( 'click' , async ( ) => { const email = document .…" at bounding box center [782, 269] width 1093 height 185
type textarea "initDemoMode();"
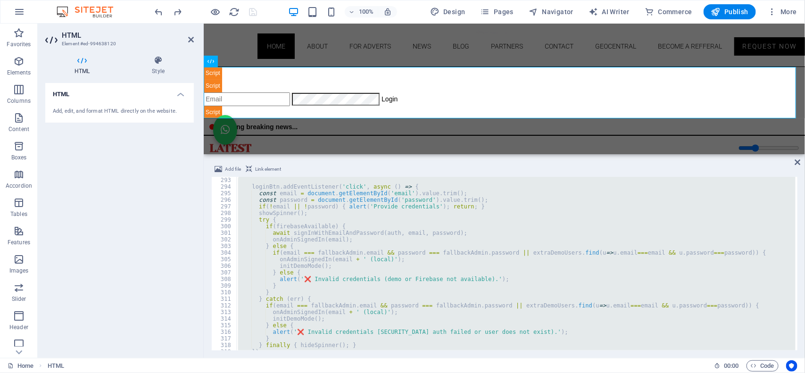
click at [315, 313] on div "loginBtn . addEventListener ( 'click' , async ( ) => { const email = document .…" at bounding box center [515, 263] width 559 height 173
type textarea "onAdminSignedIn(email + ' (local)');"
paste textarea
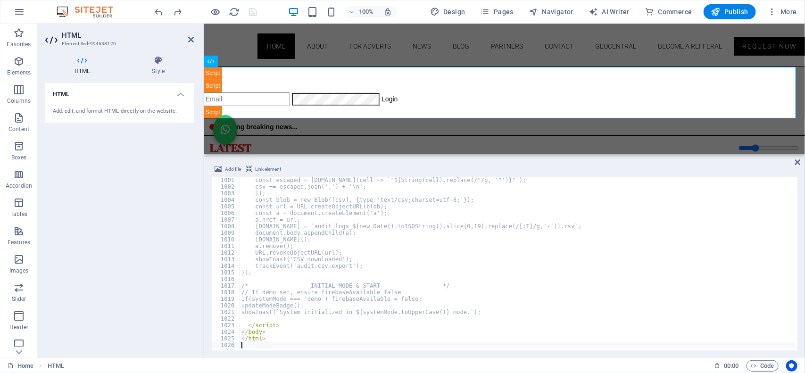
scroll to position [6600, 0]
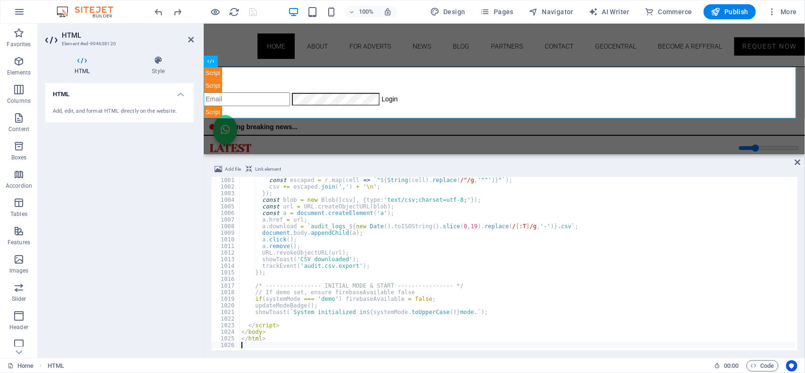
click at [266, 10] on div "100% Design Pages Navigator AI Writer Commerce Publish More" at bounding box center [476, 11] width 647 height 15
click at [255, 10] on icon "save" at bounding box center [253, 12] width 11 height 11
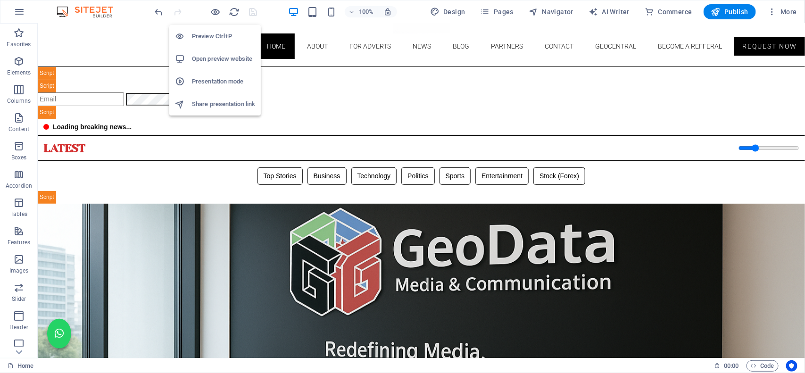
click at [220, 58] on h6 "Open preview website" at bounding box center [223, 58] width 63 height 11
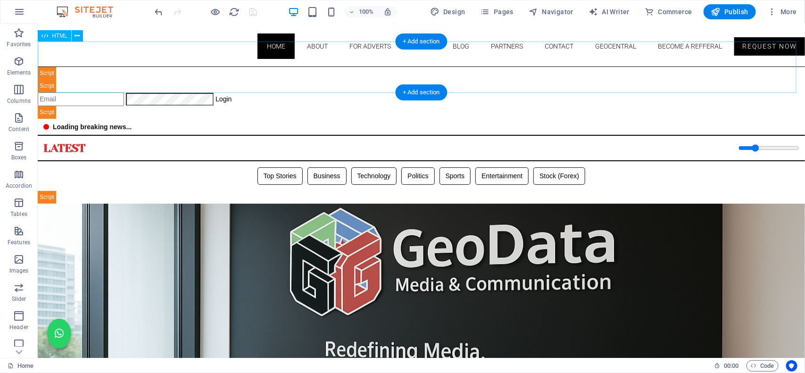
click at [240, 78] on div "Geodata Media & Technology Dashboard ☰ Login Geodata Admin Dashboard Overview A…" at bounding box center [420, 92] width 767 height 52
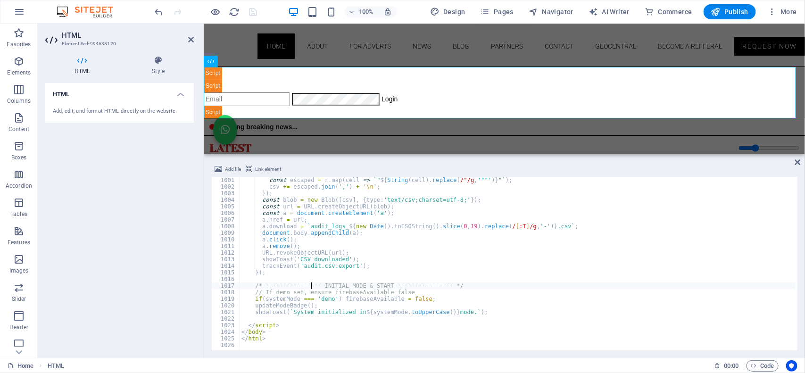
click at [312, 287] on div "const escaped = r . map ( cell => ` " ${ String ( cell ) . replace ( /"/g , '""…" at bounding box center [785, 269] width 1093 height 185
type textarea "</html>"
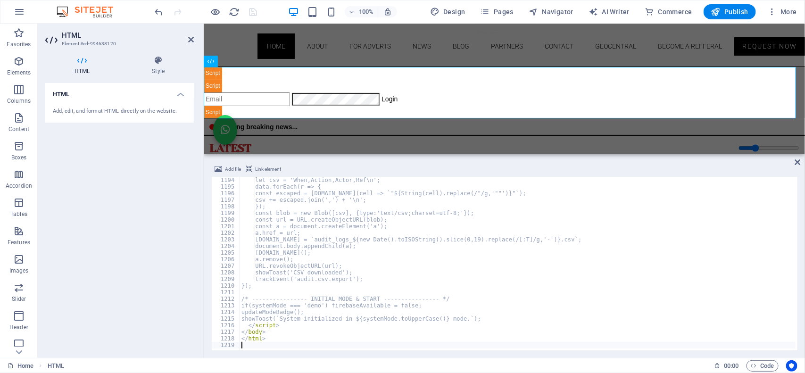
scroll to position [7873, 0]
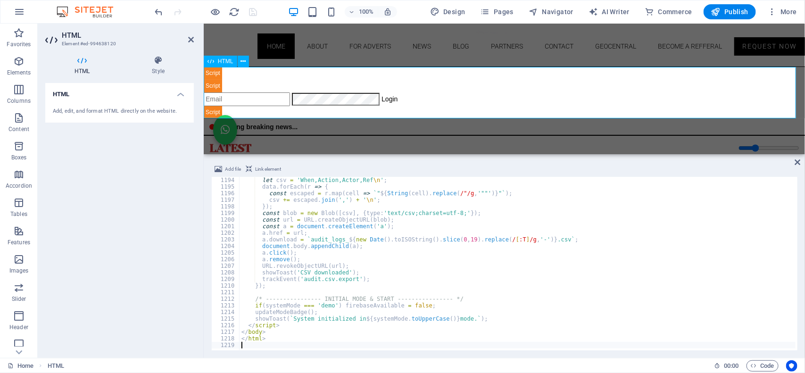
click at [288, 84] on div "Geodata Media & Technology Dashboard ☰ Login Geodata Admin Dashboard Overview A…" at bounding box center [503, 92] width 601 height 52
click at [255, 10] on icon "save" at bounding box center [253, 12] width 11 height 11
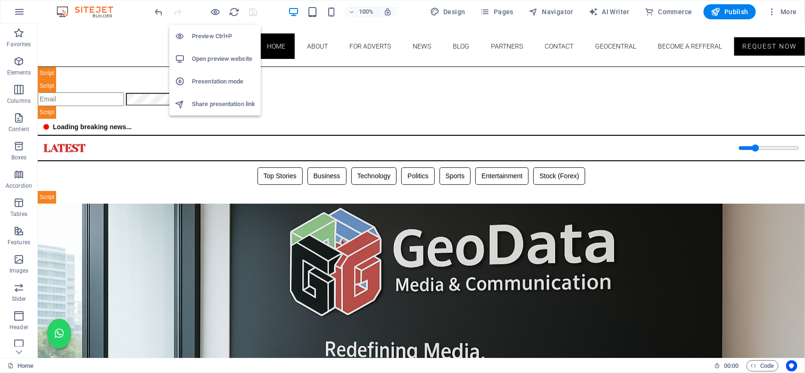
click at [217, 57] on h6 "Open preview website" at bounding box center [223, 58] width 63 height 11
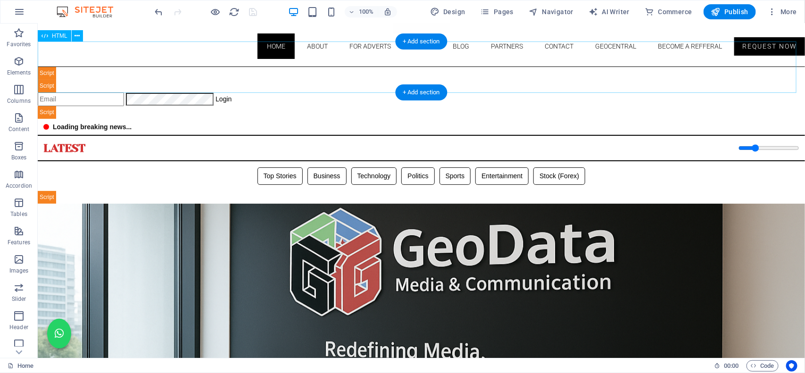
click at [253, 74] on div "Geodata Media & Technology Dashboard ☰ Login Geodata Admin Dashboard Overview A…" at bounding box center [420, 92] width 767 height 52
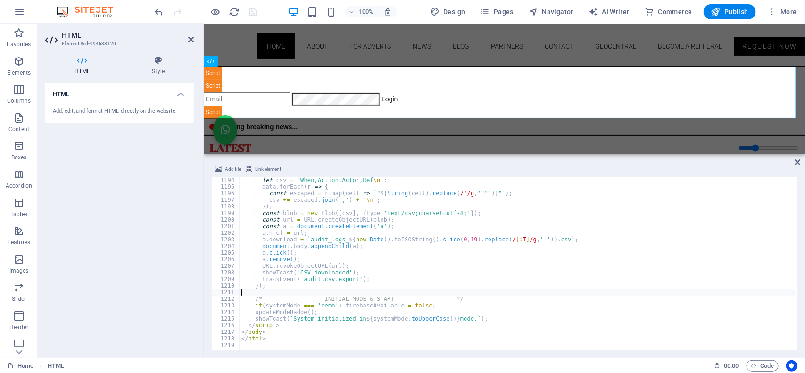
click at [269, 290] on div "let csv = 'When,Action,Actor,Ref \n ' ; data . forEach ( r => { const escaped =…" at bounding box center [785, 269] width 1093 height 185
type textarea "</html>"
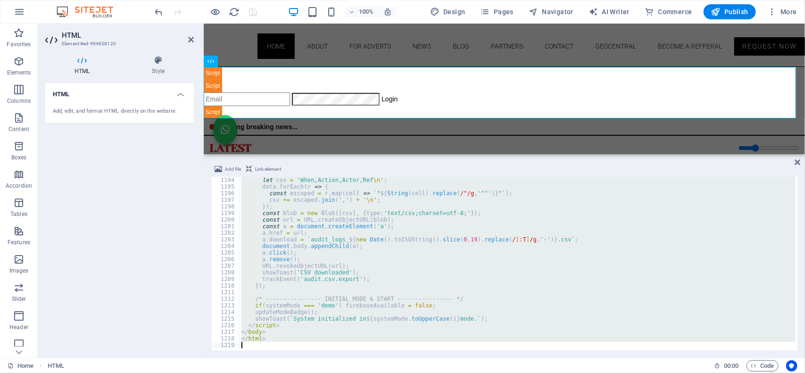
scroll to position [1755, 0]
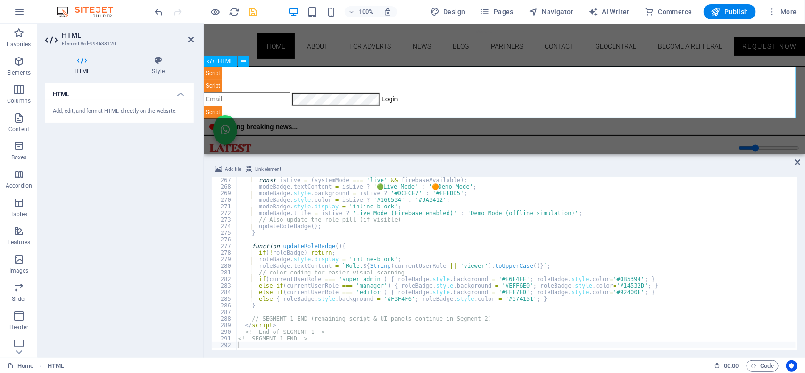
click at [423, 78] on div "Geodata Media & Technology Dashboard ☰ Login Geodata Admin Dashboard Overview A…" at bounding box center [503, 92] width 601 height 52
type textarea "<!-- SEGMENT 1 END -->"
click at [324, 339] on div "const isLive = ( systemMode === 'live' && firebaseAvailable ) ; modeBadge . tex…" at bounding box center [620, 269] width 769 height 185
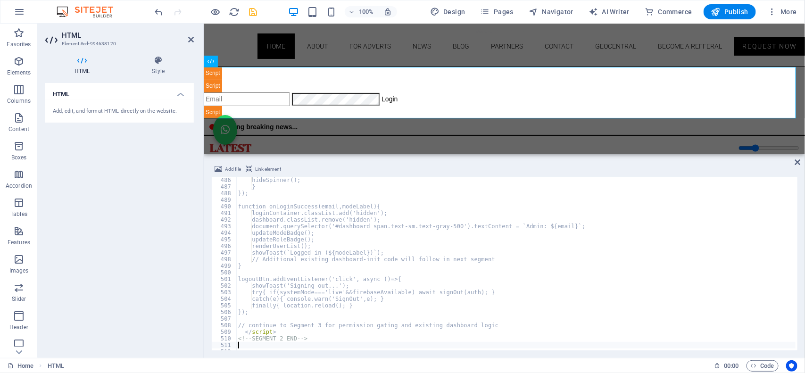
scroll to position [3201, 0]
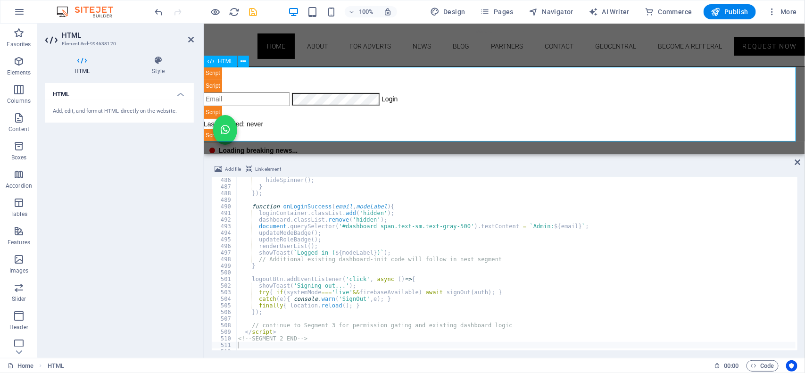
click at [410, 107] on div "Geodata Media & Technology Dashboard ☰ Login Geodata Admin Dashboard Overview A…" at bounding box center [503, 103] width 601 height 75
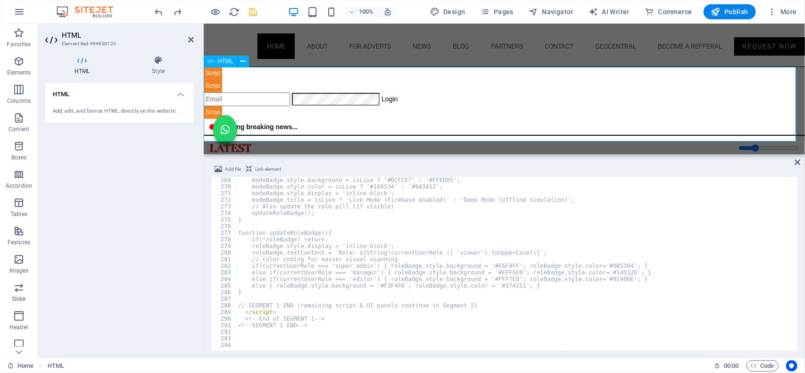
scroll to position [1769, 0]
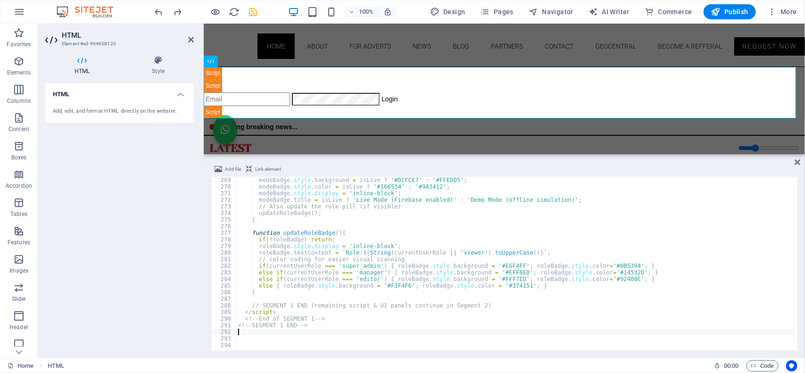
click at [243, 330] on div "modeBadge . style . background = isLive ? '#DCFCE7' : '#FFEDD5' ; modeBadge . s…" at bounding box center [620, 269] width 769 height 185
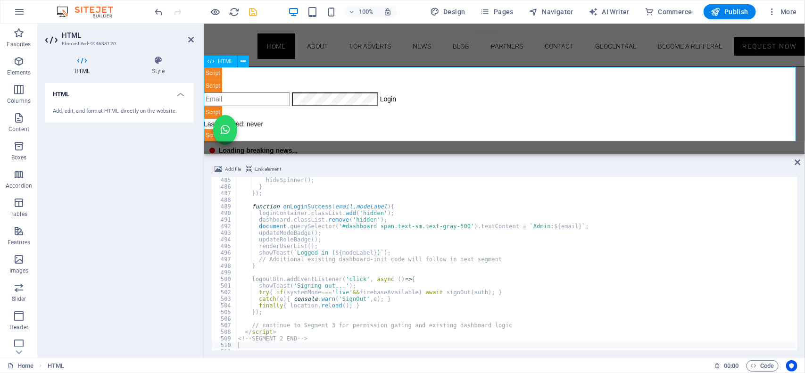
click at [318, 84] on div "Geodata Media & Technology Dashboard ☰ Login Geodata Admin Dashboard Overview A…" at bounding box center [503, 103] width 601 height 75
click at [258, 13] on icon "save" at bounding box center [253, 12] width 11 height 11
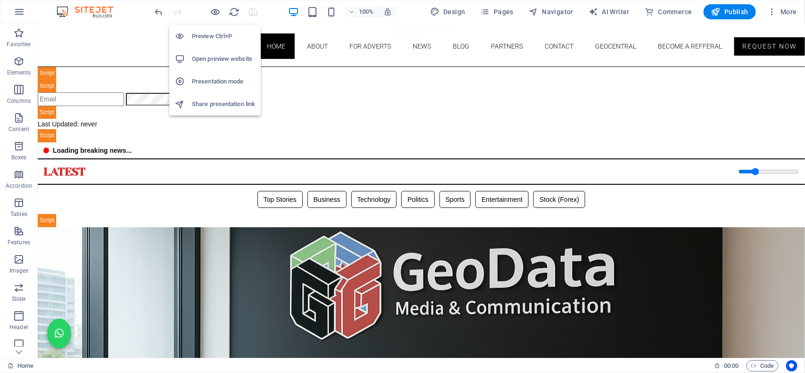
click at [216, 55] on h6 "Open preview website" at bounding box center [223, 58] width 63 height 11
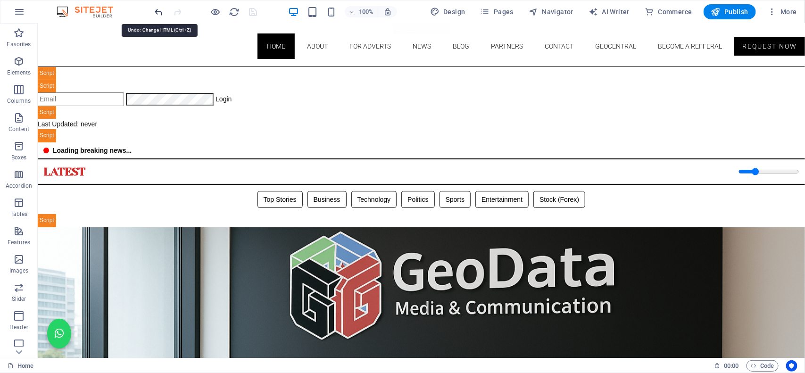
click at [159, 9] on icon "undo" at bounding box center [159, 12] width 11 height 11
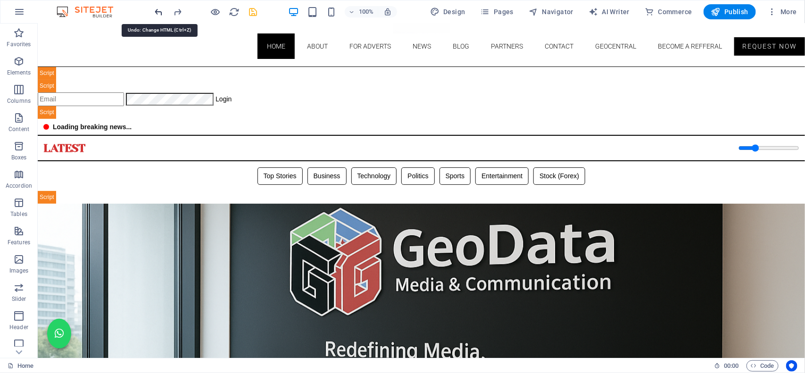
click at [159, 9] on icon "undo" at bounding box center [159, 12] width 11 height 11
click at [157, 12] on icon "undo" at bounding box center [159, 12] width 11 height 11
click at [159, 10] on icon "undo" at bounding box center [159, 12] width 11 height 11
click at [159, 12] on icon "undo" at bounding box center [159, 12] width 11 height 11
click at [159, 10] on icon "undo" at bounding box center [159, 12] width 11 height 11
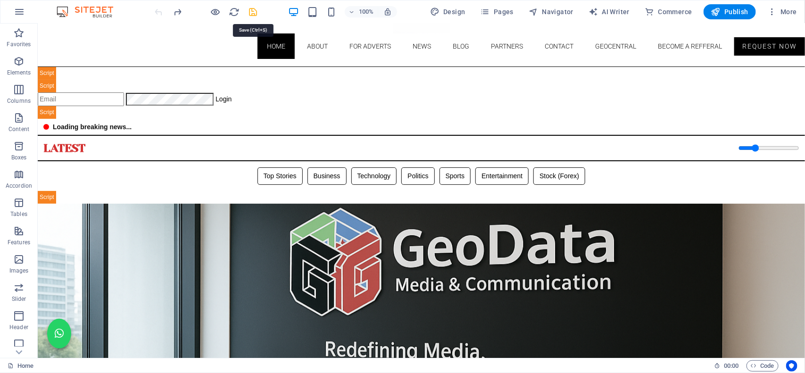
click at [253, 10] on icon "save" at bounding box center [253, 12] width 11 height 11
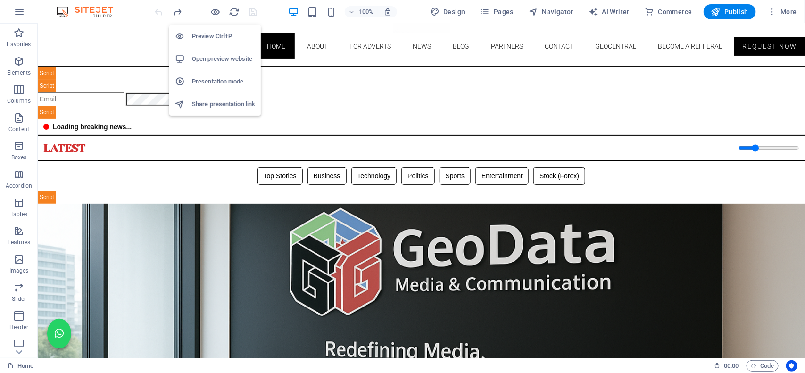
click at [215, 57] on h6 "Open preview website" at bounding box center [223, 58] width 63 height 11
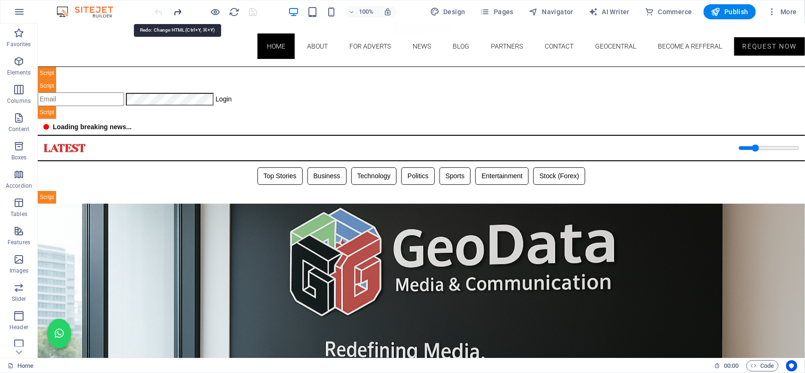
click at [177, 12] on icon "redo" at bounding box center [178, 12] width 11 height 11
click at [253, 5] on div at bounding box center [206, 11] width 106 height 15
click at [253, 10] on icon "save" at bounding box center [253, 12] width 11 height 11
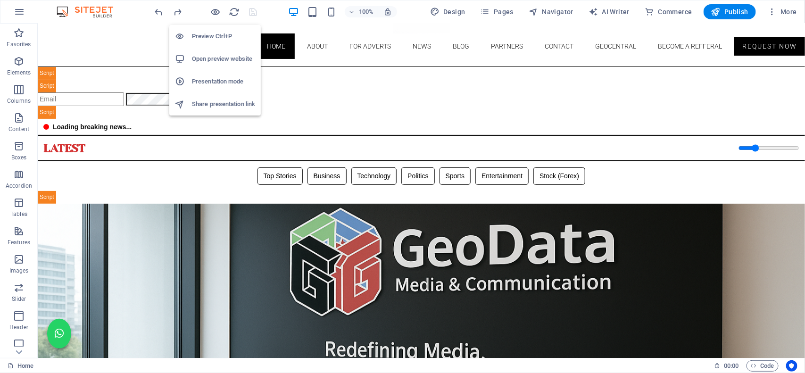
click at [217, 53] on h6 "Open preview website" at bounding box center [223, 58] width 63 height 11
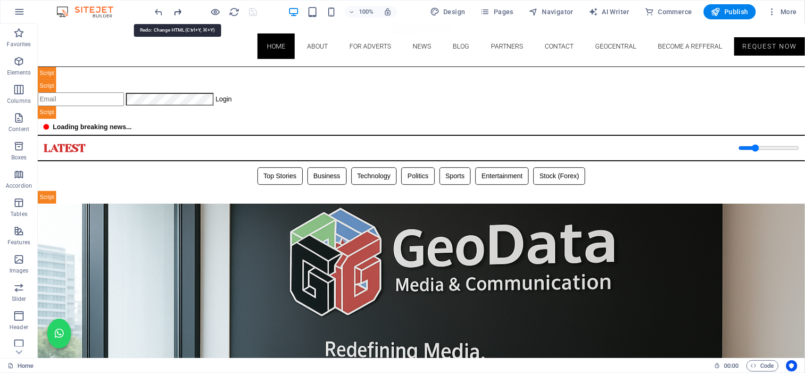
click at [181, 12] on icon "redo" at bounding box center [178, 12] width 11 height 11
click at [250, 12] on icon "save" at bounding box center [253, 12] width 11 height 11
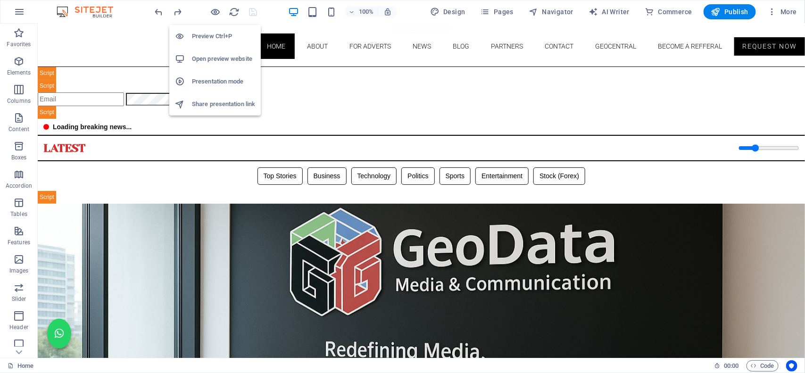
click at [225, 57] on h6 "Open preview website" at bounding box center [223, 58] width 63 height 11
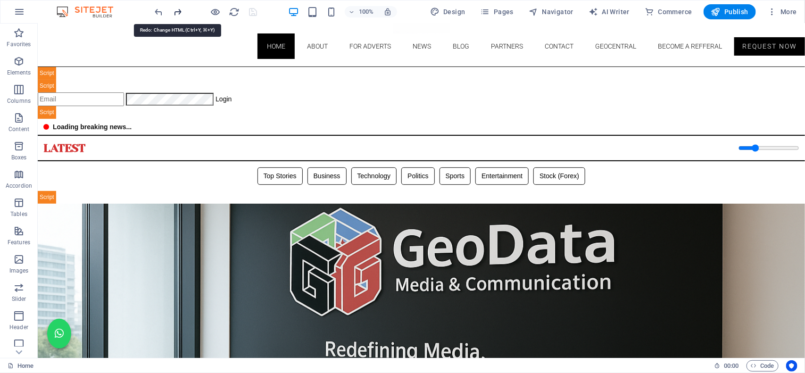
click at [180, 10] on icon "redo" at bounding box center [178, 12] width 11 height 11
click at [253, 10] on icon "save" at bounding box center [253, 12] width 11 height 11
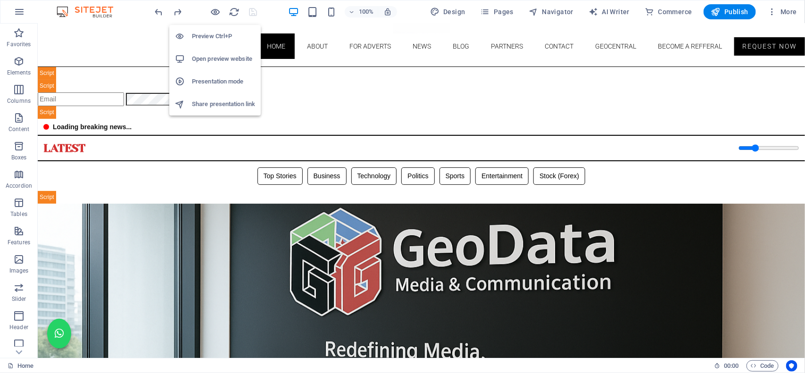
click at [223, 62] on h6 "Open preview website" at bounding box center [223, 58] width 63 height 11
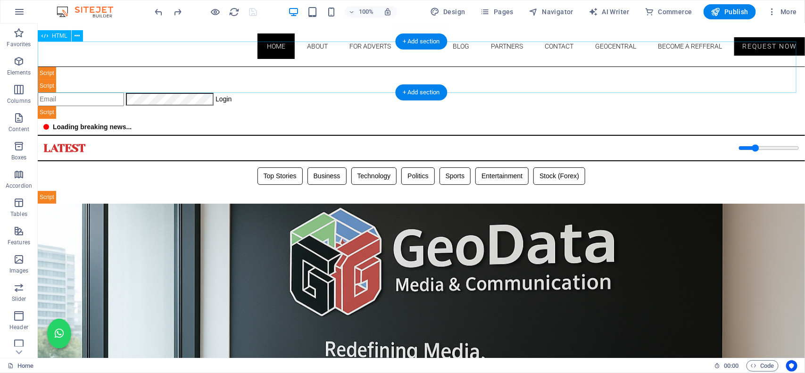
click at [252, 82] on div "Geodata Media & Technology Dashboard ☰ Login Geodata Admin Dashboard Overview A…" at bounding box center [420, 92] width 767 height 52
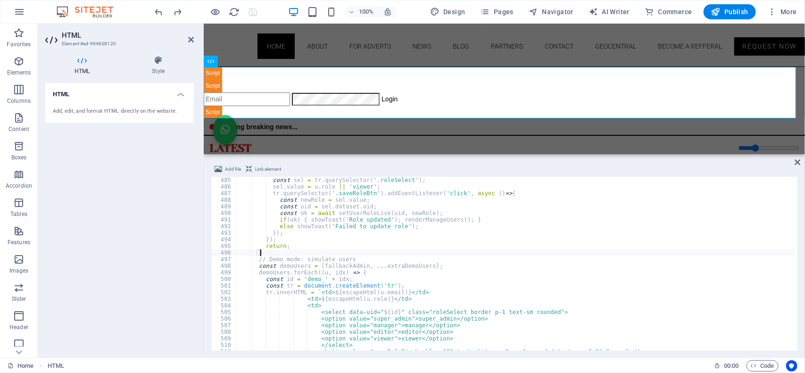
click at [346, 253] on div "const sel = tr . querySelector ( '.roleSelect' ) ; sel . value = u . role || 'v…" at bounding box center [782, 269] width 1093 height 185
type textarea "</html>"
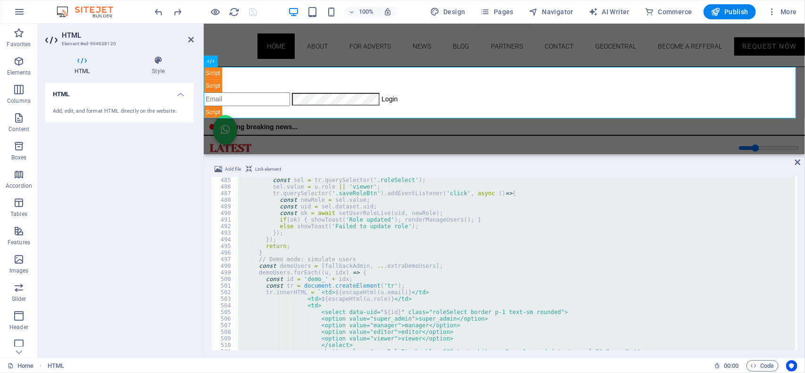
scroll to position [7959, 0]
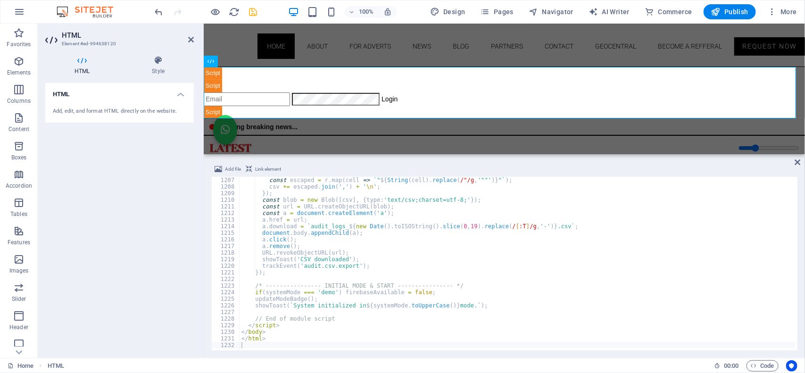
click at [269, 15] on div "100% Design Pages Navigator AI Writer Commerce Publish More" at bounding box center [476, 11] width 647 height 15
click at [248, 16] on icon "save" at bounding box center [253, 12] width 11 height 11
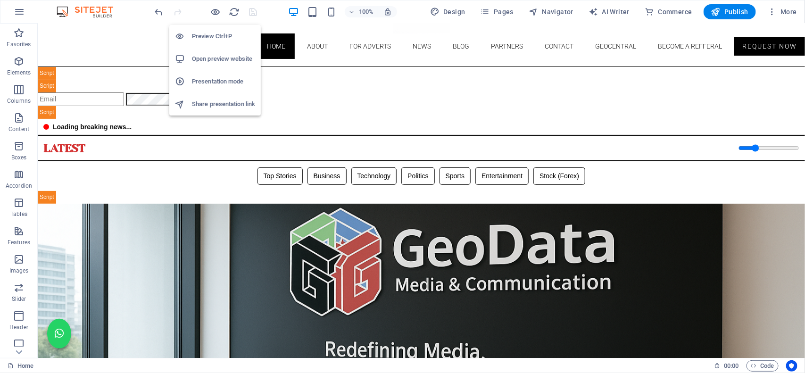
click at [218, 60] on h6 "Open preview website" at bounding box center [223, 58] width 63 height 11
